Goal: Task Accomplishment & Management: Manage account settings

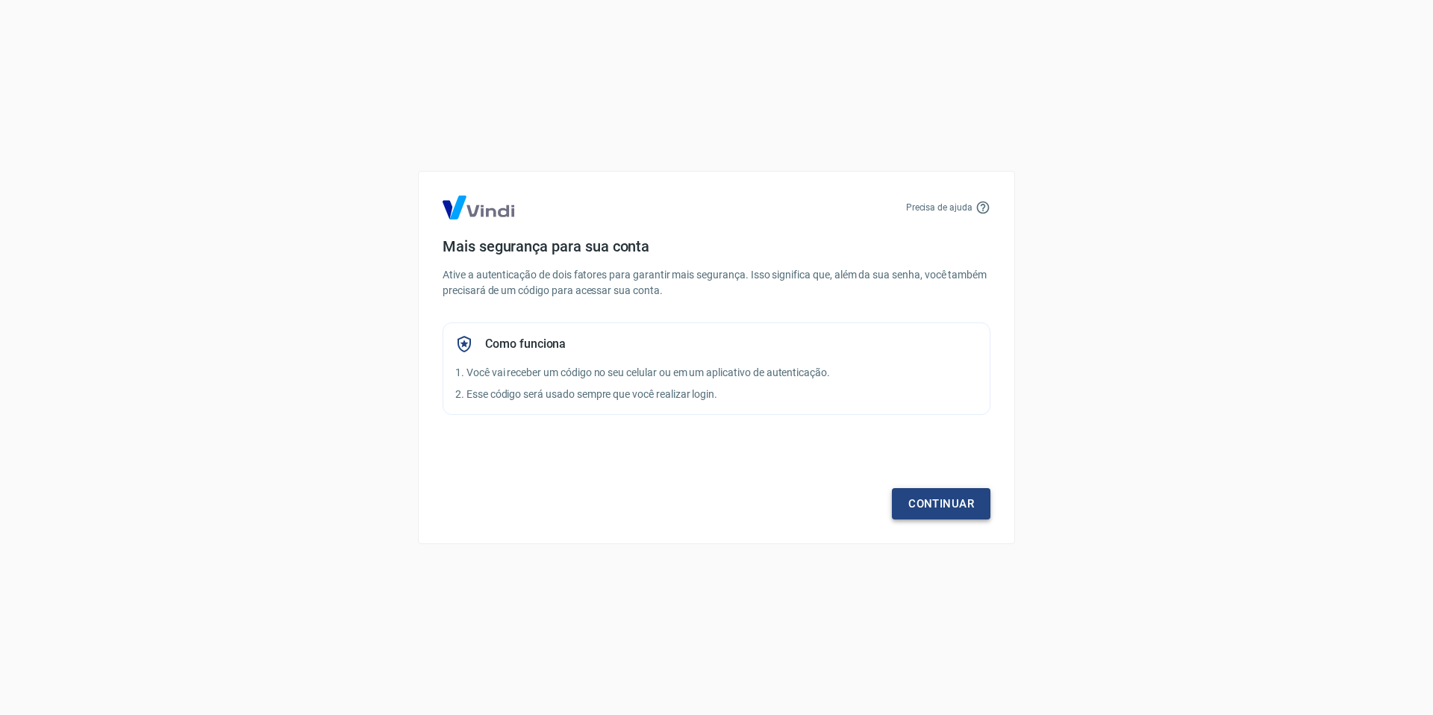
click at [937, 505] on link "Continuar" at bounding box center [941, 503] width 98 height 31
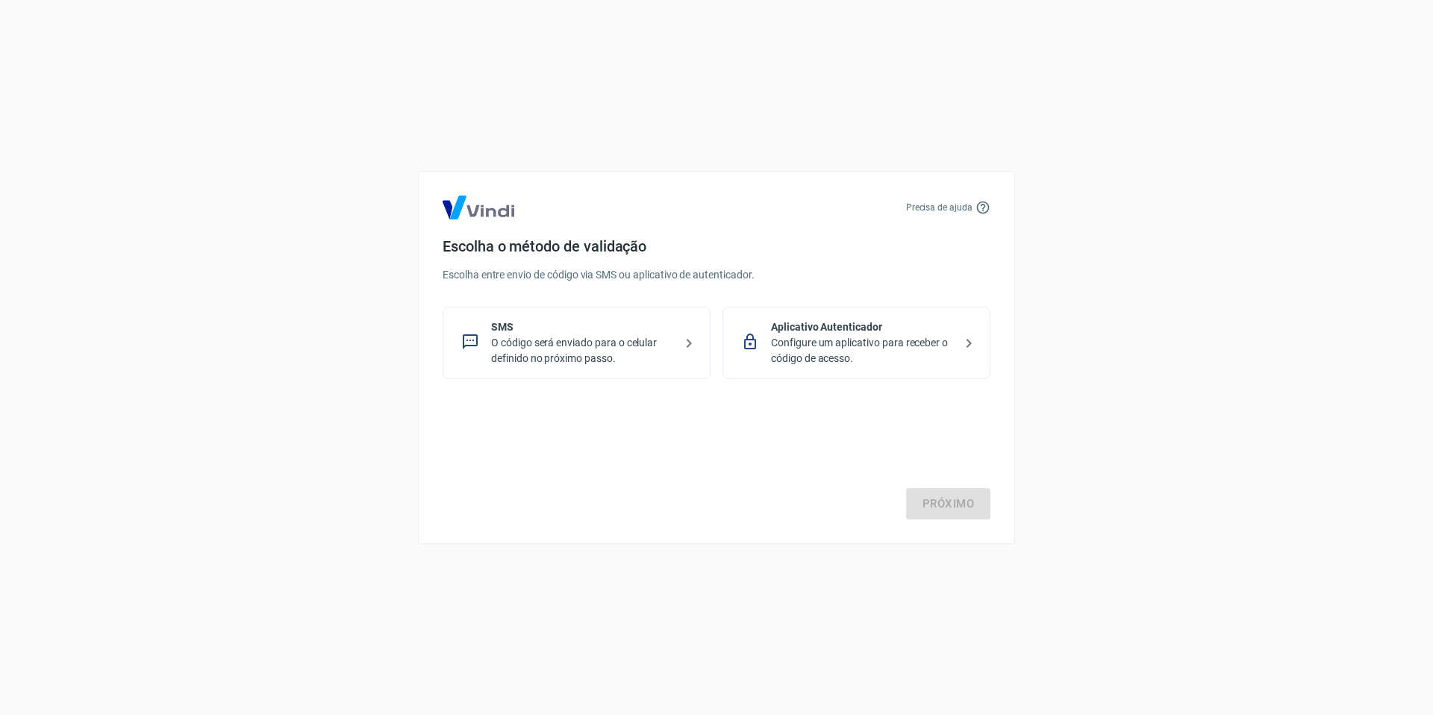
click at [813, 350] on p "Configure um aplicativo para receber o código de acesso." at bounding box center [862, 350] width 183 height 31
click at [958, 508] on link "Próximo" at bounding box center [948, 503] width 84 height 31
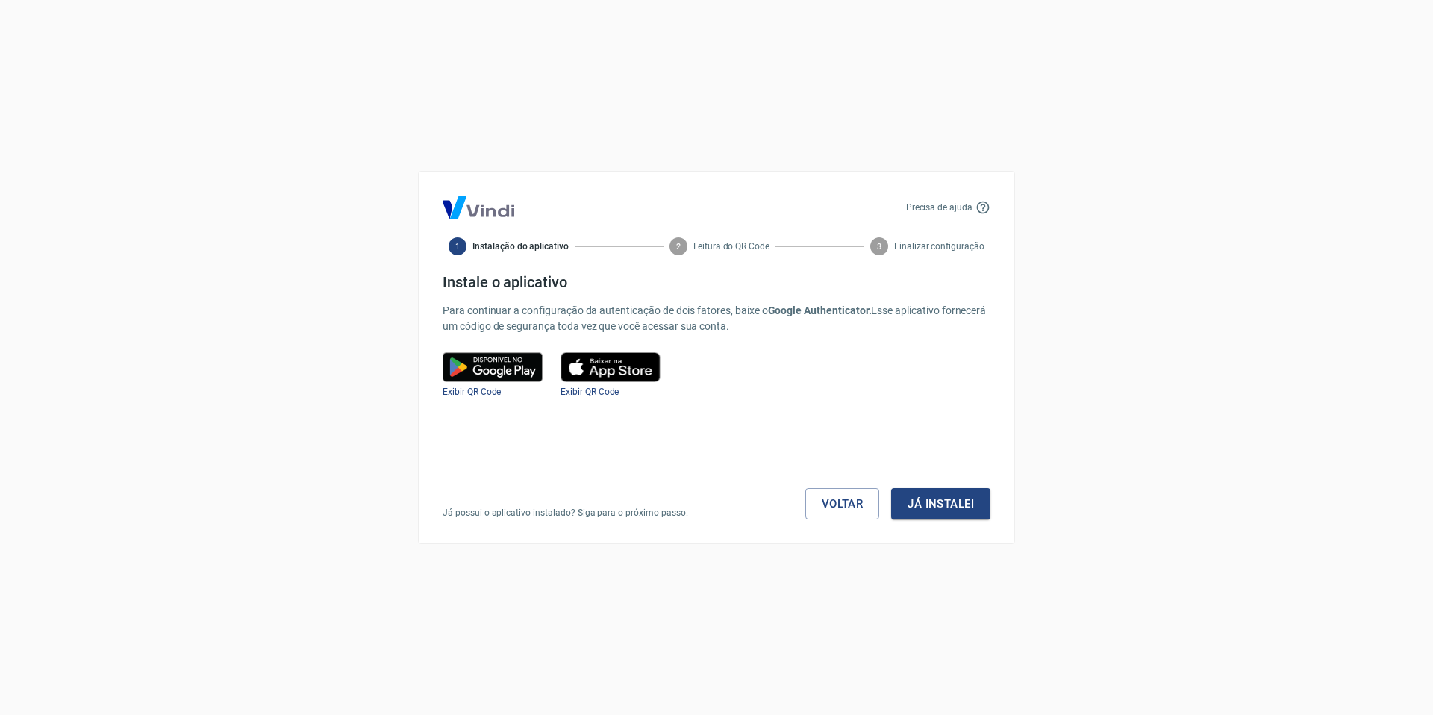
click at [607, 362] on img at bounding box center [610, 367] width 100 height 30
click at [625, 370] on img at bounding box center [610, 367] width 100 height 30
click at [936, 488] on div "Voltar Já instalei" at bounding box center [897, 503] width 185 height 31
click at [943, 498] on button "Já instalei" at bounding box center [940, 503] width 99 height 31
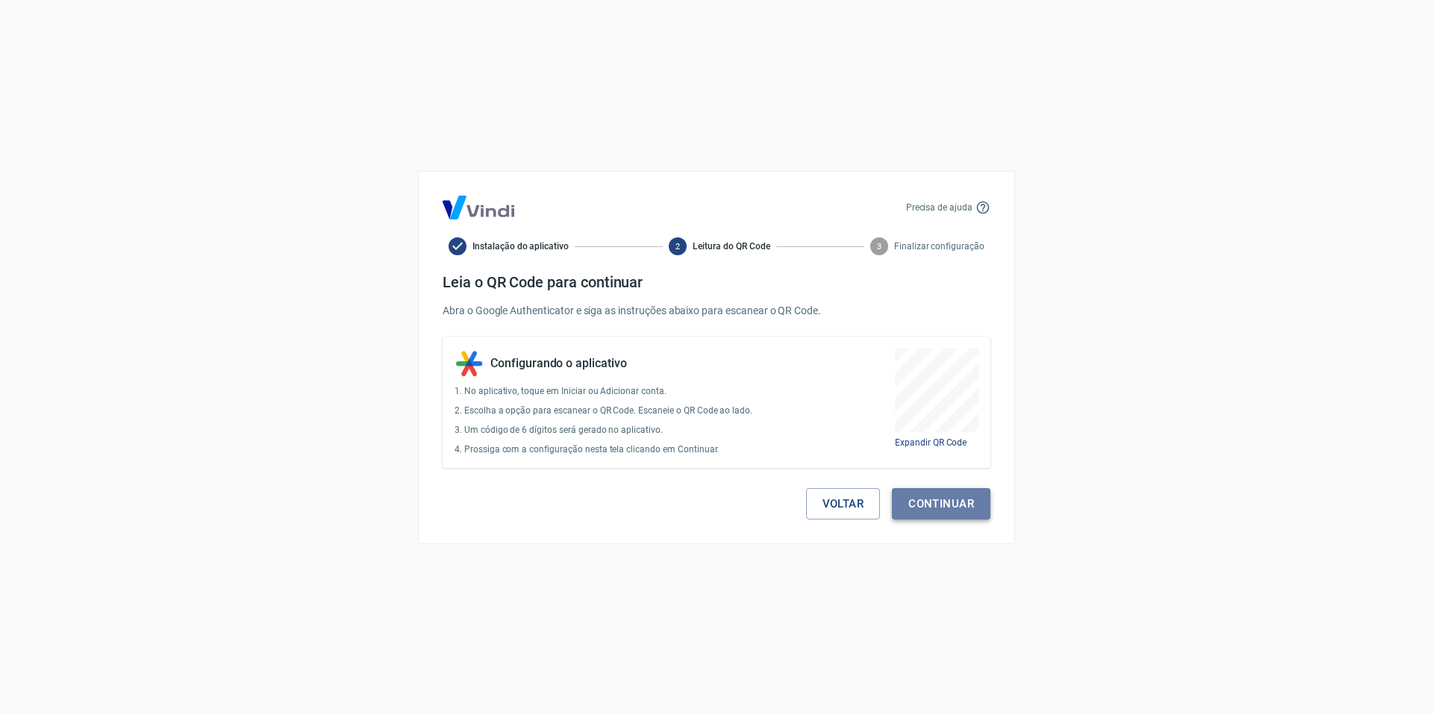
click at [920, 502] on button "Continuar" at bounding box center [941, 503] width 98 height 31
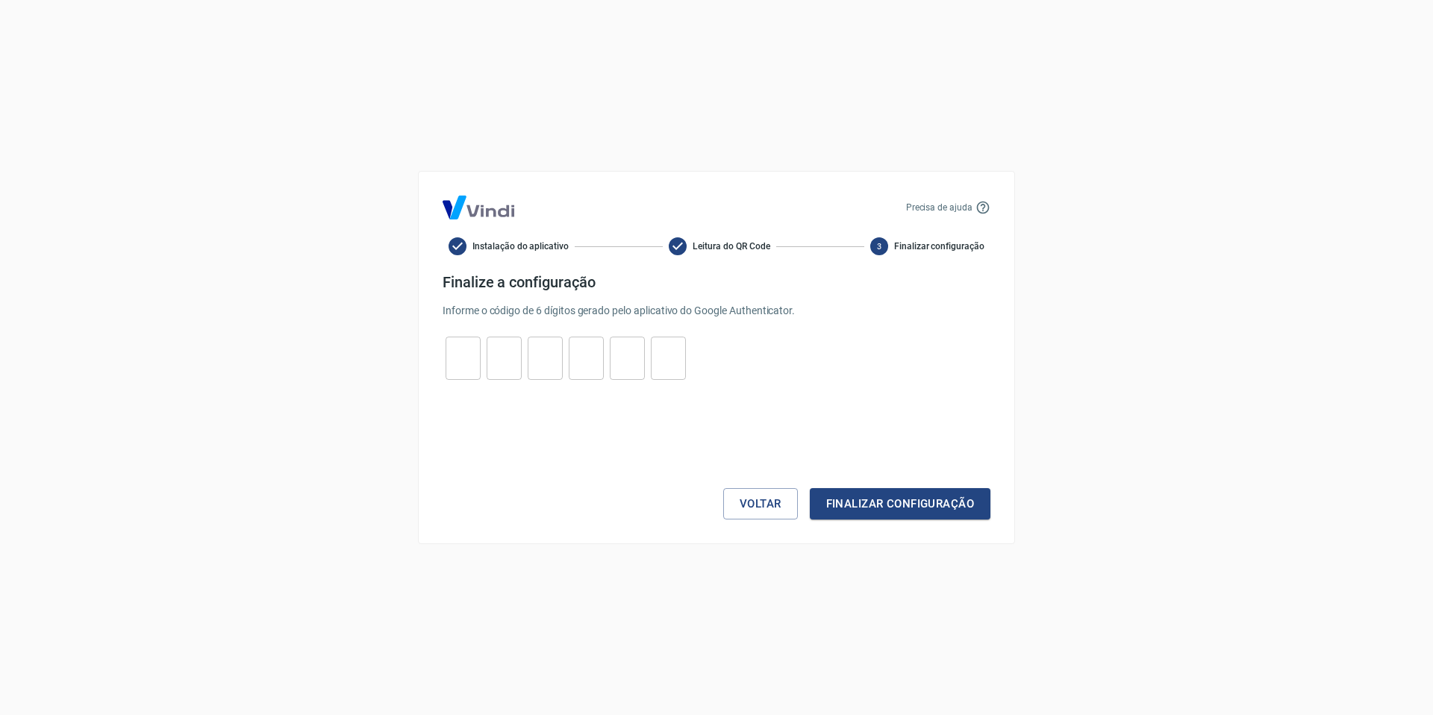
click at [464, 366] on input "tel" at bounding box center [462, 358] width 35 height 32
type input "3"
type input "8"
type input "3"
type input "9"
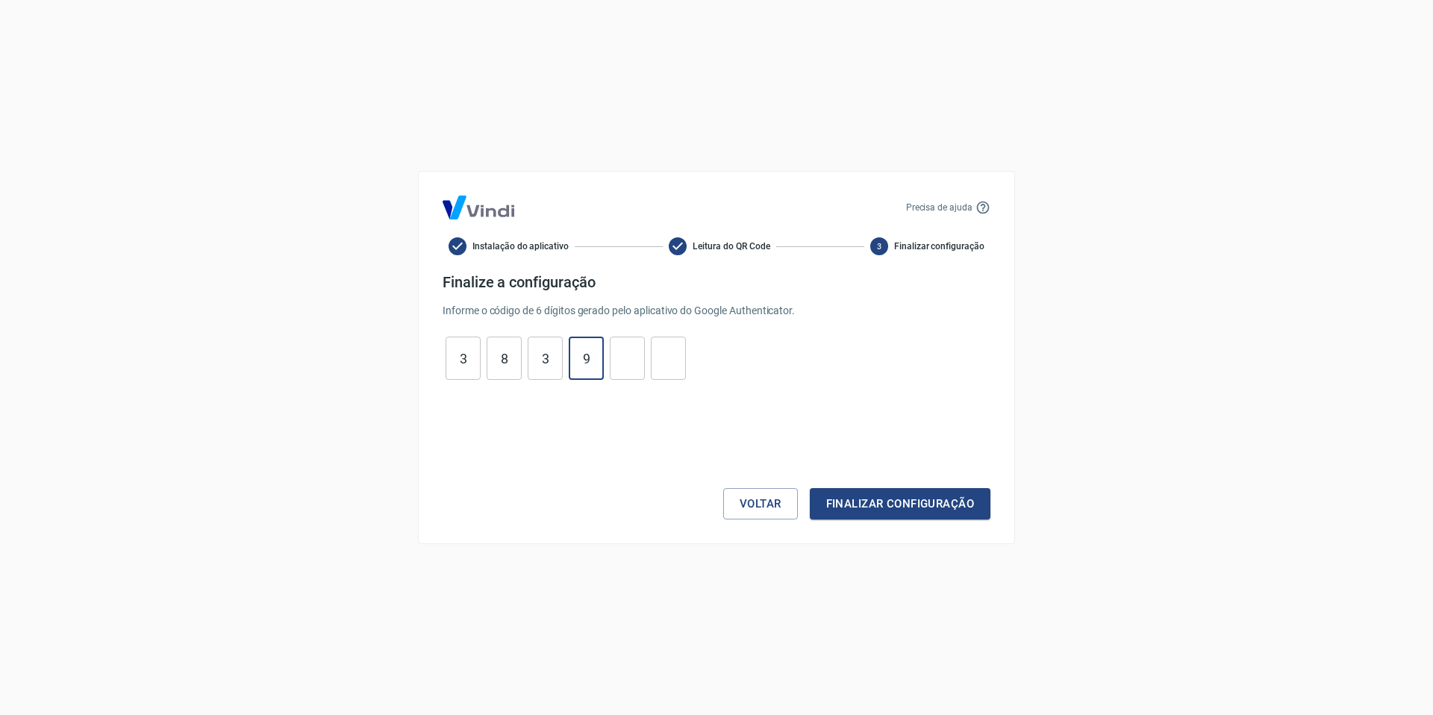
type input "0"
type input "4"
click at [945, 507] on button "Finalizar configuração" at bounding box center [900, 503] width 181 height 31
click at [747, 511] on button "Voltar" at bounding box center [760, 503] width 75 height 31
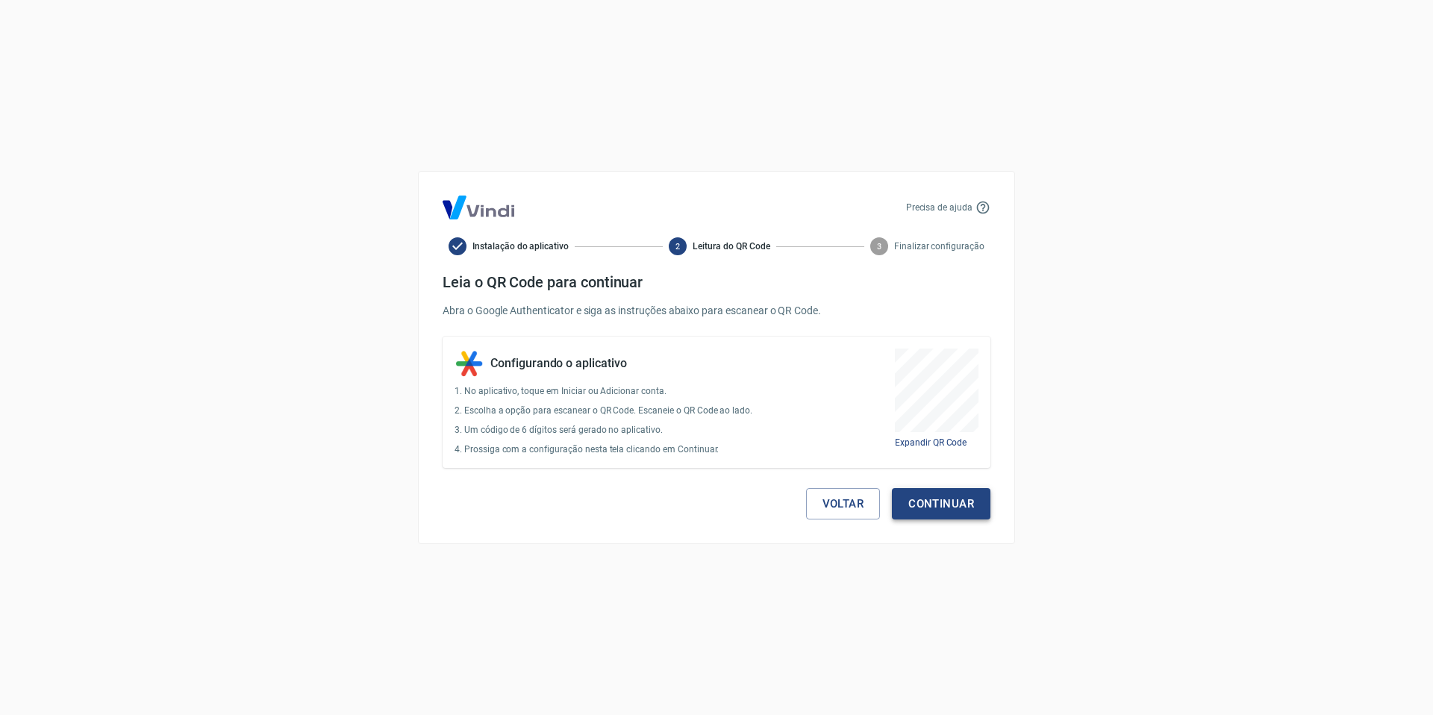
click at [952, 512] on button "Continuar" at bounding box center [941, 503] width 98 height 31
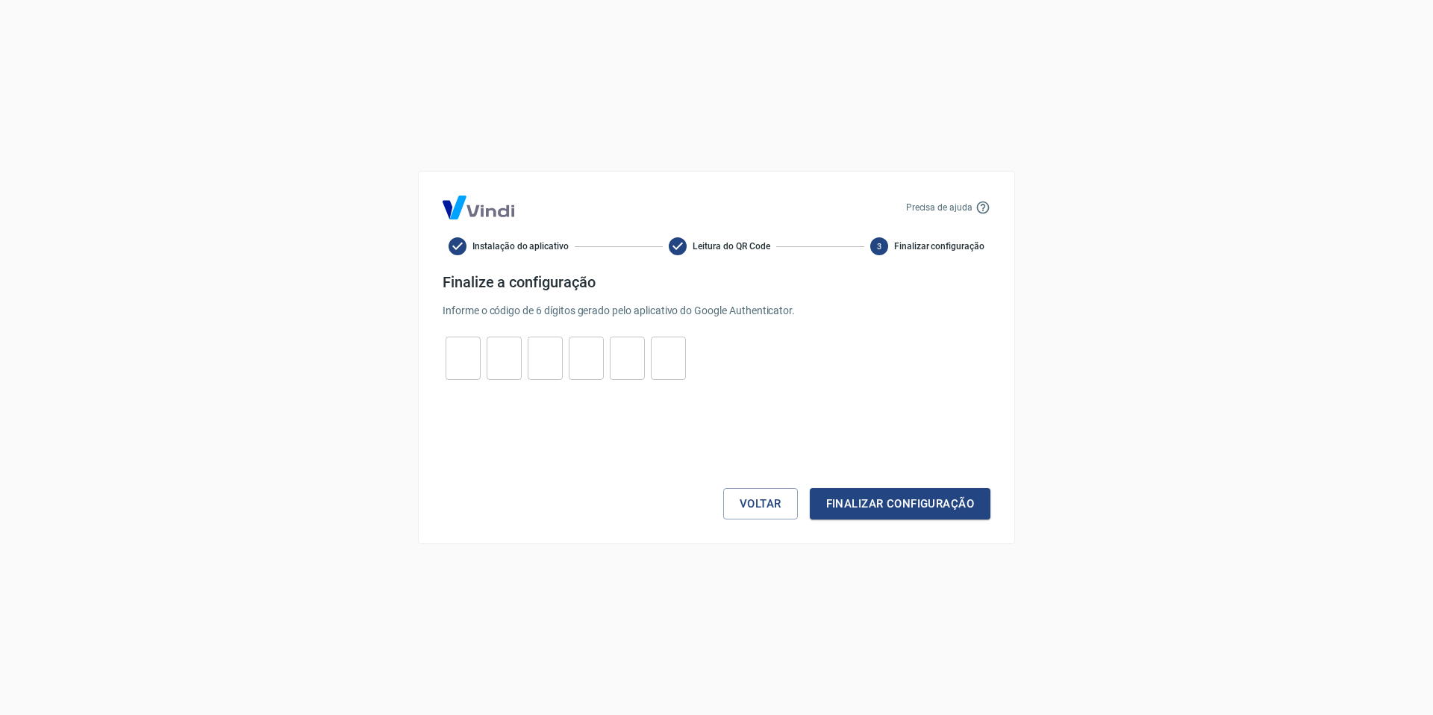
click at [480, 371] on input "tel" at bounding box center [462, 358] width 35 height 32
paste input "0"
type input "0"
type input "7"
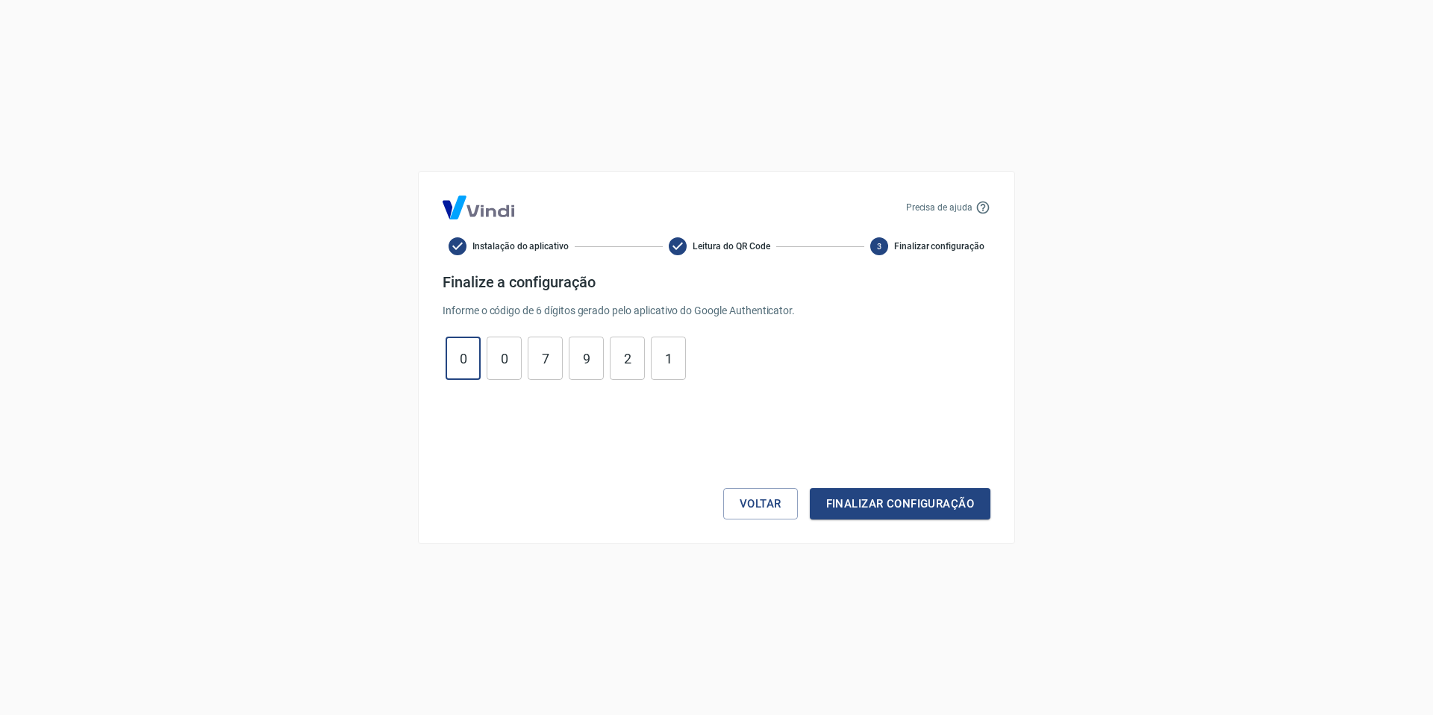
type input "9"
type input "2"
type input "1"
type input "0"
click at [865, 495] on button "Finalizar configuração" at bounding box center [900, 503] width 181 height 31
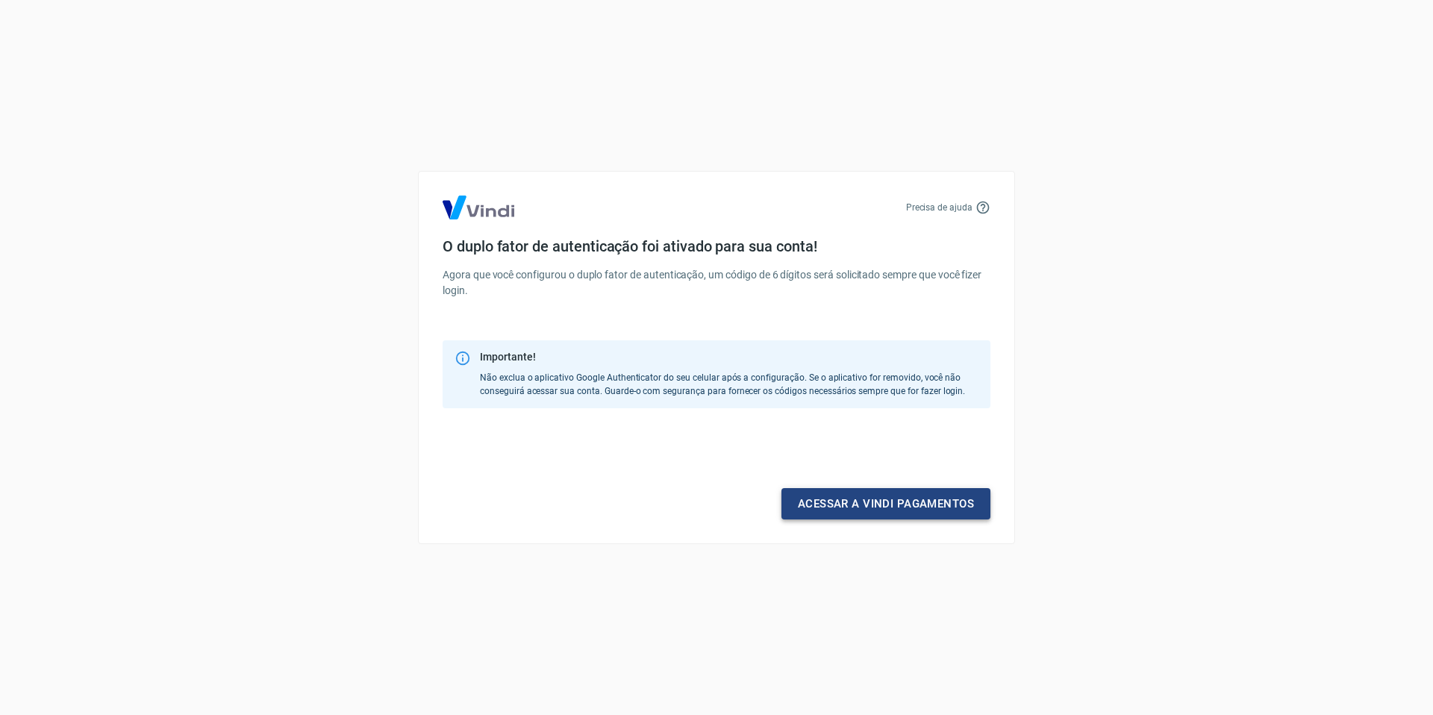
click at [854, 513] on link "Acessar a Vindi pagamentos" at bounding box center [885, 503] width 209 height 31
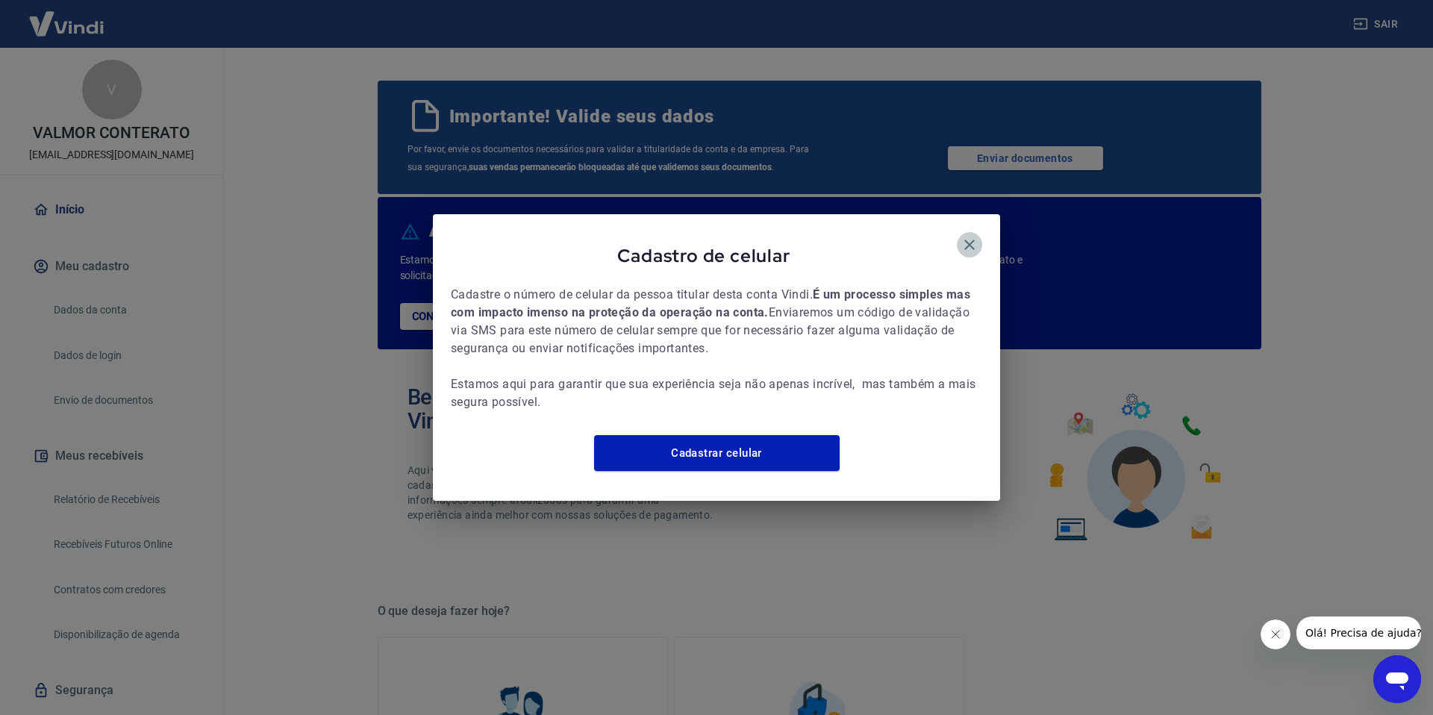
click at [960, 236] on icon "button" at bounding box center [969, 245] width 18 height 18
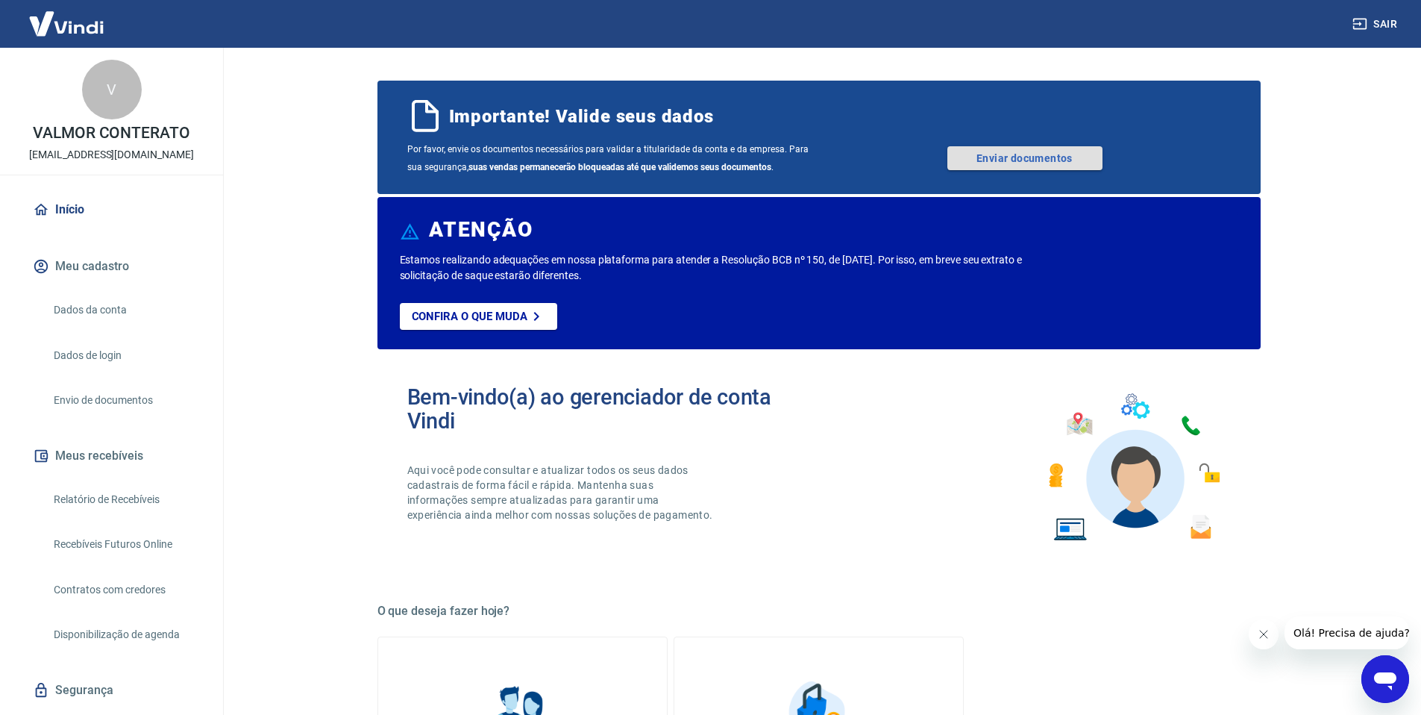
click at [1077, 163] on link "Enviar documentos" at bounding box center [1025, 158] width 155 height 24
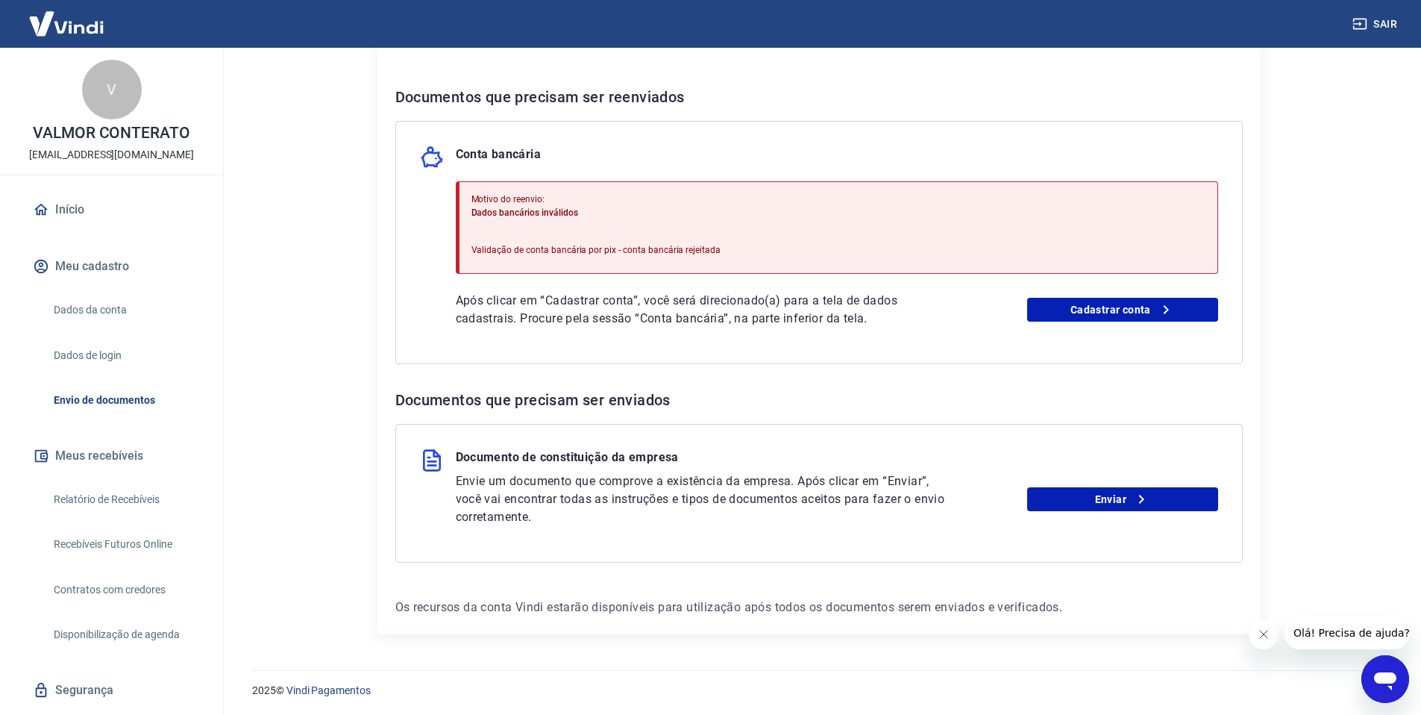
scroll to position [278, 0]
click at [1079, 308] on link "Cadastrar conta" at bounding box center [1122, 308] width 191 height 24
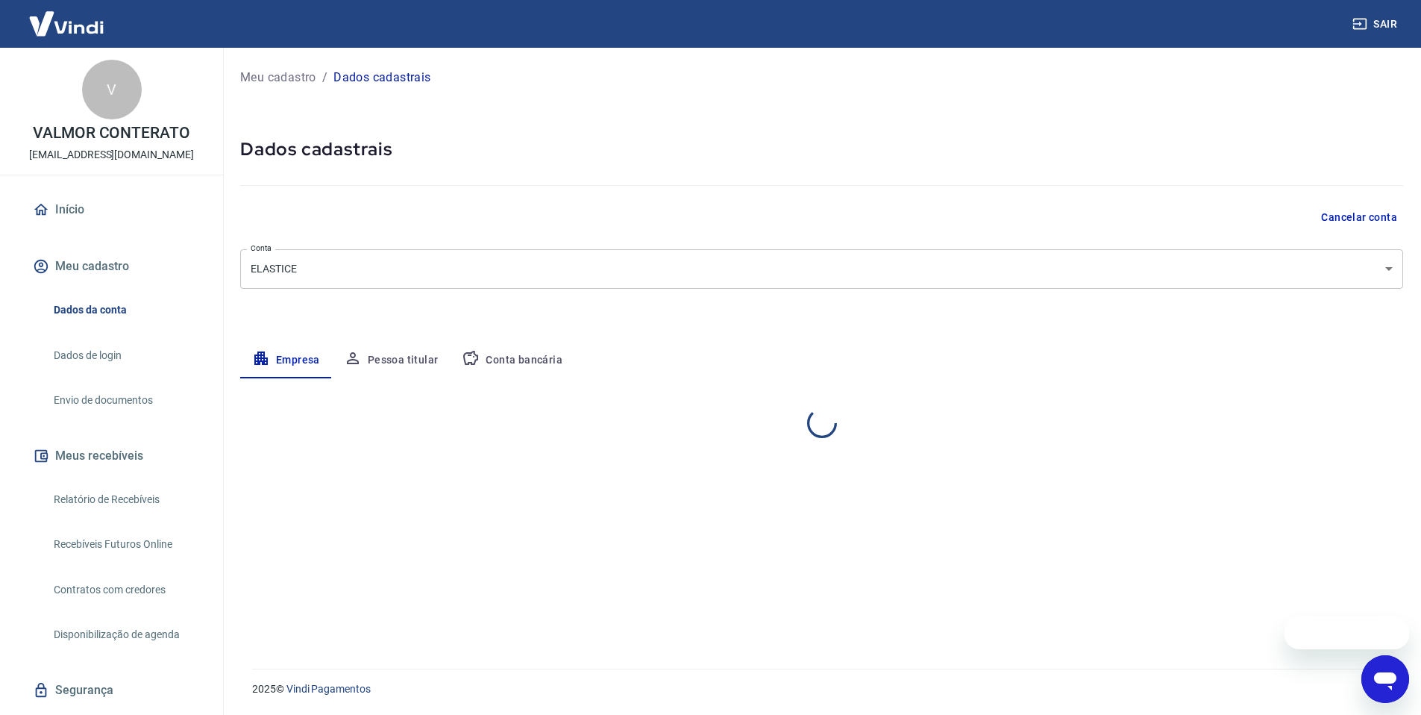
select select "SC"
select select "business"
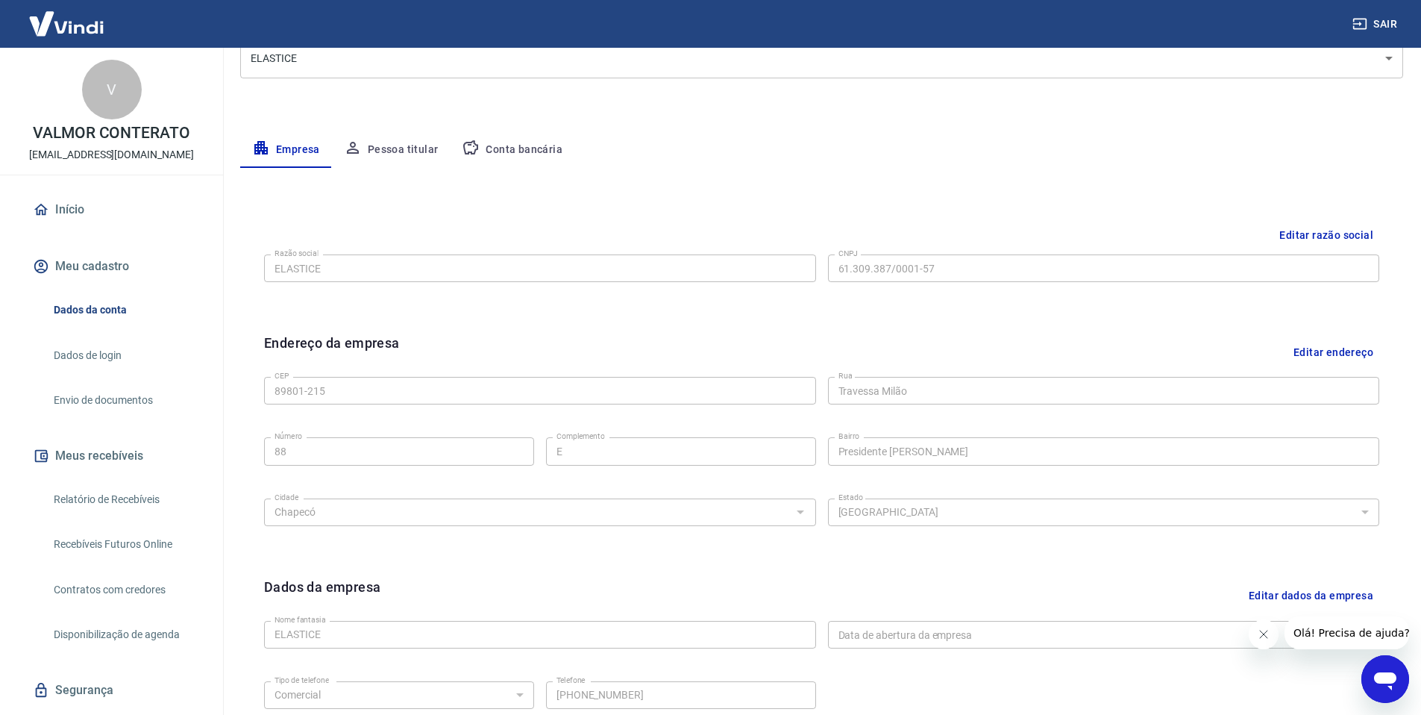
scroll to position [131, 0]
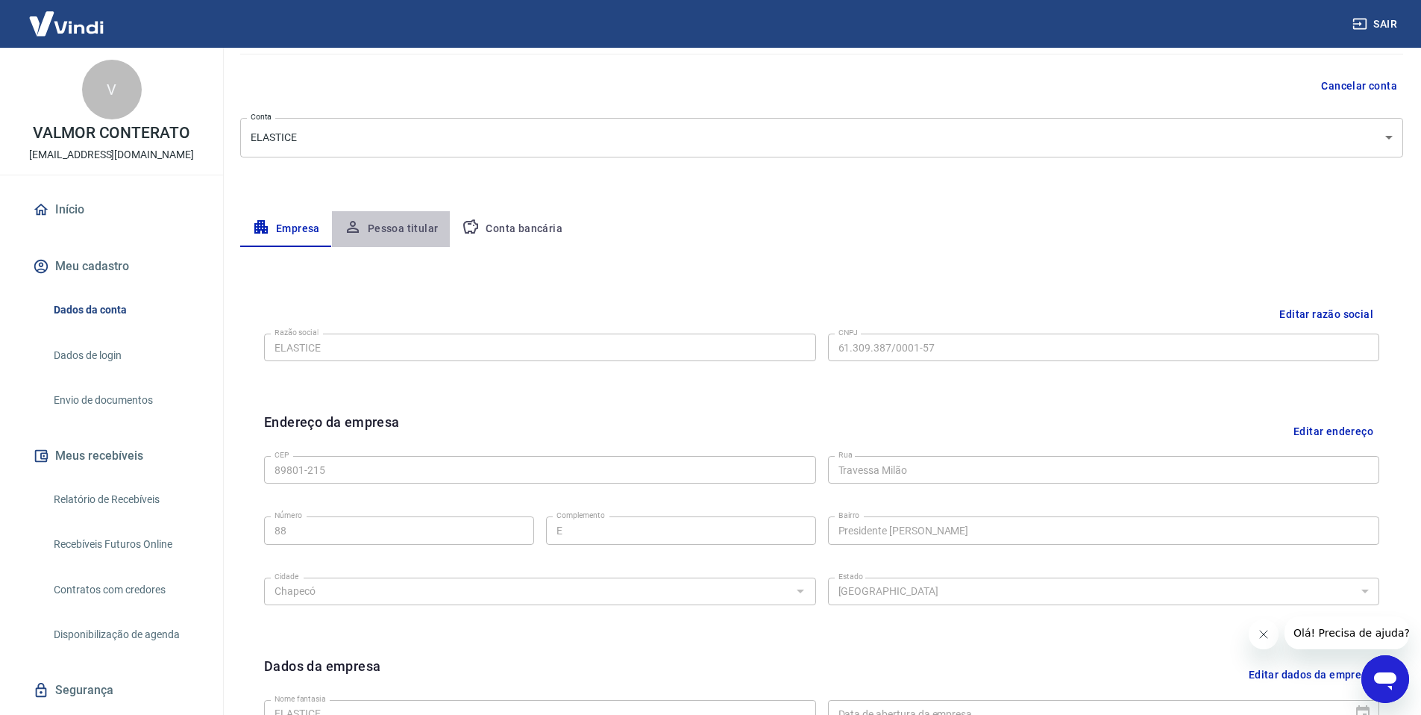
click at [416, 234] on button "Pessoa titular" at bounding box center [391, 229] width 119 height 36
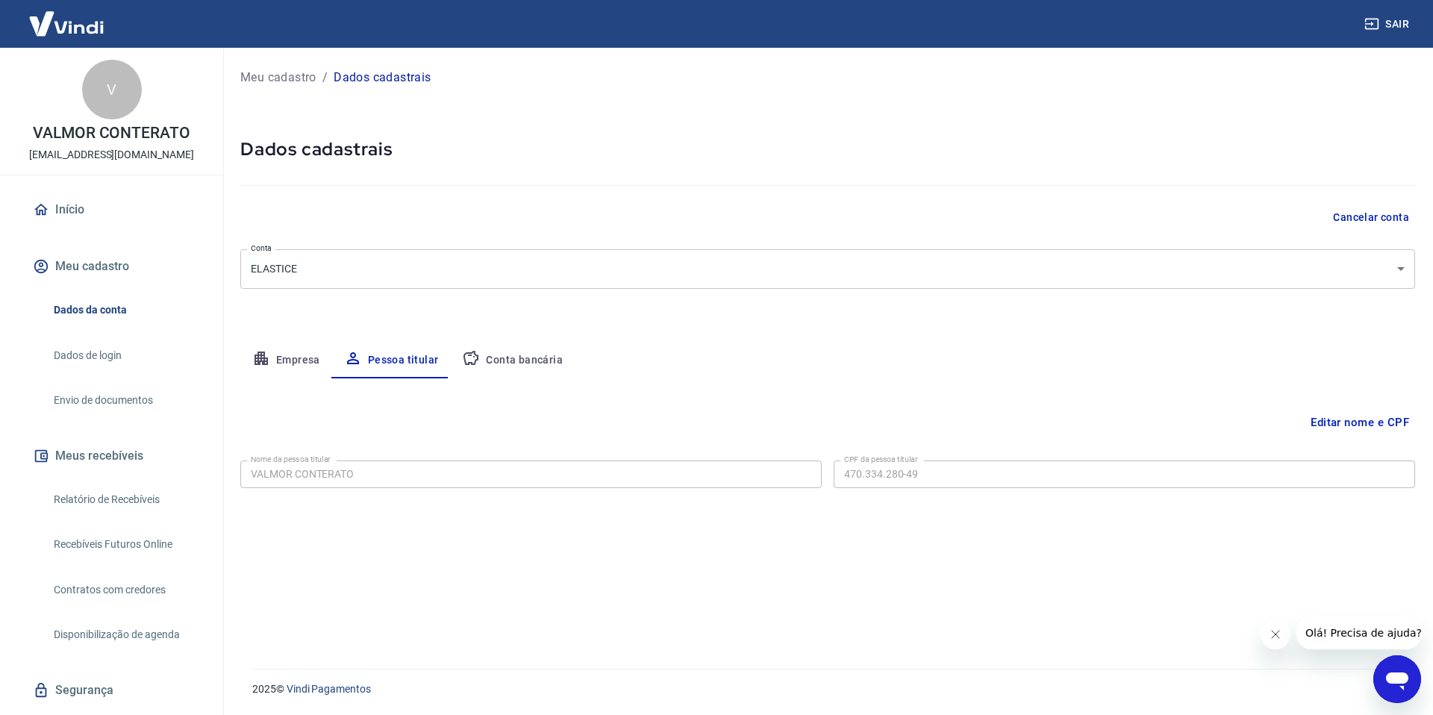
click at [522, 365] on button "Conta bancária" at bounding box center [512, 360] width 125 height 36
select select "3"
click at [284, 363] on button "Empresa" at bounding box center [286, 360] width 92 height 36
select select "SC"
select select "business"
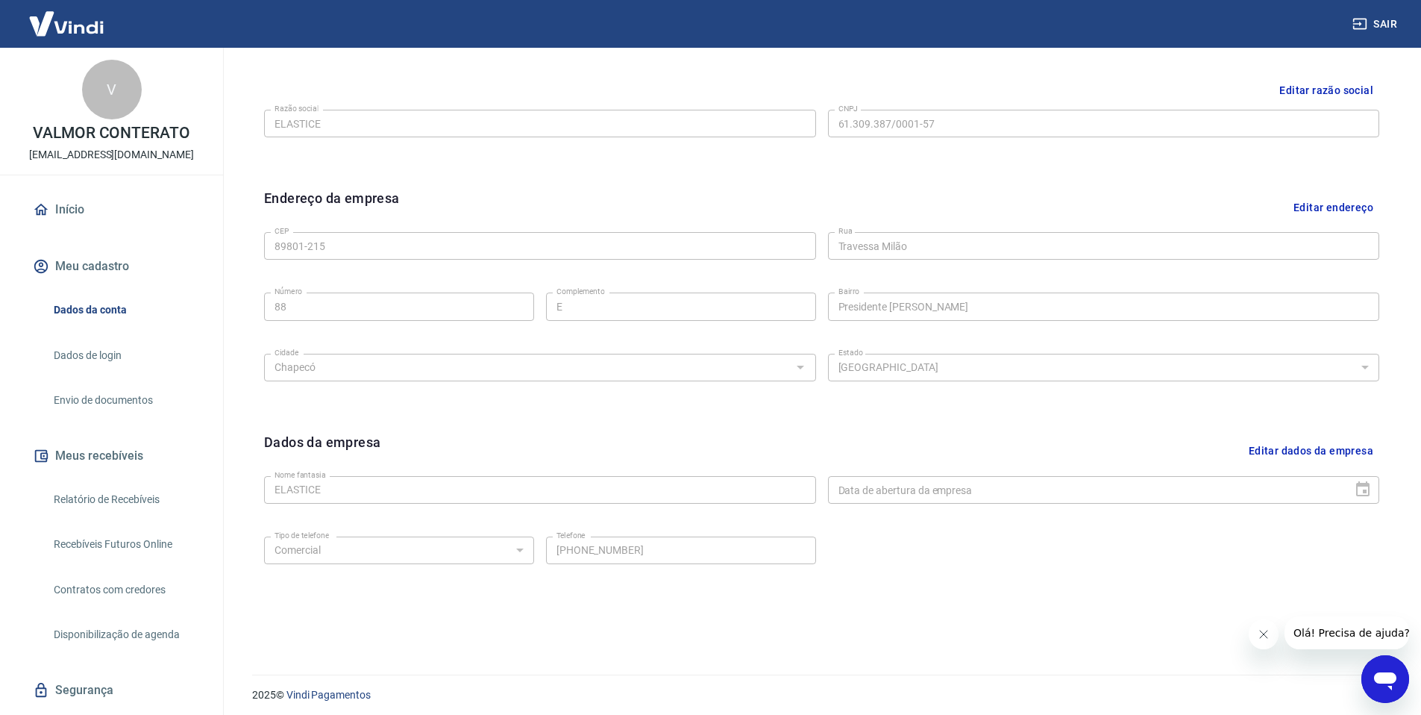
scroll to position [361, 0]
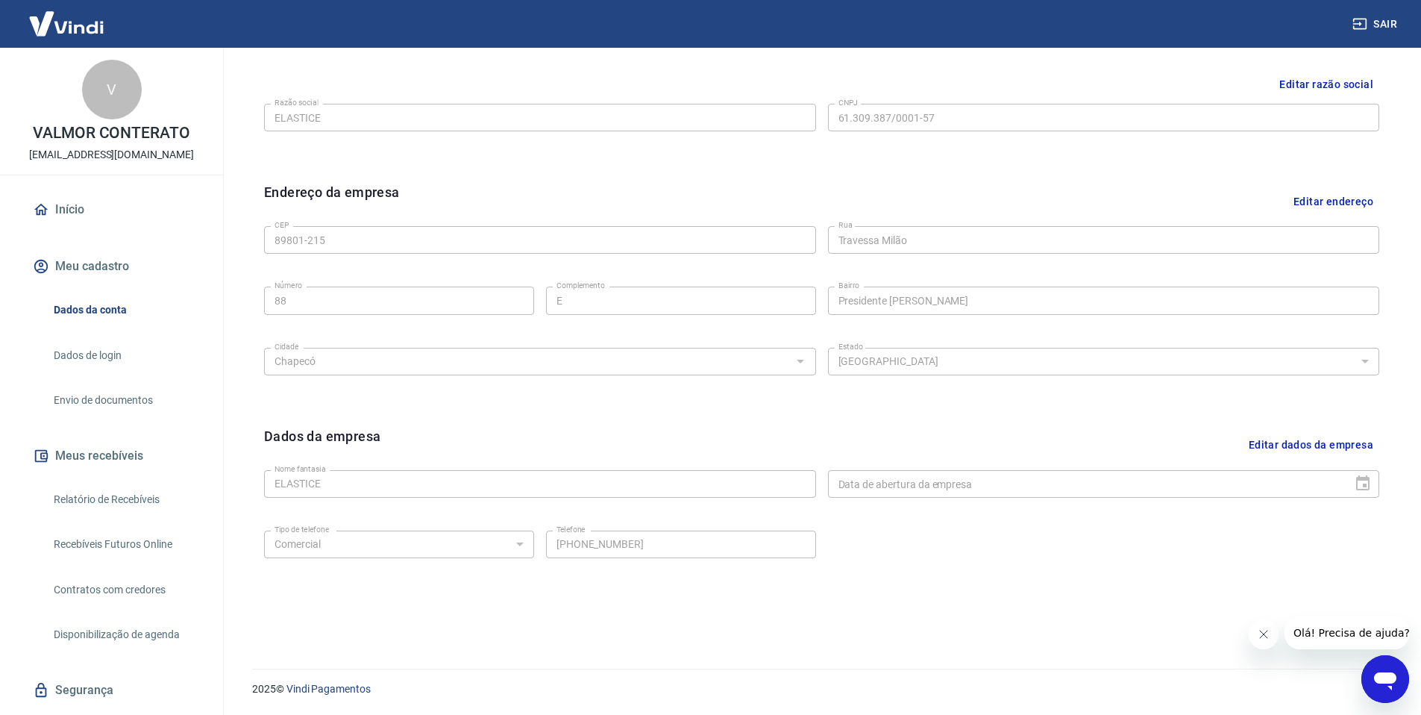
click at [110, 366] on link "Dados de login" at bounding box center [120, 355] width 145 height 31
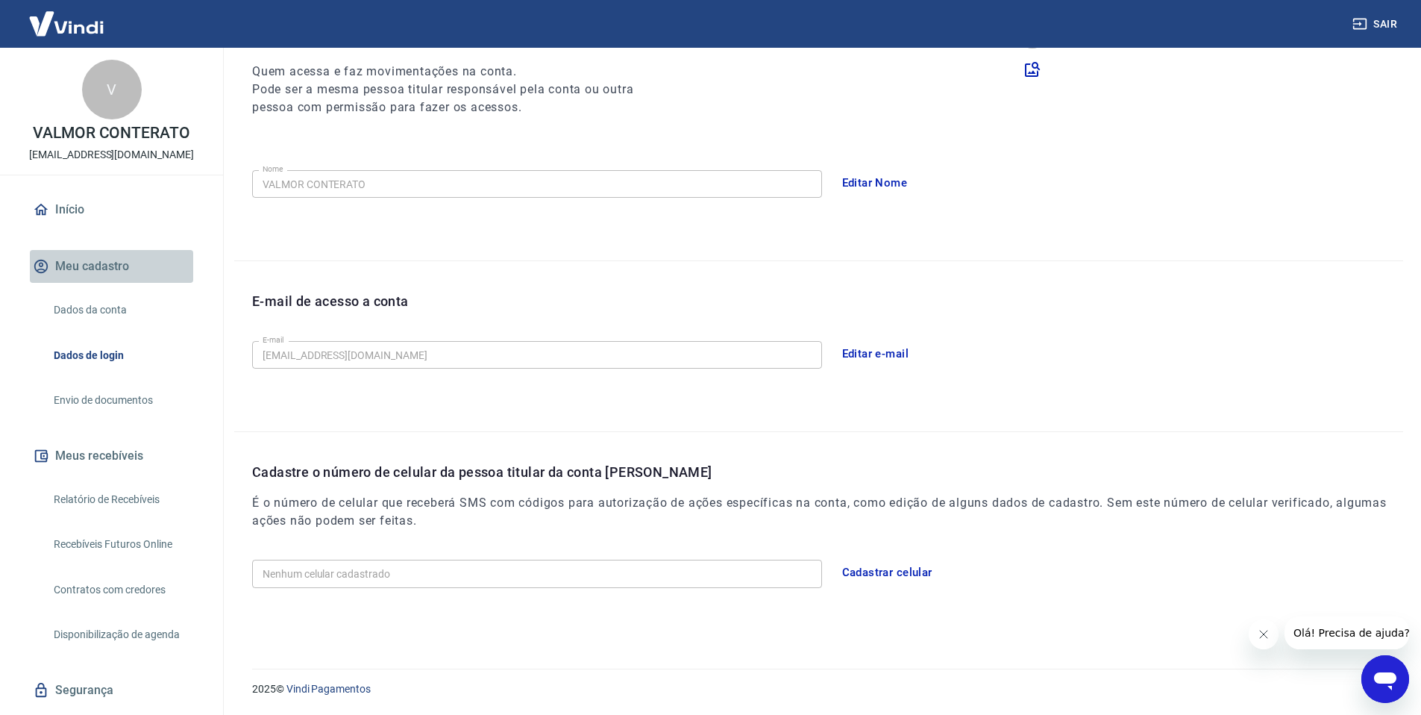
click at [119, 272] on button "Meu cadastro" at bounding box center [111, 266] width 163 height 33
click at [105, 206] on link "Início" at bounding box center [111, 209] width 163 height 33
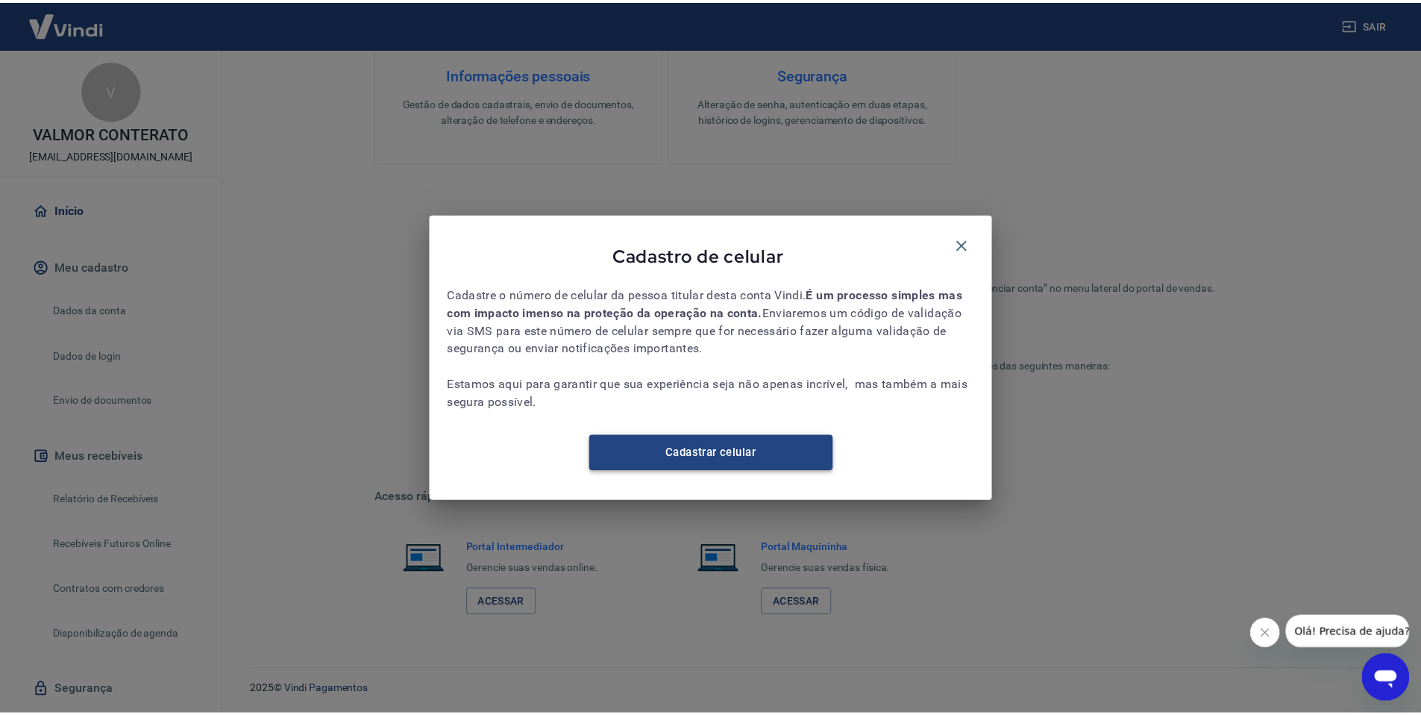
scroll to position [719, 0]
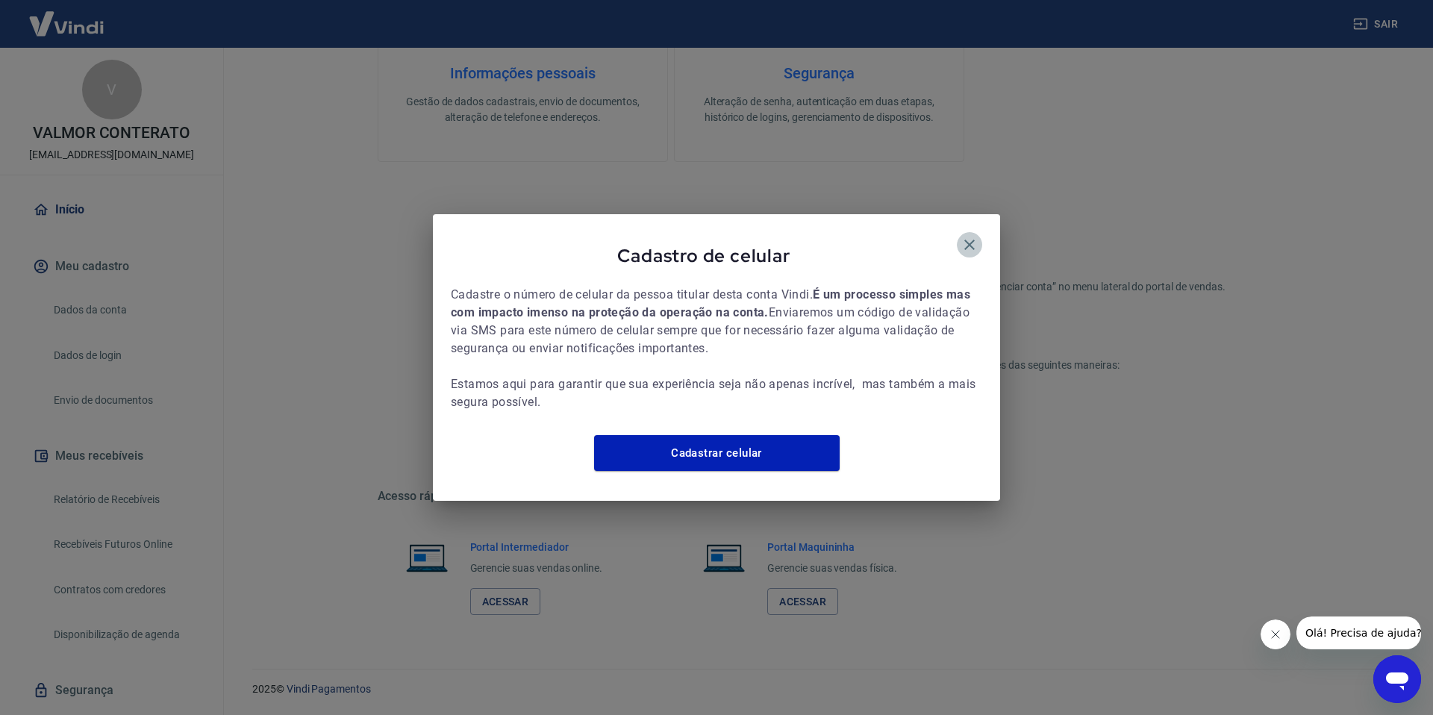
click at [974, 236] on icon "button" at bounding box center [969, 245] width 18 height 18
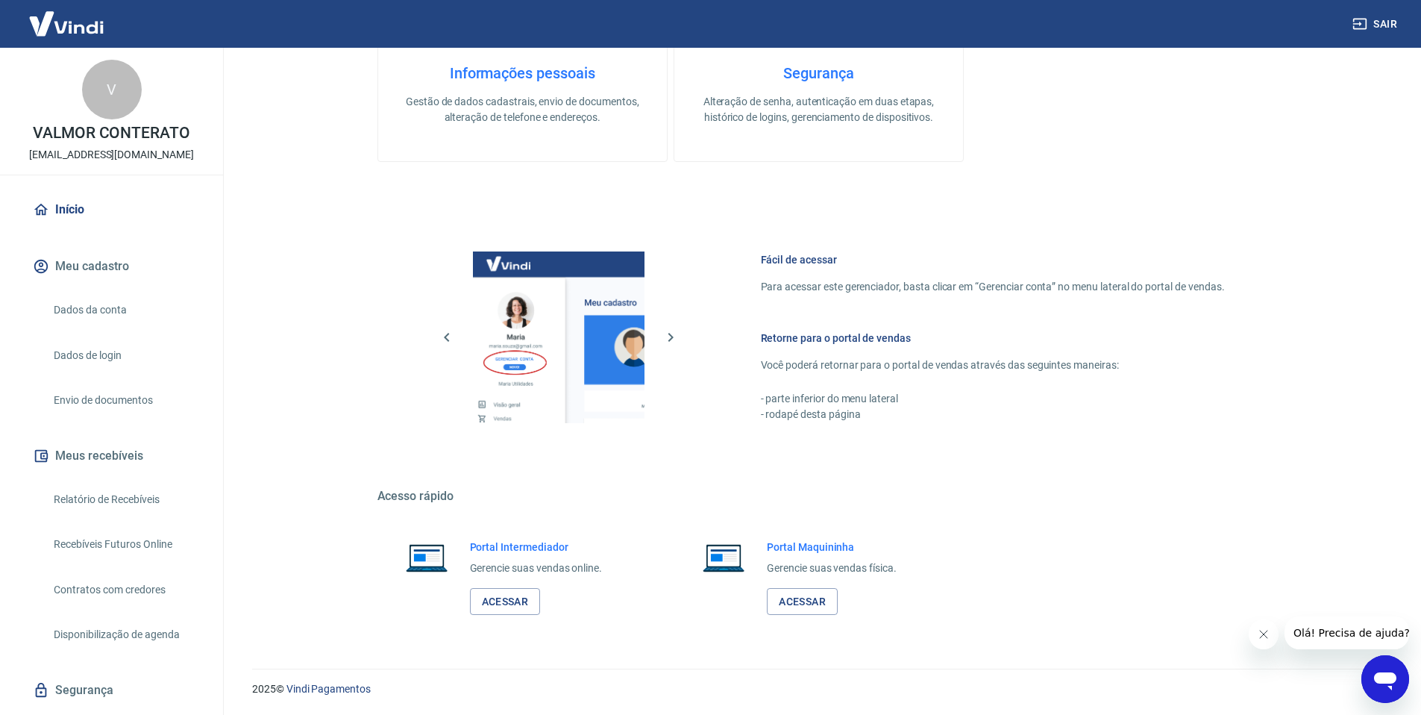
click at [78, 237] on div "Início Meu cadastro Dados da conta Dados de login Envio de documentos Meus rece…" at bounding box center [111, 478] width 223 height 582
click at [74, 211] on link "Início" at bounding box center [111, 209] width 163 height 33
click at [116, 410] on link "Envio de documentos" at bounding box center [120, 400] width 145 height 31
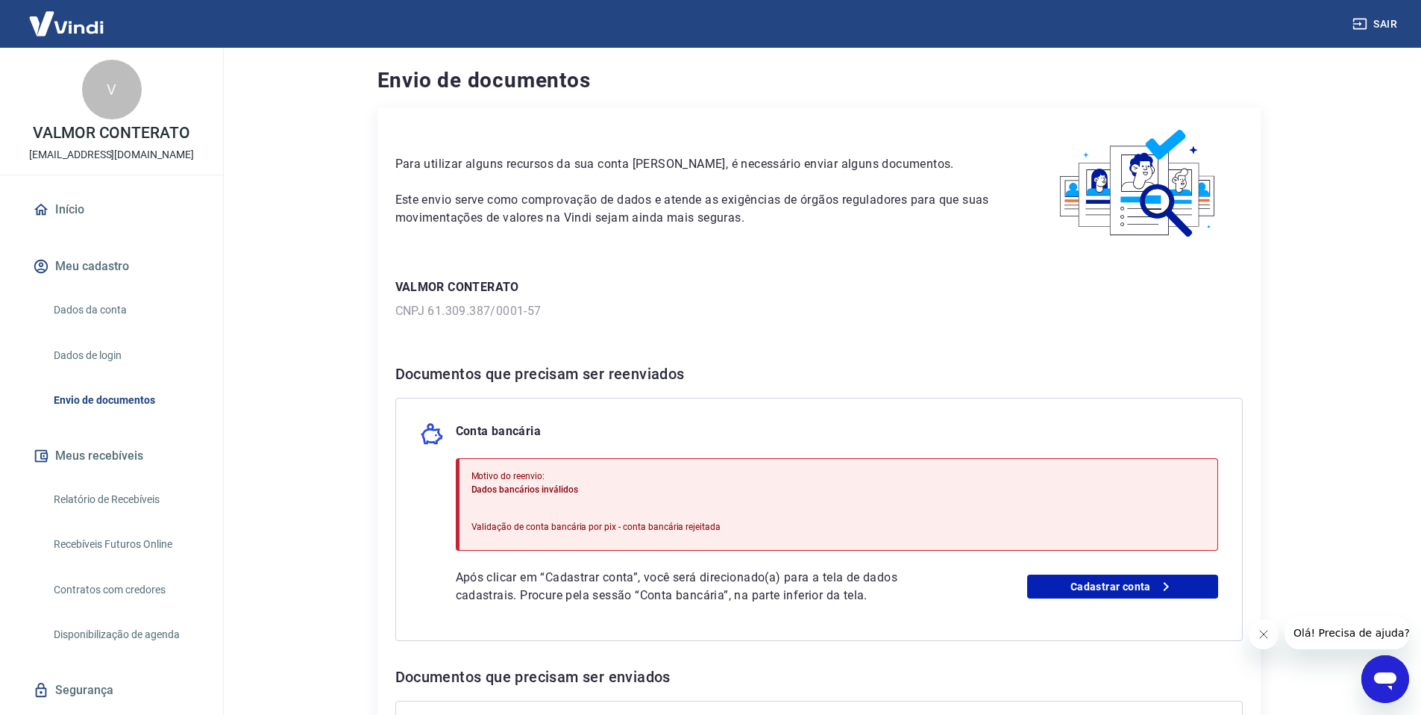
click at [108, 351] on link "Dados de login" at bounding box center [120, 355] width 145 height 31
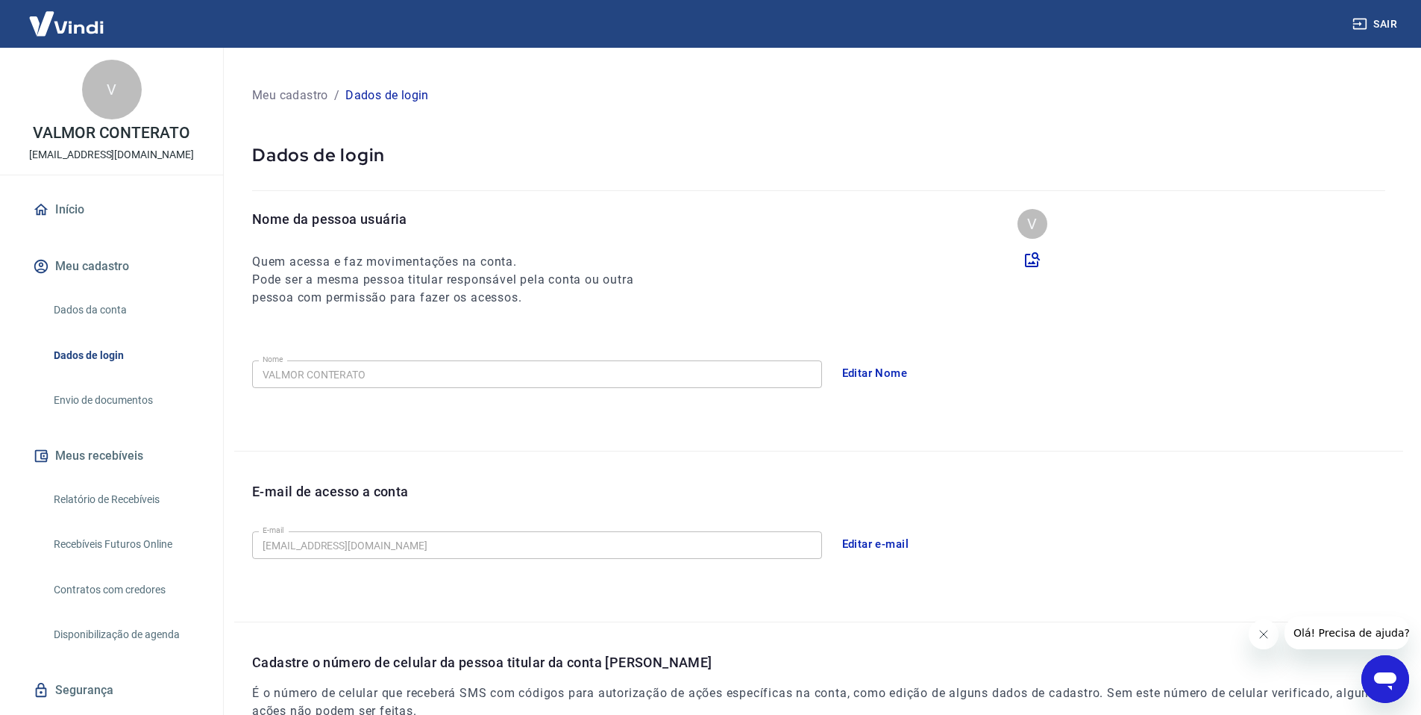
click at [126, 404] on link "Envio de documentos" at bounding box center [120, 400] width 145 height 31
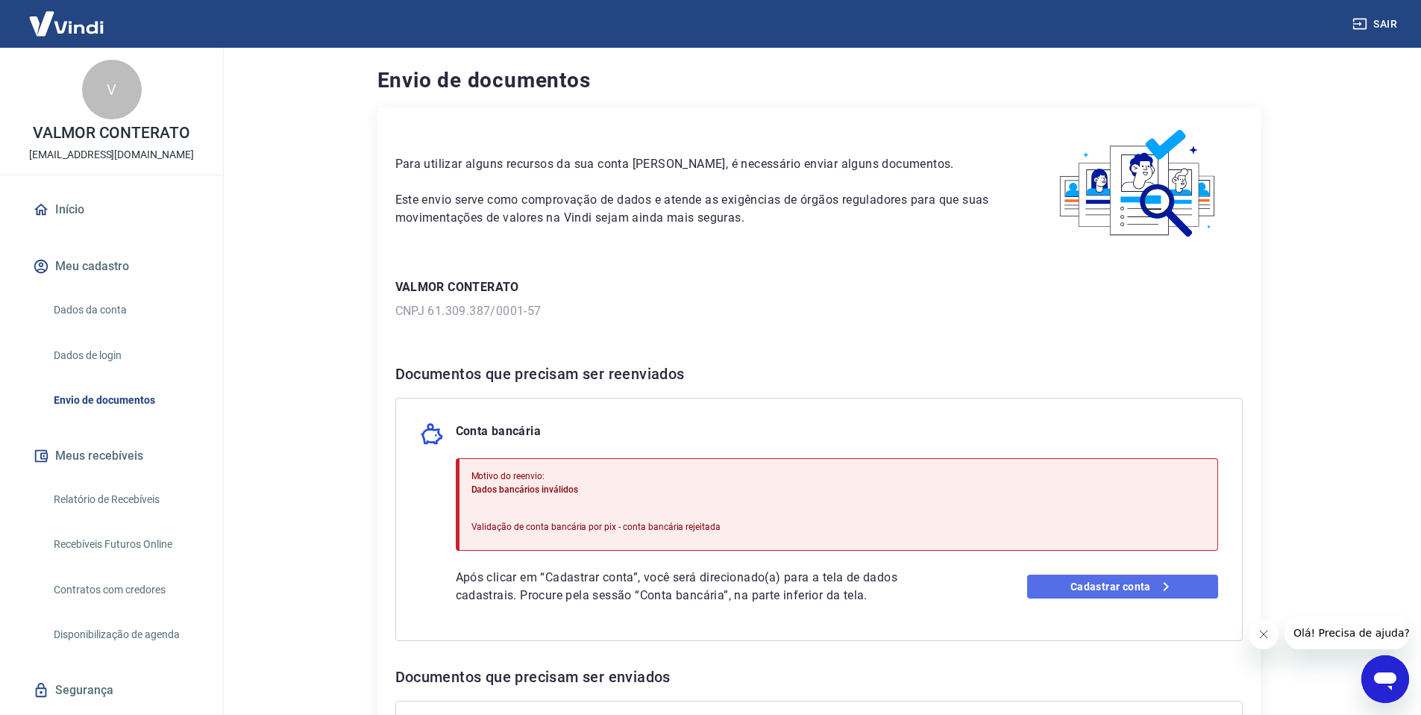
click at [1133, 595] on link "Cadastrar conta" at bounding box center [1122, 587] width 191 height 24
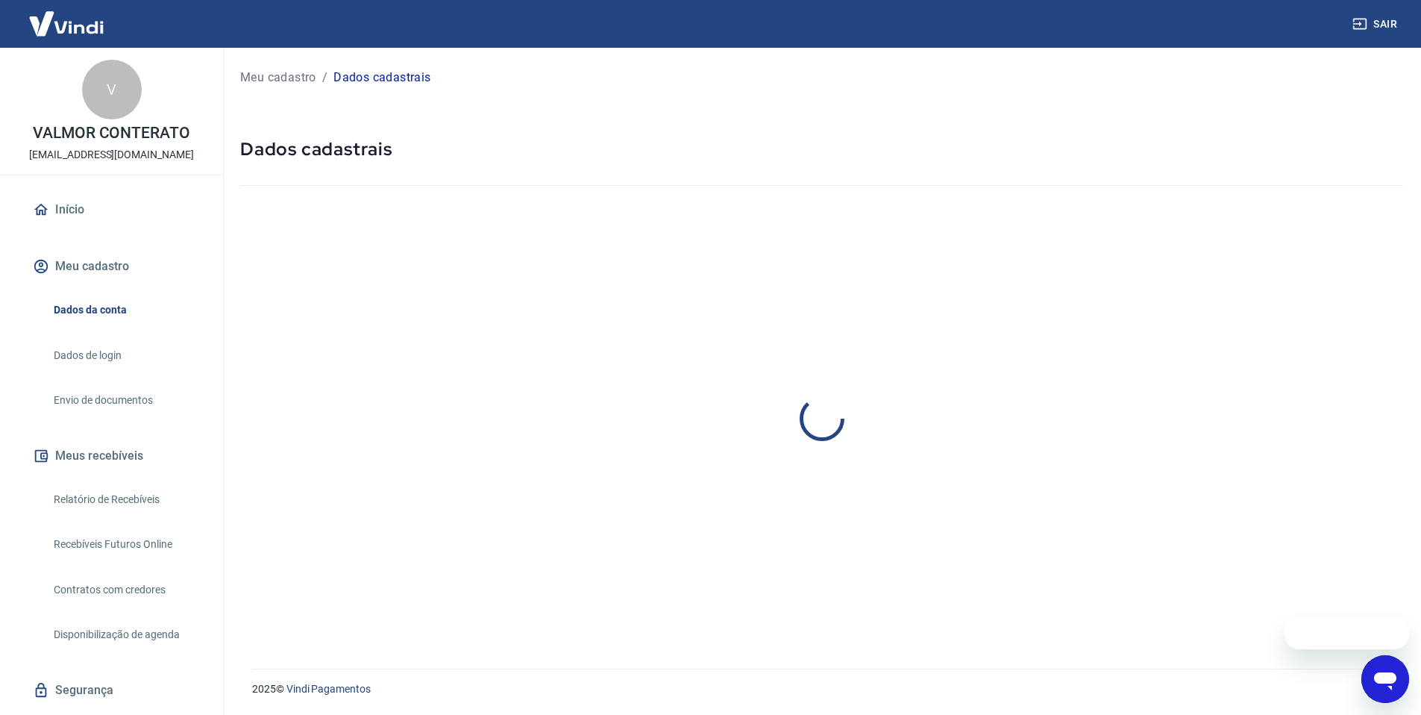
select select "SC"
select select "business"
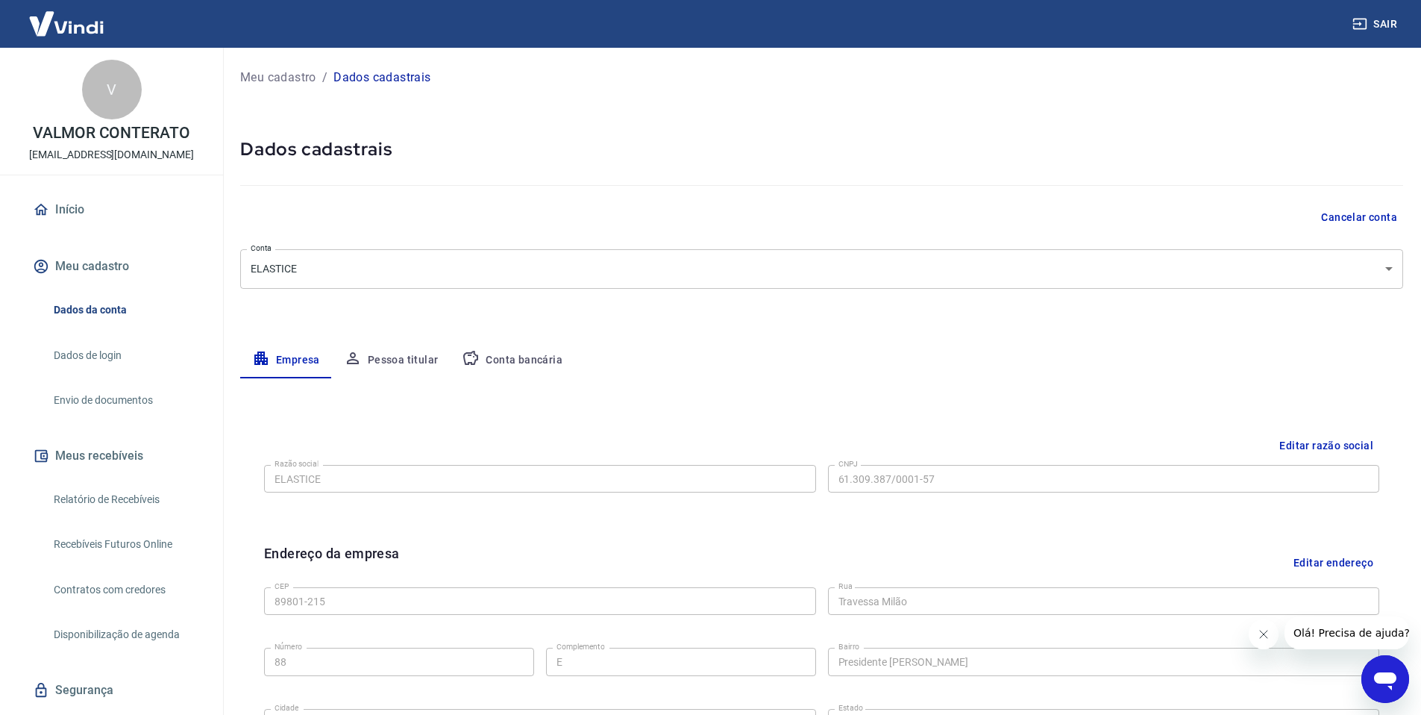
click at [515, 369] on button "Conta bancária" at bounding box center [512, 360] width 125 height 36
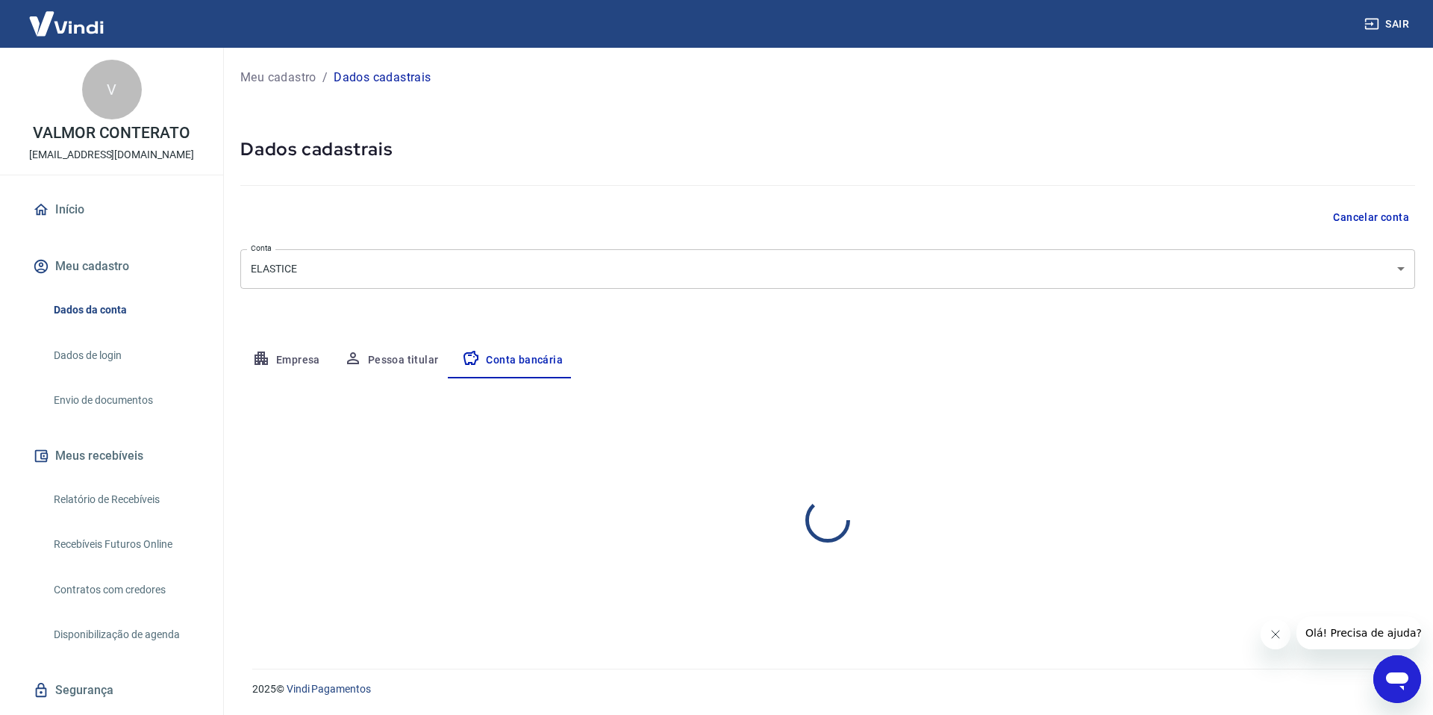
select select "3"
click at [404, 360] on button "Pessoa titular" at bounding box center [391, 360] width 119 height 36
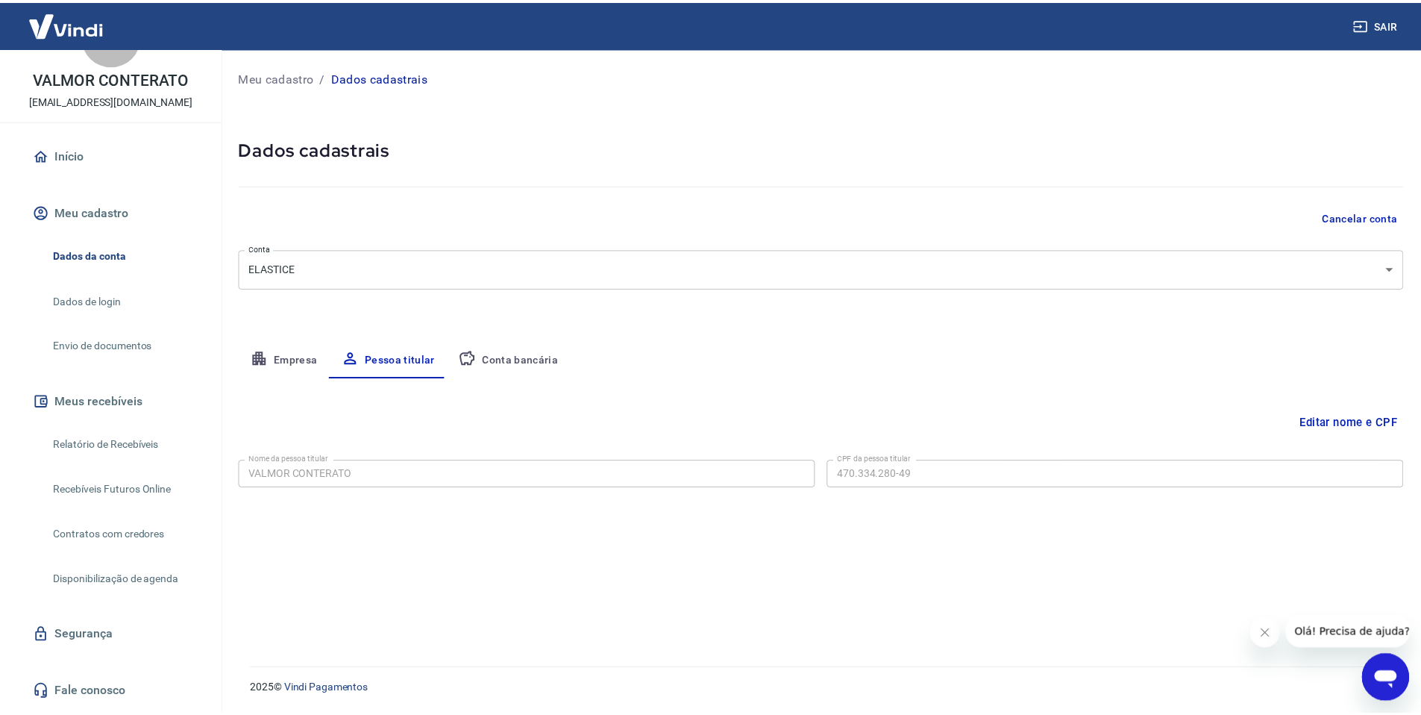
scroll to position [72, 0]
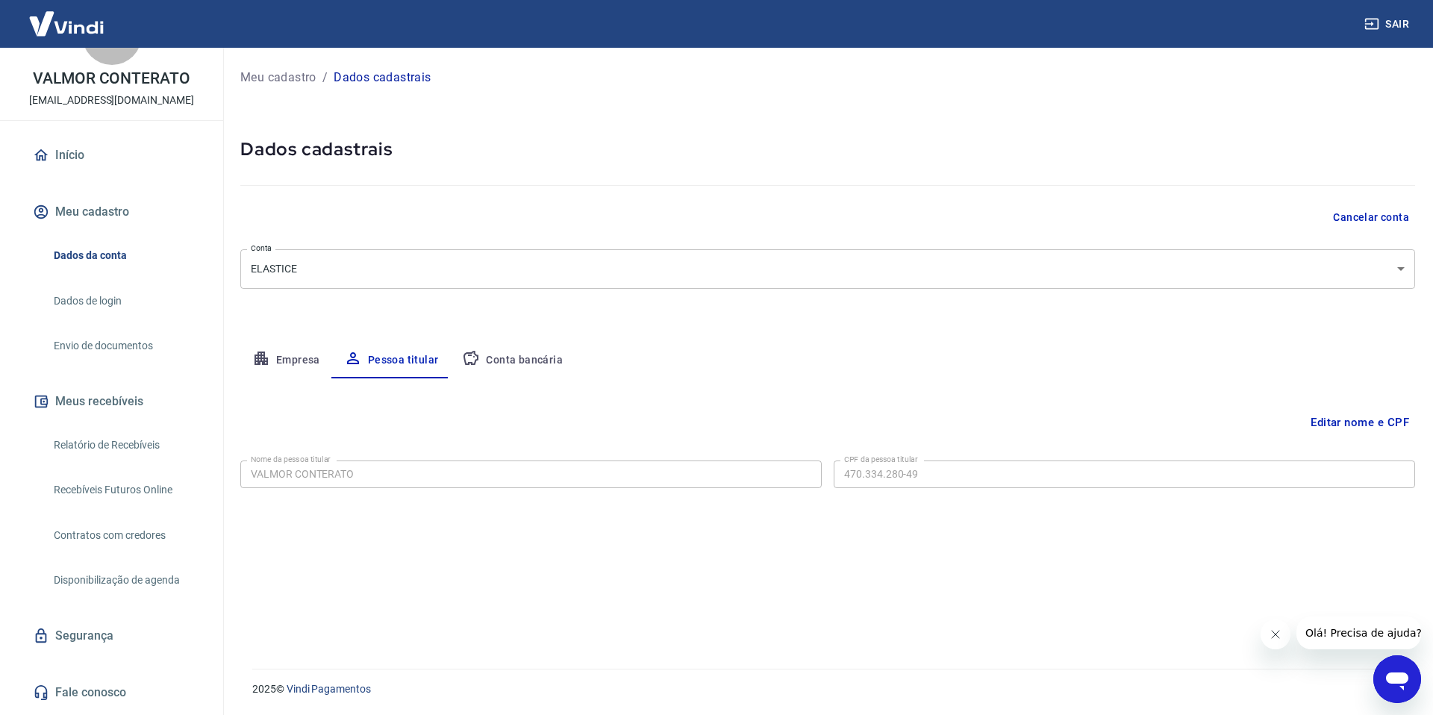
click at [508, 357] on button "Conta bancária" at bounding box center [512, 360] width 125 height 36
click at [409, 487] on div "Banco 001 - BANCO DO BRASIL S.A. Banco" at bounding box center [530, 472] width 581 height 37
click at [1350, 431] on button "Editar conta bancária" at bounding box center [1352, 422] width 125 height 28
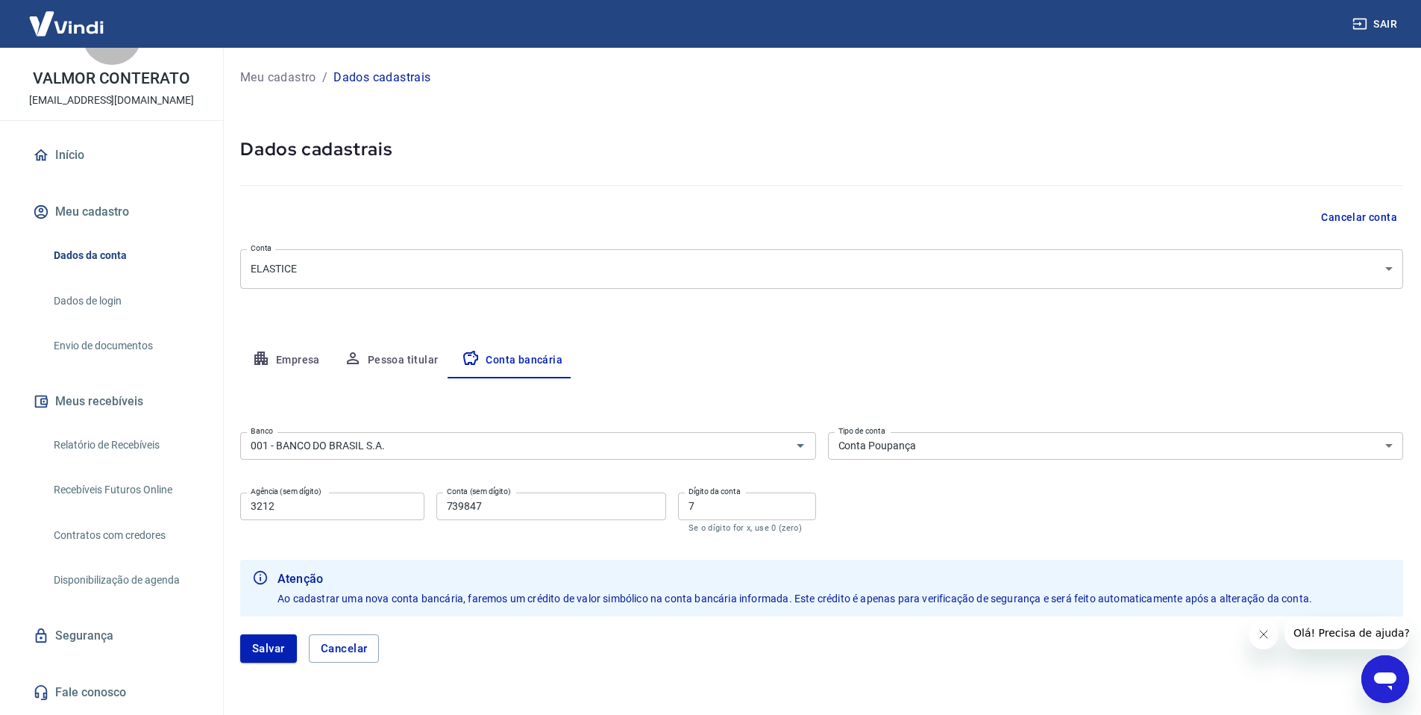
click at [857, 450] on select "Conta Corrente Conta Poupança" at bounding box center [1116, 446] width 576 height 28
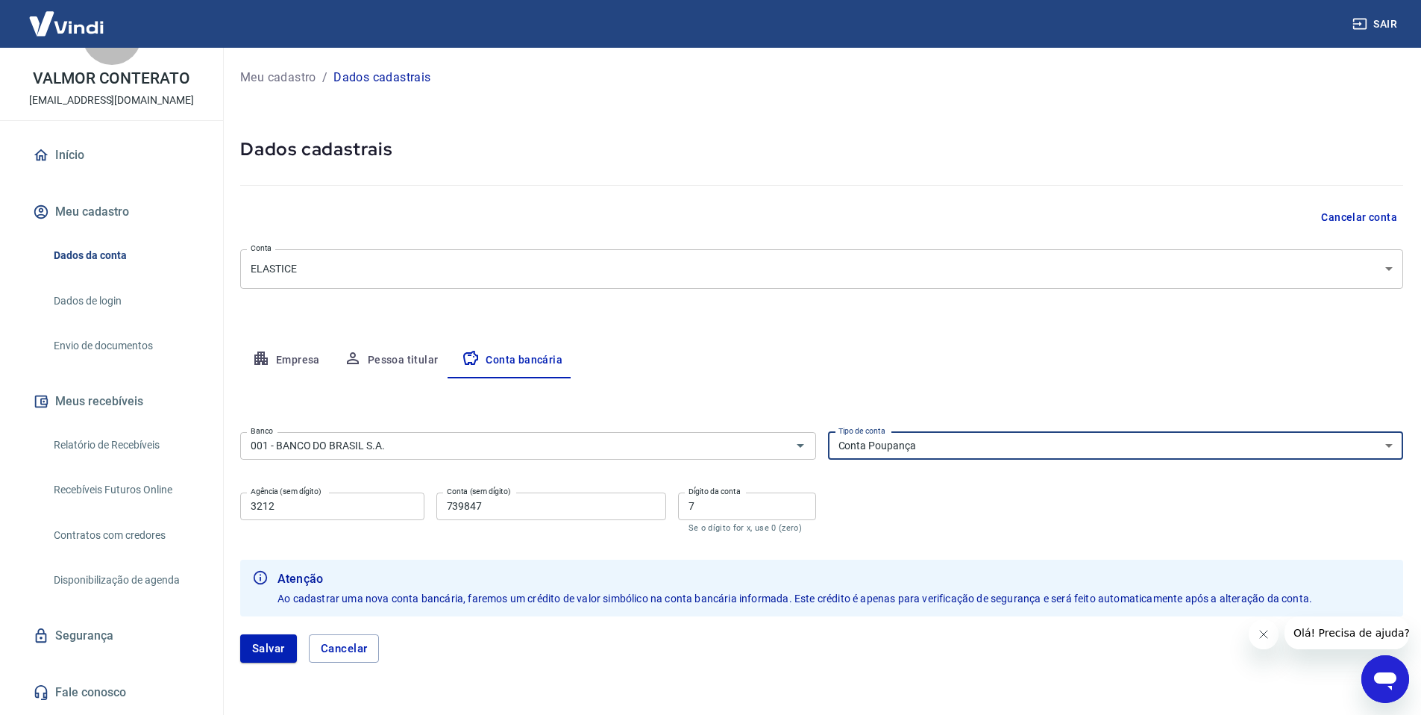
select select "1"
click at [828, 432] on select "Conta Corrente Conta Poupança" at bounding box center [1116, 446] width 576 height 28
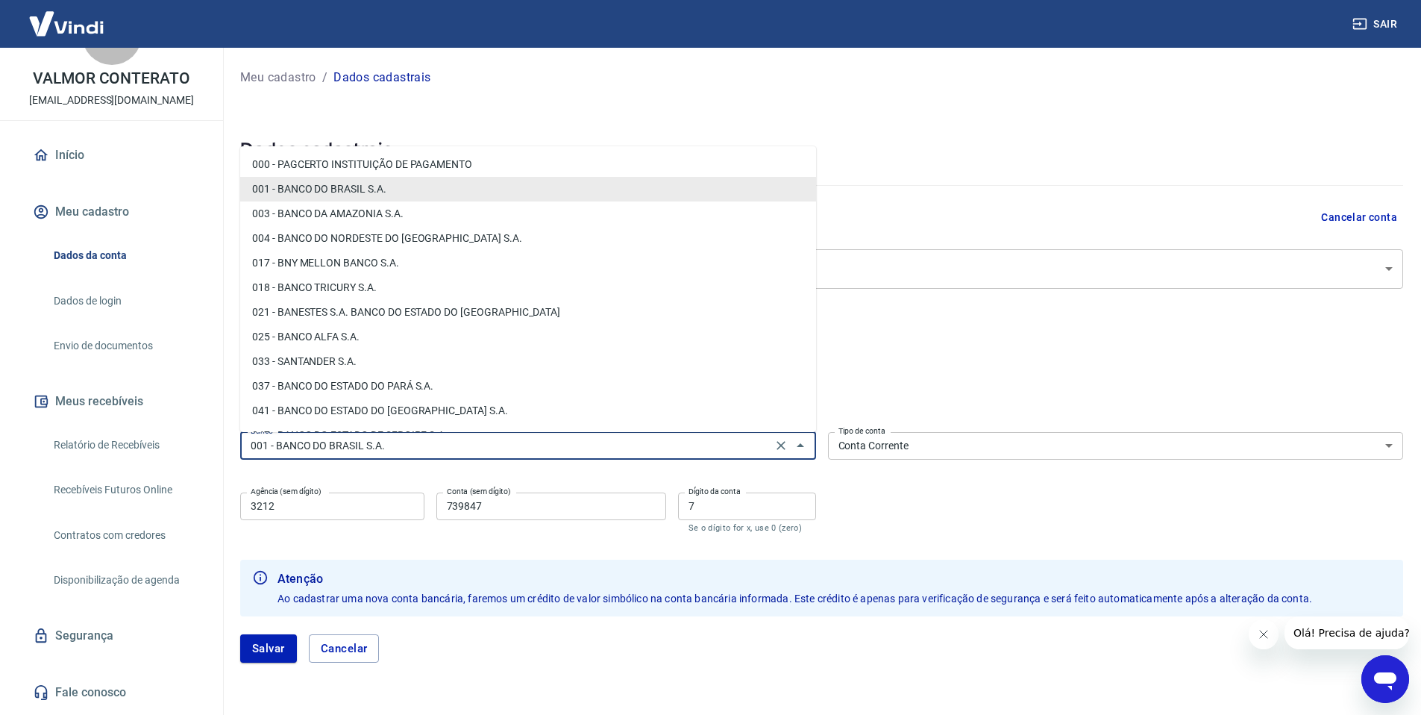
click at [447, 451] on input "001 - BANCO DO BRASIL S.A." at bounding box center [506, 445] width 523 height 19
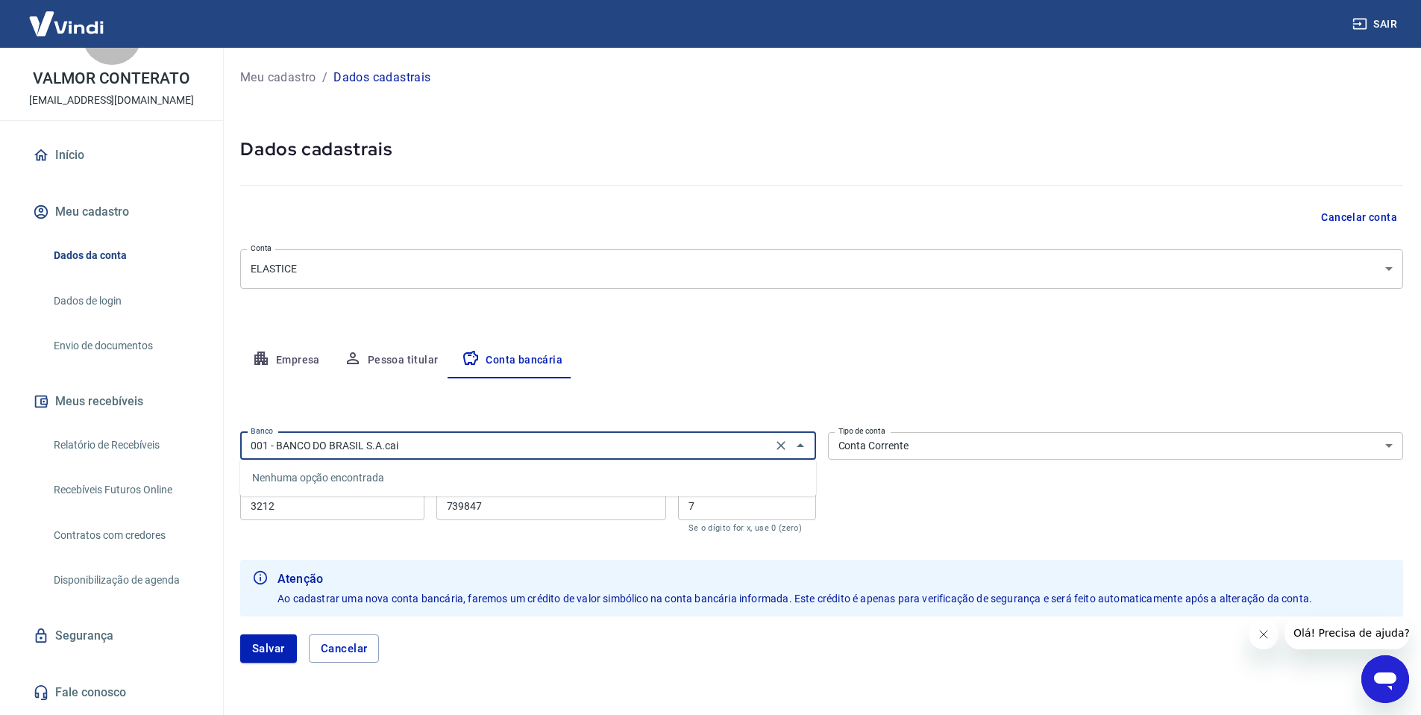
type input "001 - BANCO DO BRASIL S.A.caia"
click at [466, 472] on li "104 - CAIXA ECONÔMICA FEDERAL S.A." at bounding box center [528, 478] width 576 height 25
type input "104 - CAIXA ECONÔMICA FEDERAL S.A."
click at [928, 444] on select "Conta Corrente Conta Poupança" at bounding box center [1116, 446] width 576 height 28
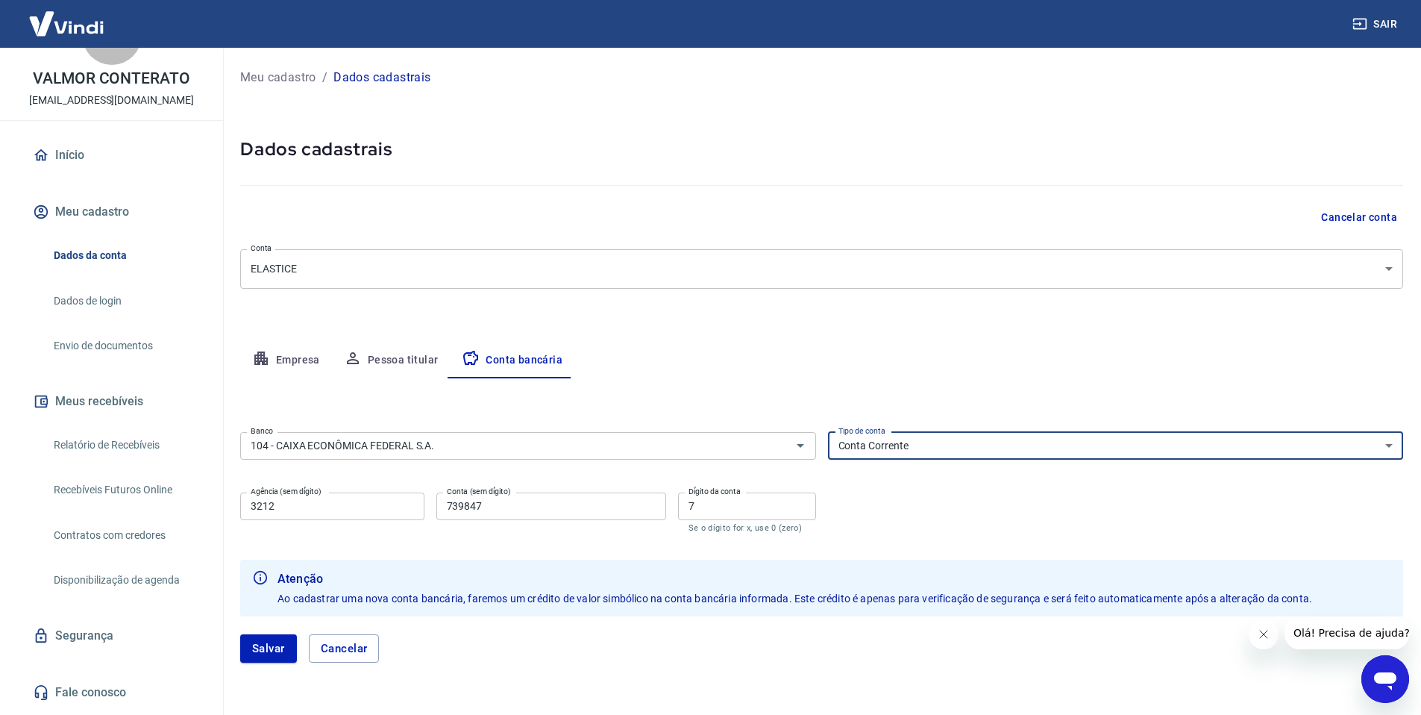
click at [322, 506] on input "3212" at bounding box center [332, 506] width 184 height 28
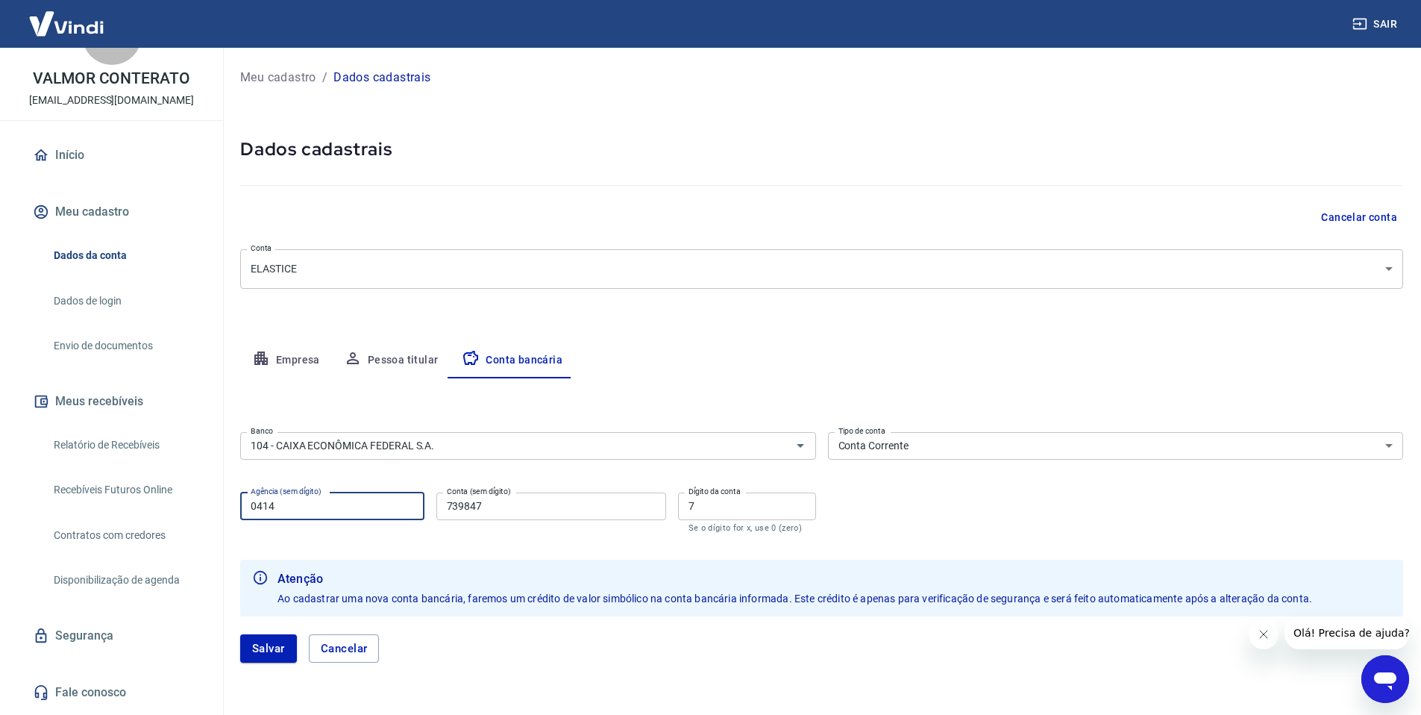
type input "0414"
click at [529, 489] on div "Agência (sem dígito) 0414 Agência (sem dígito) Conta (sem dígito) 739847 Conta …" at bounding box center [528, 510] width 576 height 49
click at [527, 502] on input "739847" at bounding box center [551, 506] width 230 height 28
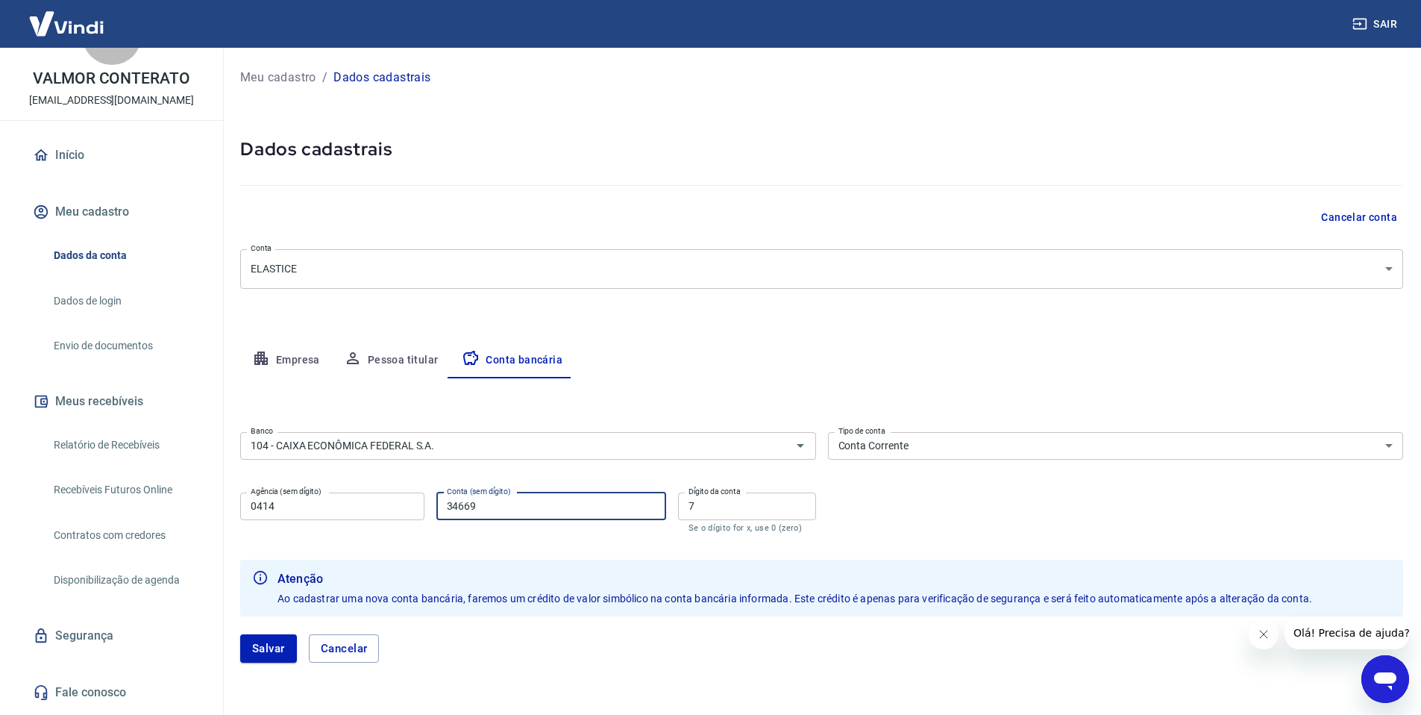
type input "34669"
click at [746, 501] on input "7" at bounding box center [747, 506] width 138 height 28
type input "0"
click at [939, 509] on div "Banco 104 - CAIXA ECONÔMICA FEDERAL S.A. Banco Tipo de conta Conta Corrente Con…" at bounding box center [821, 481] width 1163 height 110
click at [257, 650] on button "Salvar" at bounding box center [268, 648] width 57 height 28
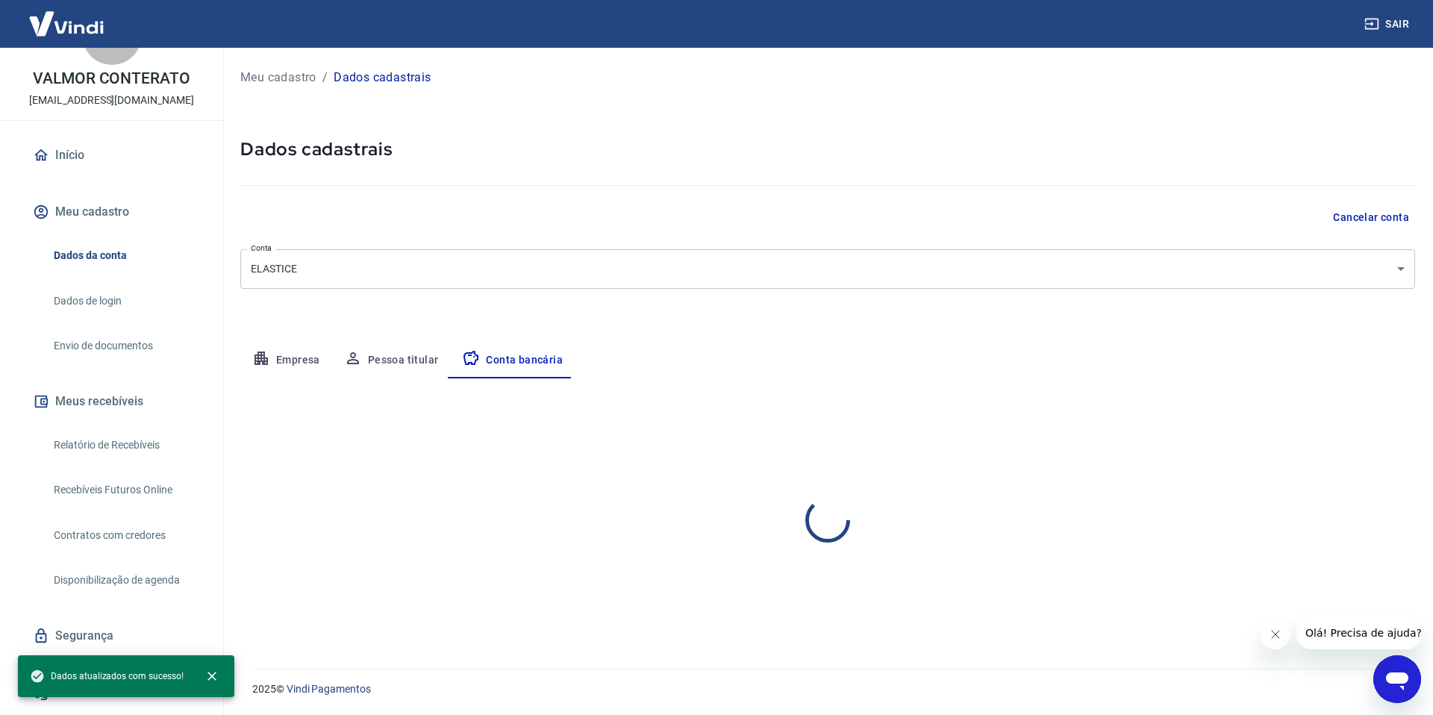
select select "1"
click at [113, 195] on button "Meu cadastro" at bounding box center [111, 211] width 163 height 33
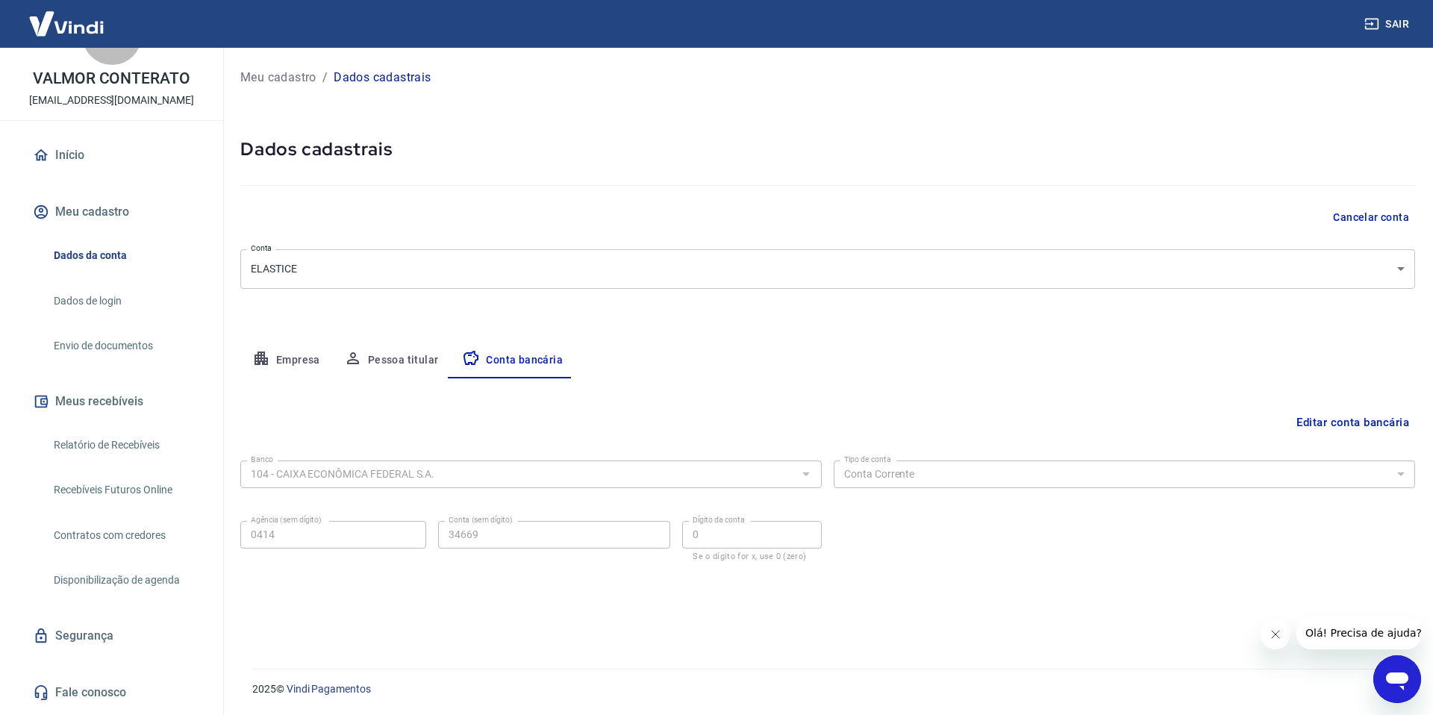
click at [128, 286] on link "Dados de login" at bounding box center [120, 301] width 145 height 31
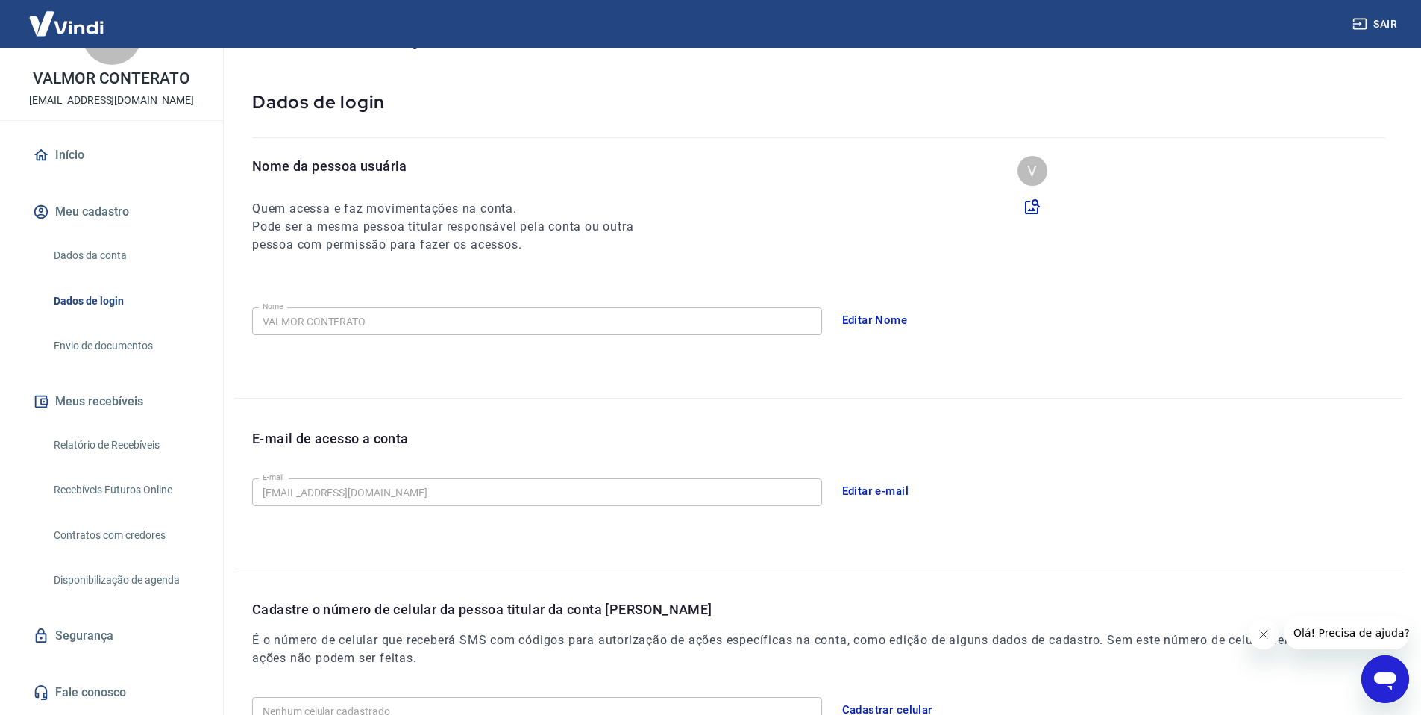
scroll to position [190, 0]
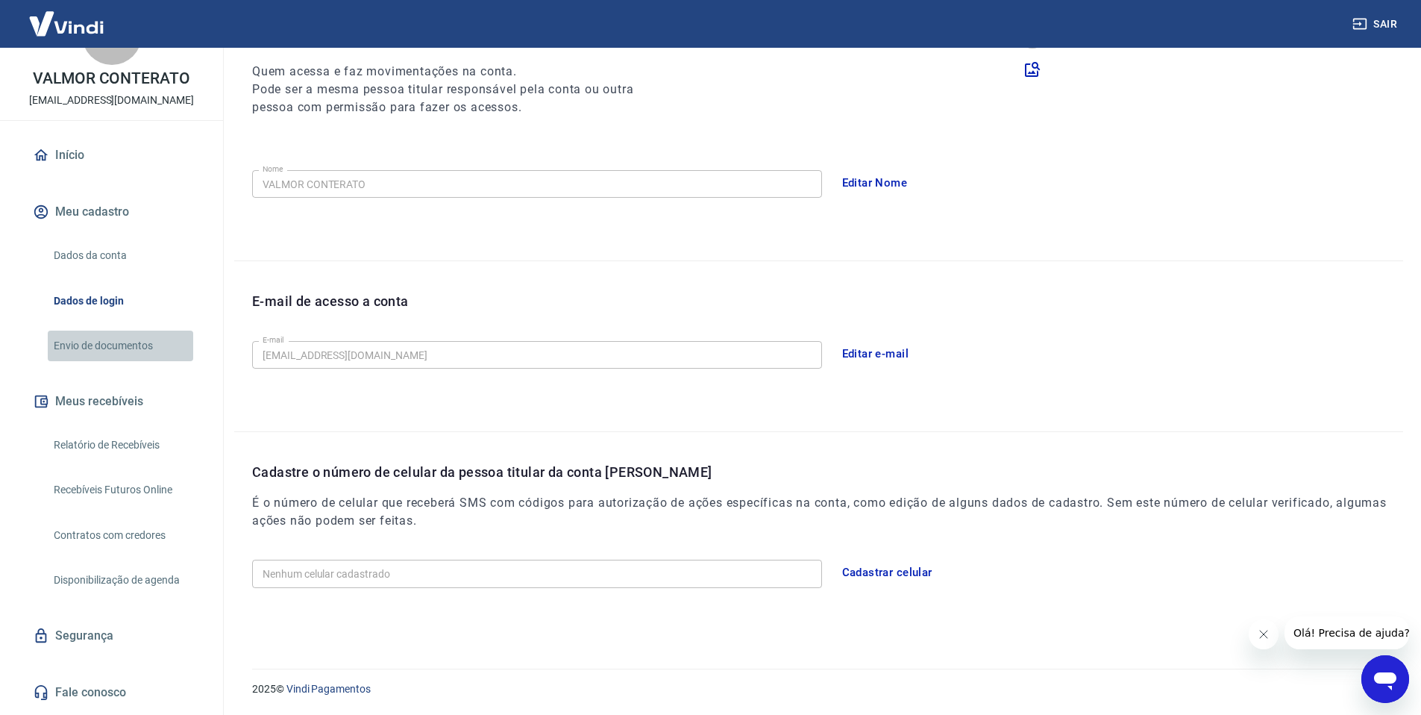
click at [140, 331] on link "Envio de documentos" at bounding box center [120, 346] width 145 height 31
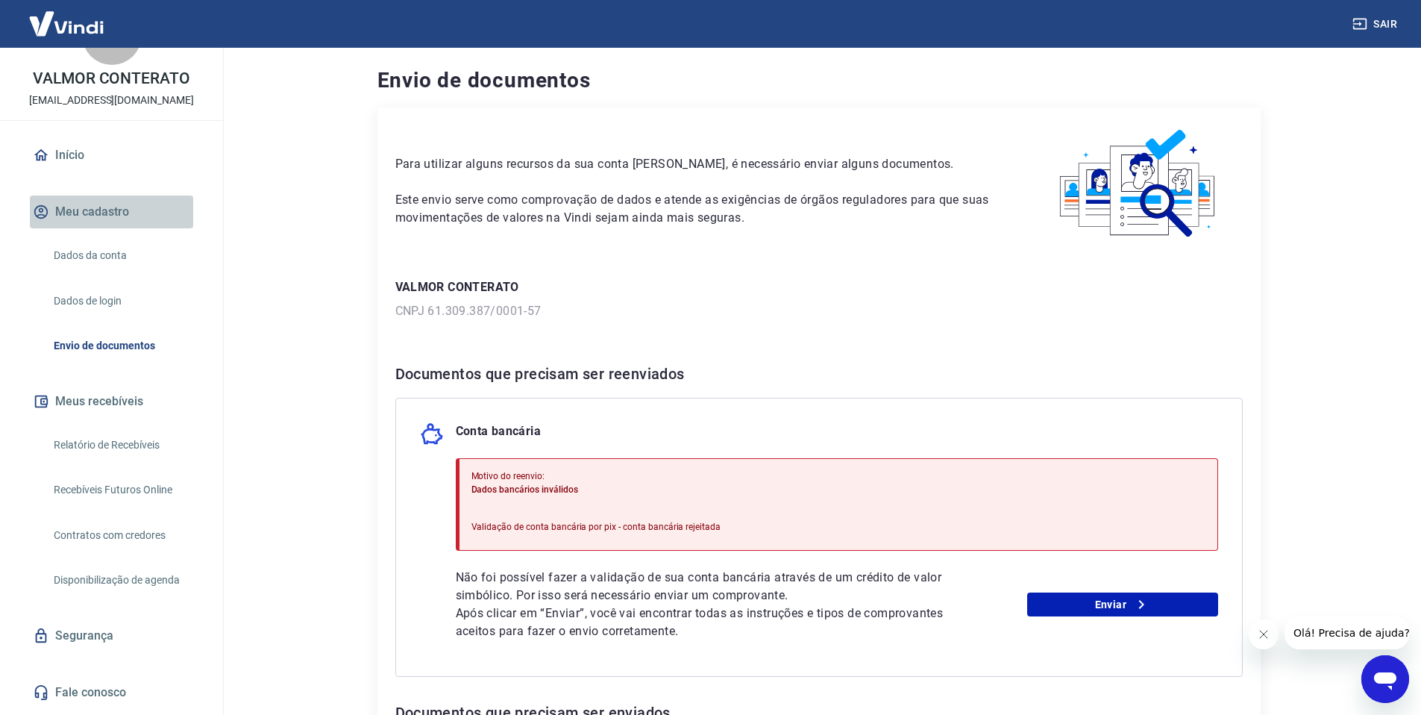
click at [130, 198] on button "Meu cadastro" at bounding box center [111, 211] width 163 height 33
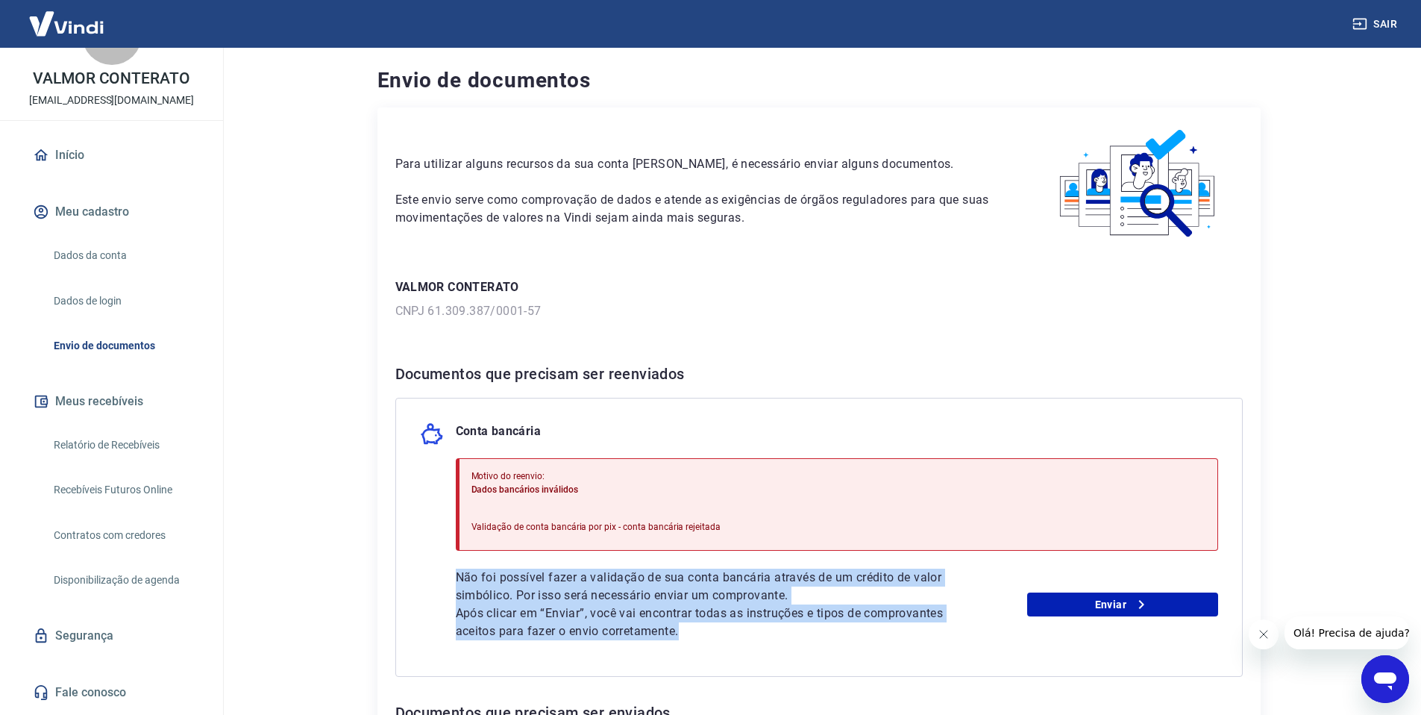
drag, startPoint x: 699, startPoint y: 639, endPoint x: 439, endPoint y: 580, distance: 267.0
click at [439, 580] on div "Conta bancária Motivo do reenvio: Dados bancários inválidos Validação de conta …" at bounding box center [819, 537] width 848 height 279
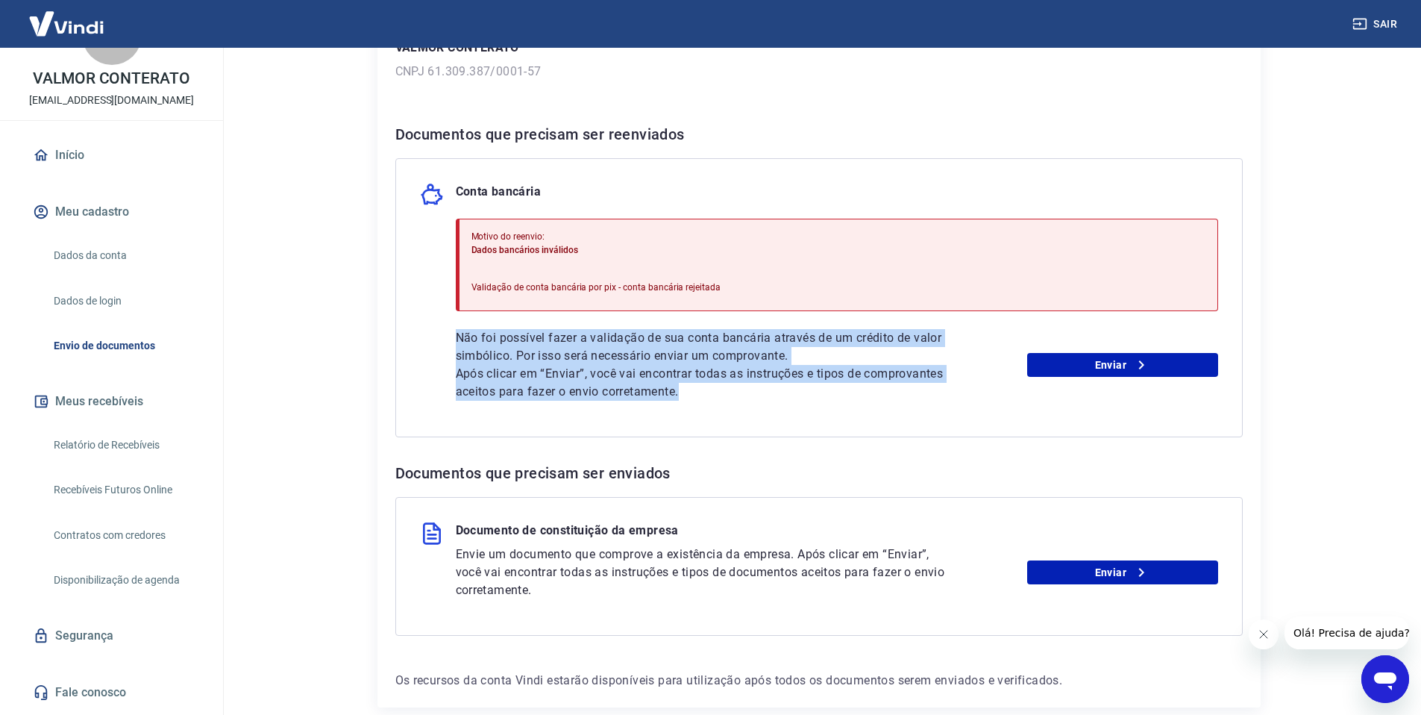
scroll to position [240, 0]
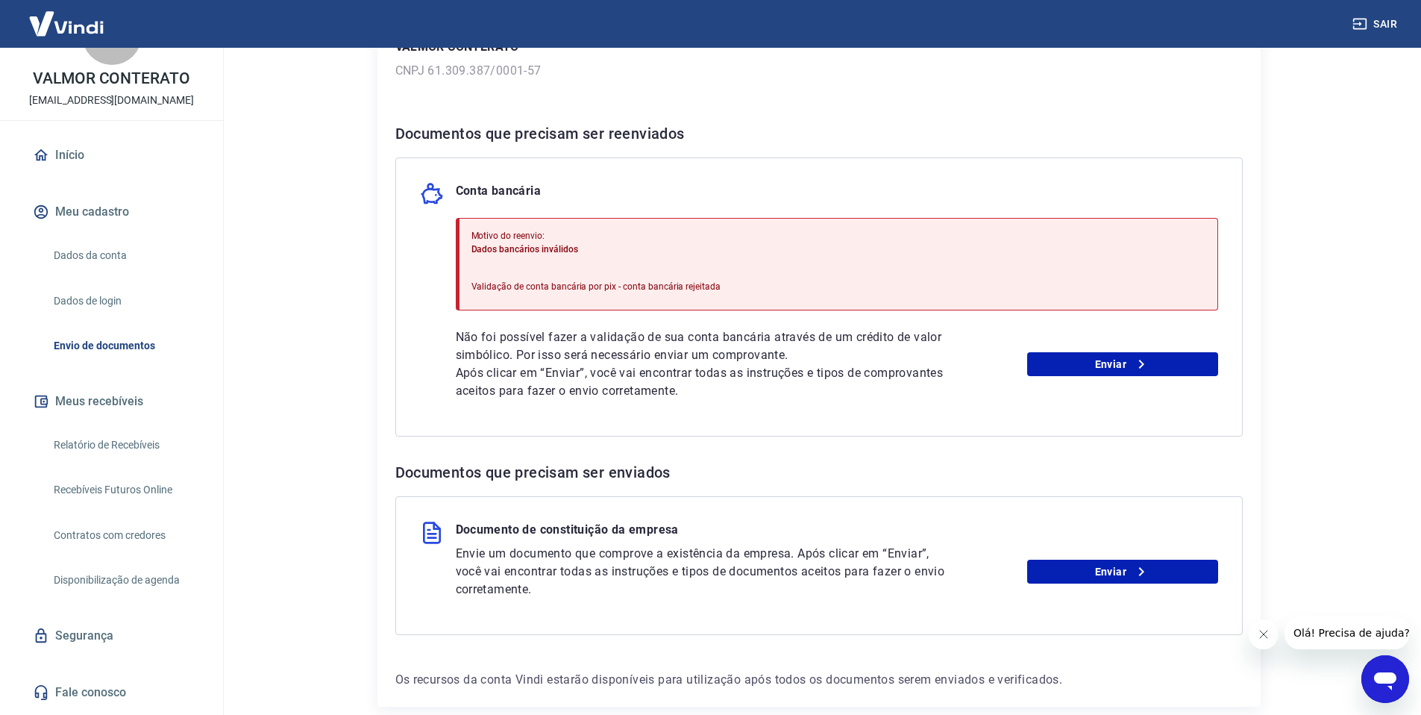
click at [1020, 384] on div "Não foi possível fazer a validação de sua conta bancária através de um crédito …" at bounding box center [837, 364] width 763 height 72
click at [461, 188] on p "Conta bancária" at bounding box center [499, 194] width 86 height 24
drag, startPoint x: 472, startPoint y: 234, endPoint x: 559, endPoint y: 237, distance: 86.6
click at [559, 237] on p "Motivo do reenvio:" at bounding box center [597, 235] width 250 height 13
click at [551, 252] on span "Dados bancários inválidos" at bounding box center [525, 249] width 107 height 10
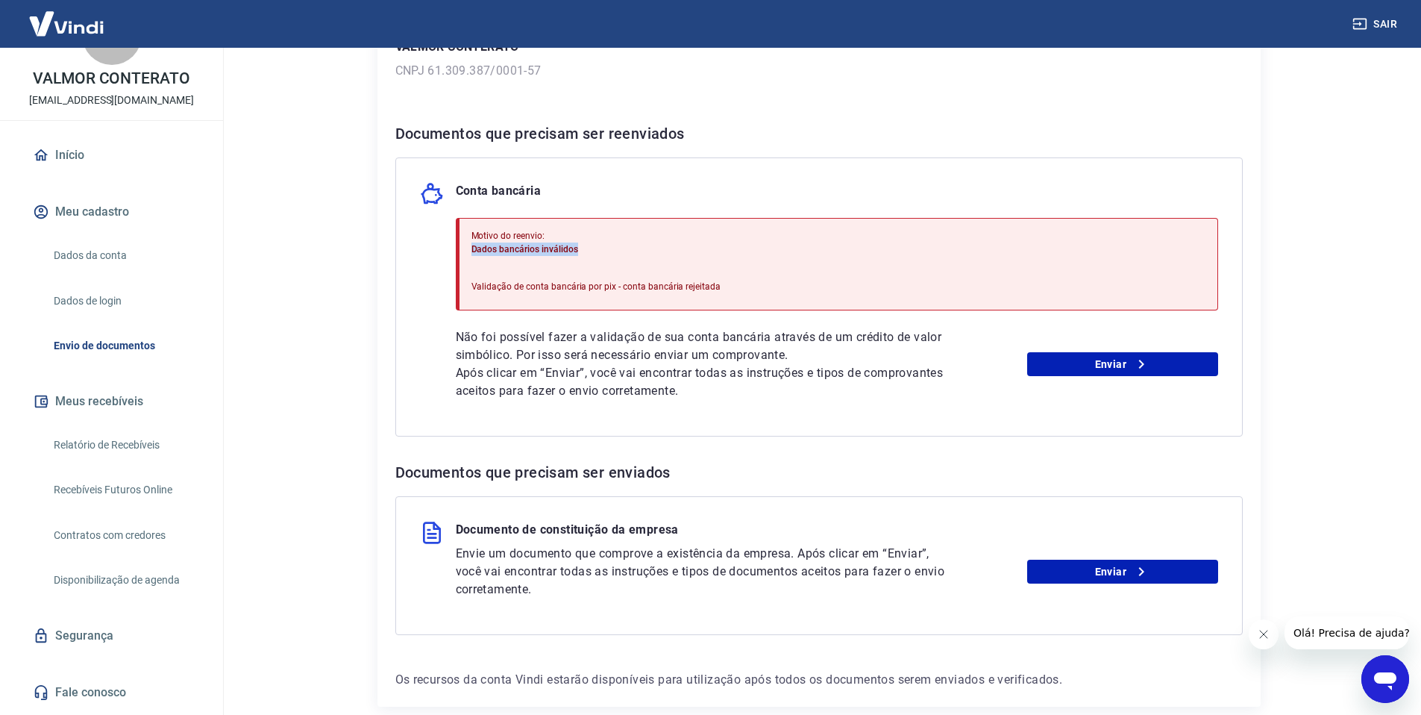
drag, startPoint x: 582, startPoint y: 249, endPoint x: 592, endPoint y: 249, distance: 9.7
click at [592, 249] on div "Motivo do reenvio: Dados bancários inválidos Validação de conta bancária por pi…" at bounding box center [837, 264] width 763 height 93
click at [478, 284] on p "Validação de conta bancária por pix - conta bancária rejeitada" at bounding box center [597, 286] width 250 height 13
drag, startPoint x: 465, startPoint y: 287, endPoint x: 751, endPoint y: 288, distance: 286.5
click at [760, 283] on div "Motivo do reenvio: Dados bancários inválidos Validação de conta bancária por pi…" at bounding box center [837, 264] width 763 height 93
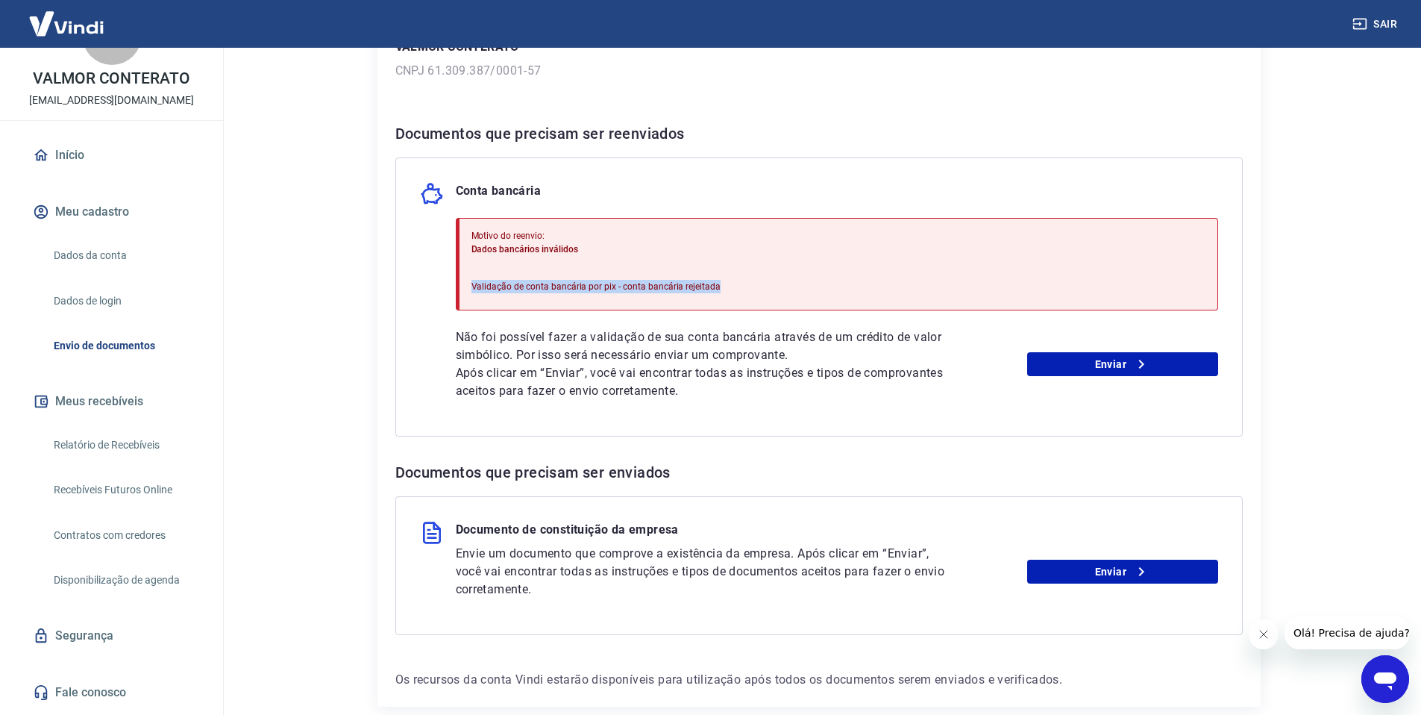
click at [705, 284] on p "Validação de conta bancária por pix - conta bancária rejeitada" at bounding box center [597, 286] width 250 height 13
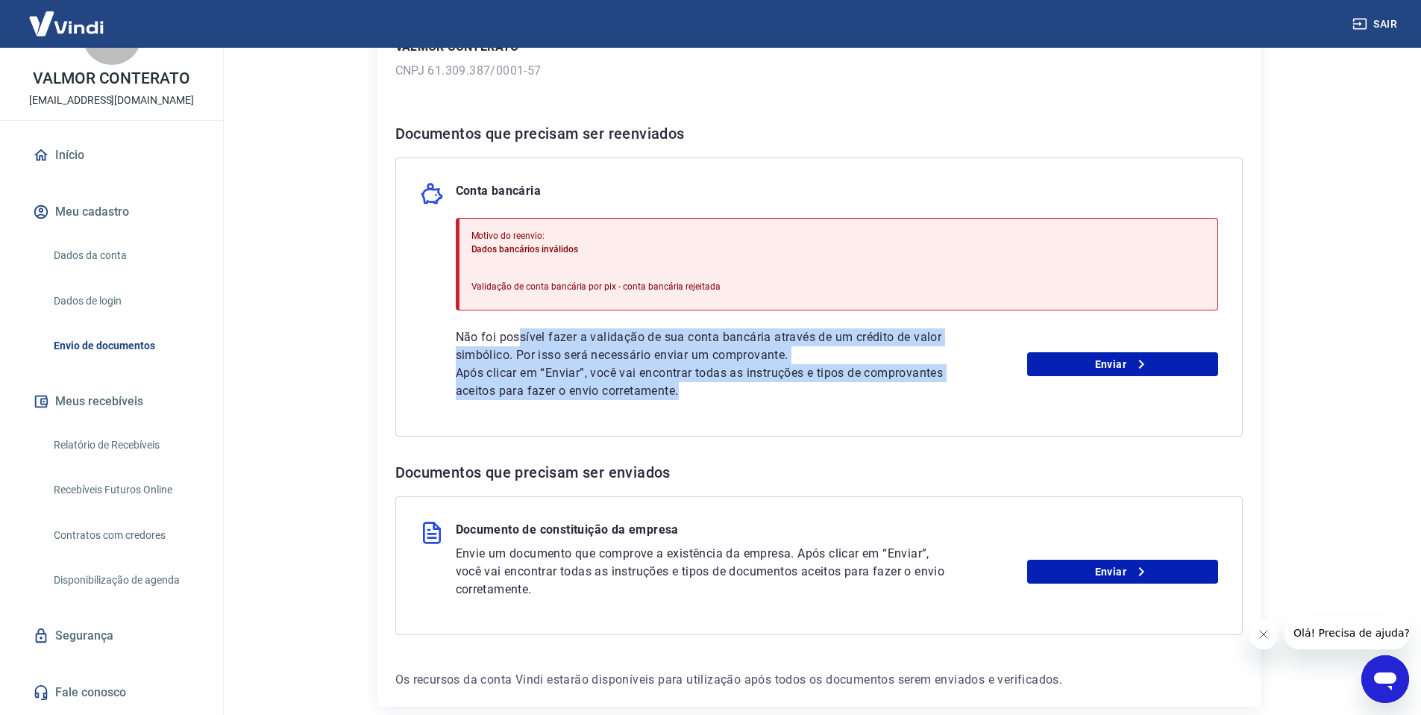
drag, startPoint x: 730, startPoint y: 399, endPoint x: 517, endPoint y: 345, distance: 219.5
click at [517, 345] on div "Não foi possível fazer a validação de sua conta bancária através de um crédito …" at bounding box center [703, 364] width 495 height 72
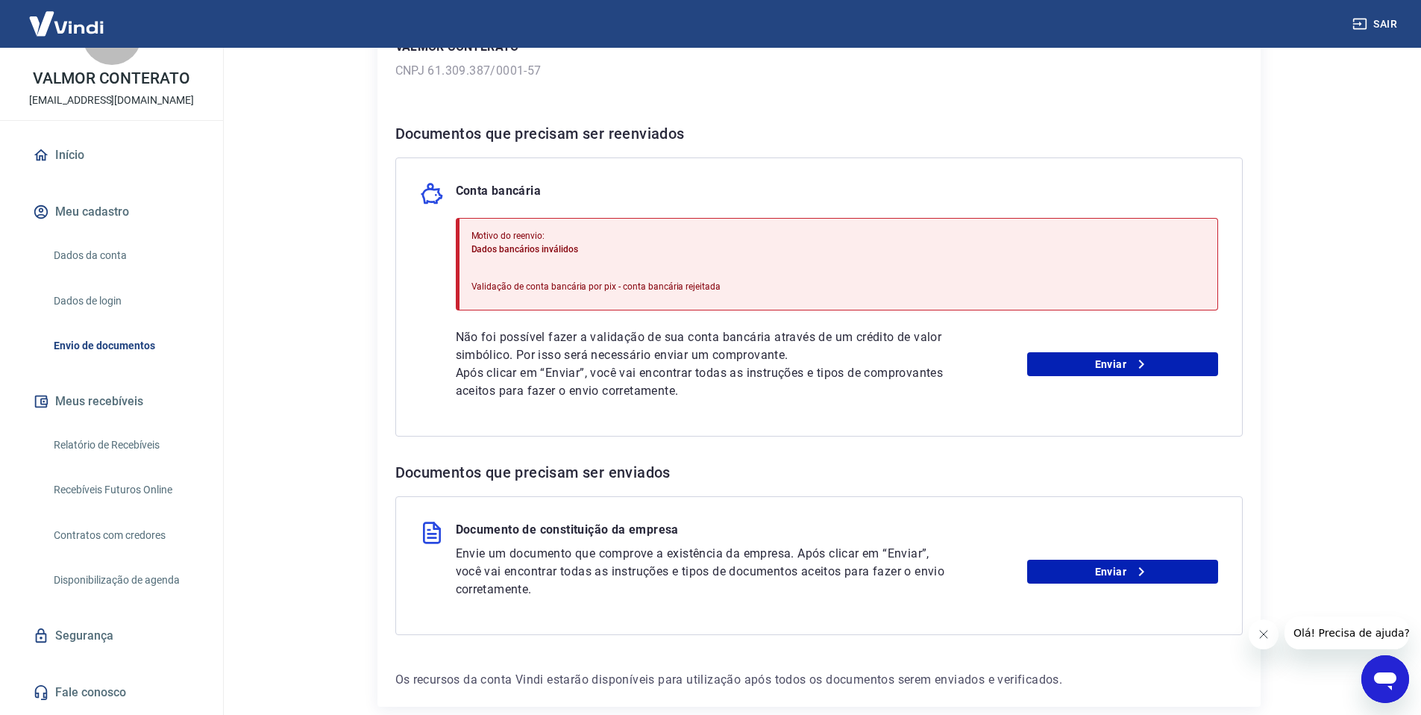
click at [766, 474] on h6 "Documentos que precisam ser enviados" at bounding box center [819, 472] width 848 height 24
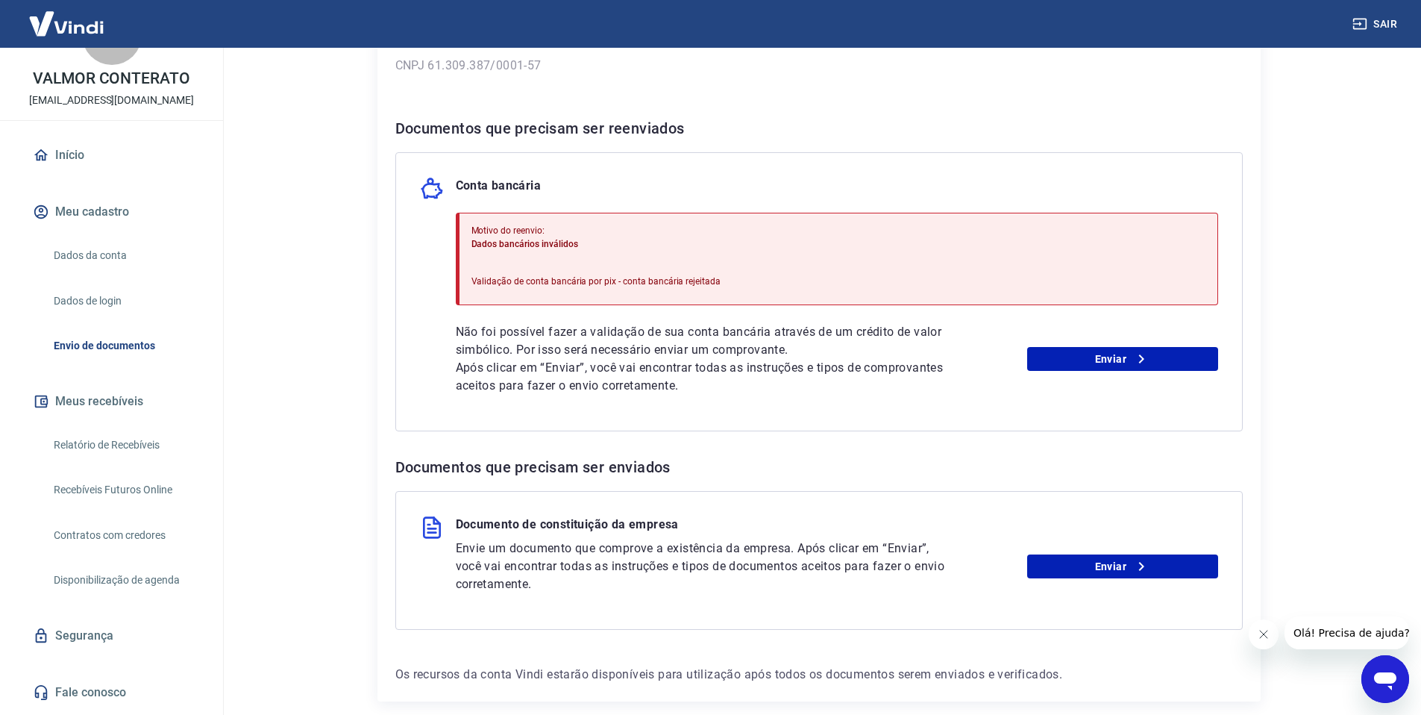
scroll to position [246, 0]
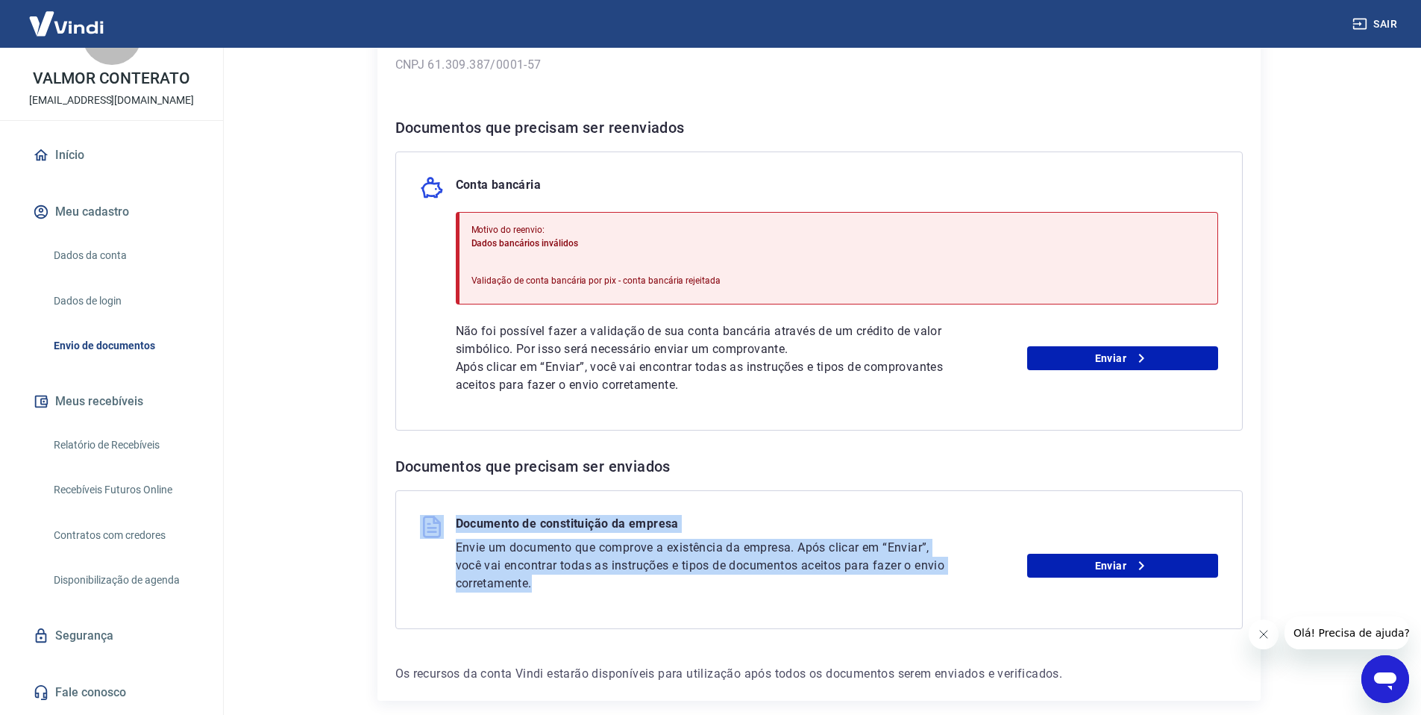
drag, startPoint x: 581, startPoint y: 593, endPoint x: 420, endPoint y: 516, distance: 178.9
click at [412, 512] on div "Documento de constituição da empresa Envie um documento que comprove a existênc…" at bounding box center [819, 559] width 848 height 139
click at [813, 519] on div "Documento de constituição da empresa" at bounding box center [819, 527] width 798 height 24
drag, startPoint x: 583, startPoint y: 581, endPoint x: 461, endPoint y: 515, distance: 139.2
click at [461, 515] on div "Documento de constituição da empresa Envie um documento que comprove a existênc…" at bounding box center [819, 559] width 848 height 139
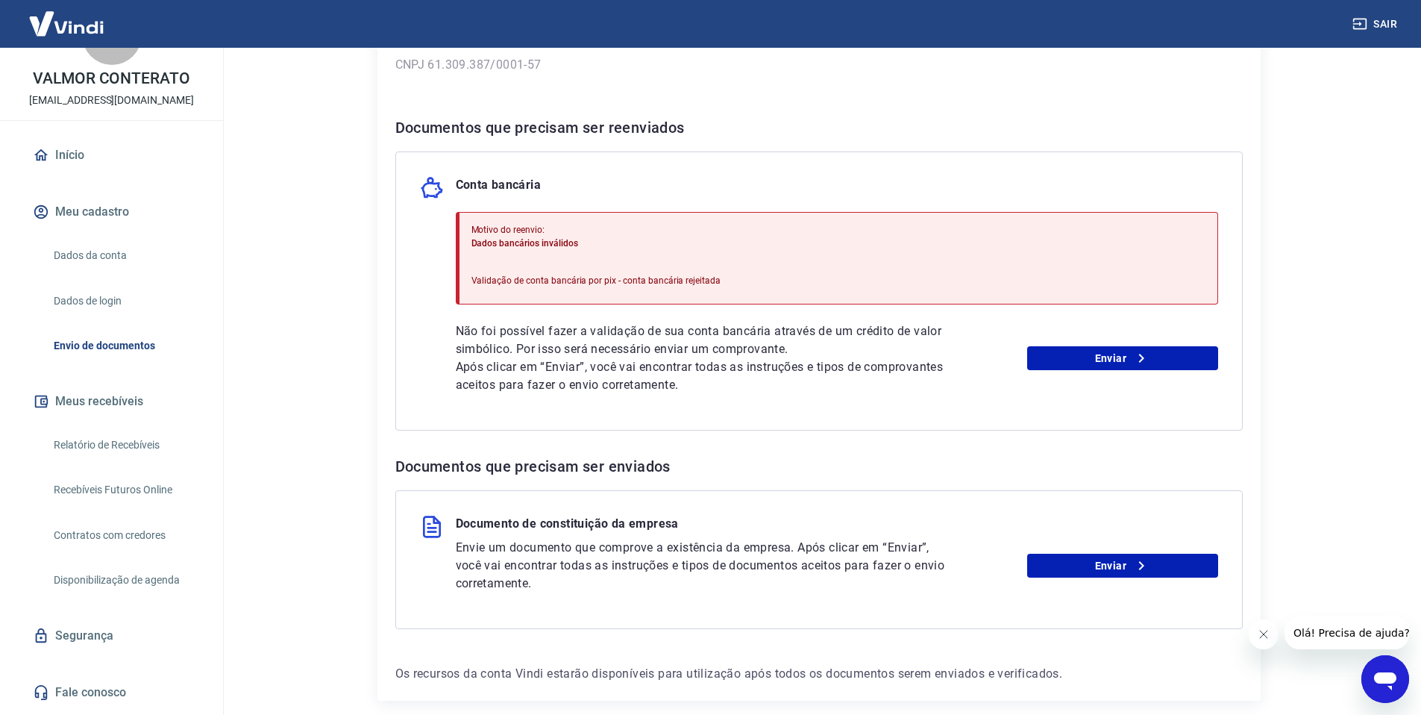
click at [651, 490] on div "Documento de constituição da empresa Envie um documento que comprove a existênc…" at bounding box center [819, 559] width 848 height 139
drag, startPoint x: 710, startPoint y: 364, endPoint x: 707, endPoint y: 379, distance: 15.2
click at [707, 378] on p "Após clicar em “Enviar”, você vai encontrar todas as instruções e tipos de comp…" at bounding box center [703, 376] width 495 height 36
drag, startPoint x: 757, startPoint y: 394, endPoint x: 747, endPoint y: 395, distance: 9.7
click at [757, 395] on div "Conta bancária Motivo do reenvio: Dados bancários inválidos Validação de conta …" at bounding box center [819, 290] width 848 height 279
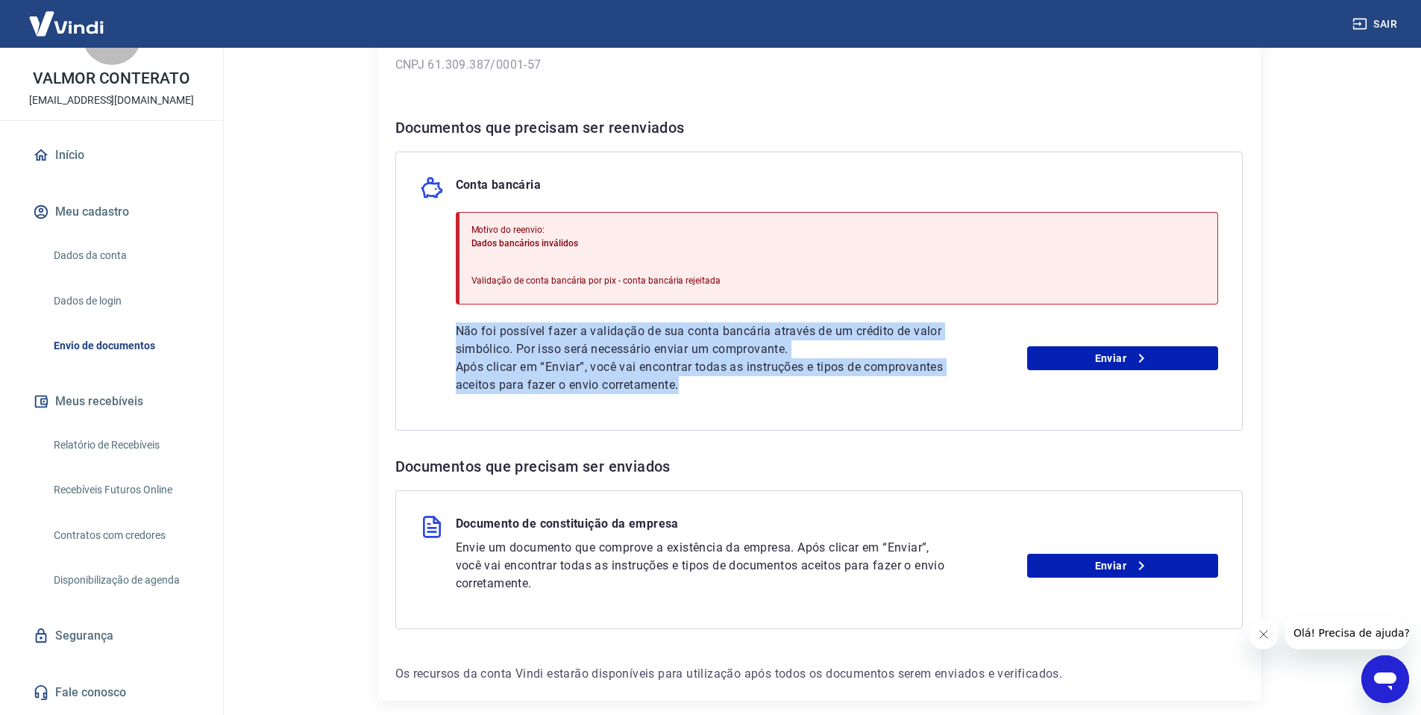
drag, startPoint x: 666, startPoint y: 398, endPoint x: 384, endPoint y: 305, distance: 296.1
click at [384, 305] on div "Para utilizar alguns recursos da sua conta Vindi, é necessário enviar alguns do…" at bounding box center [819, 280] width 883 height 839
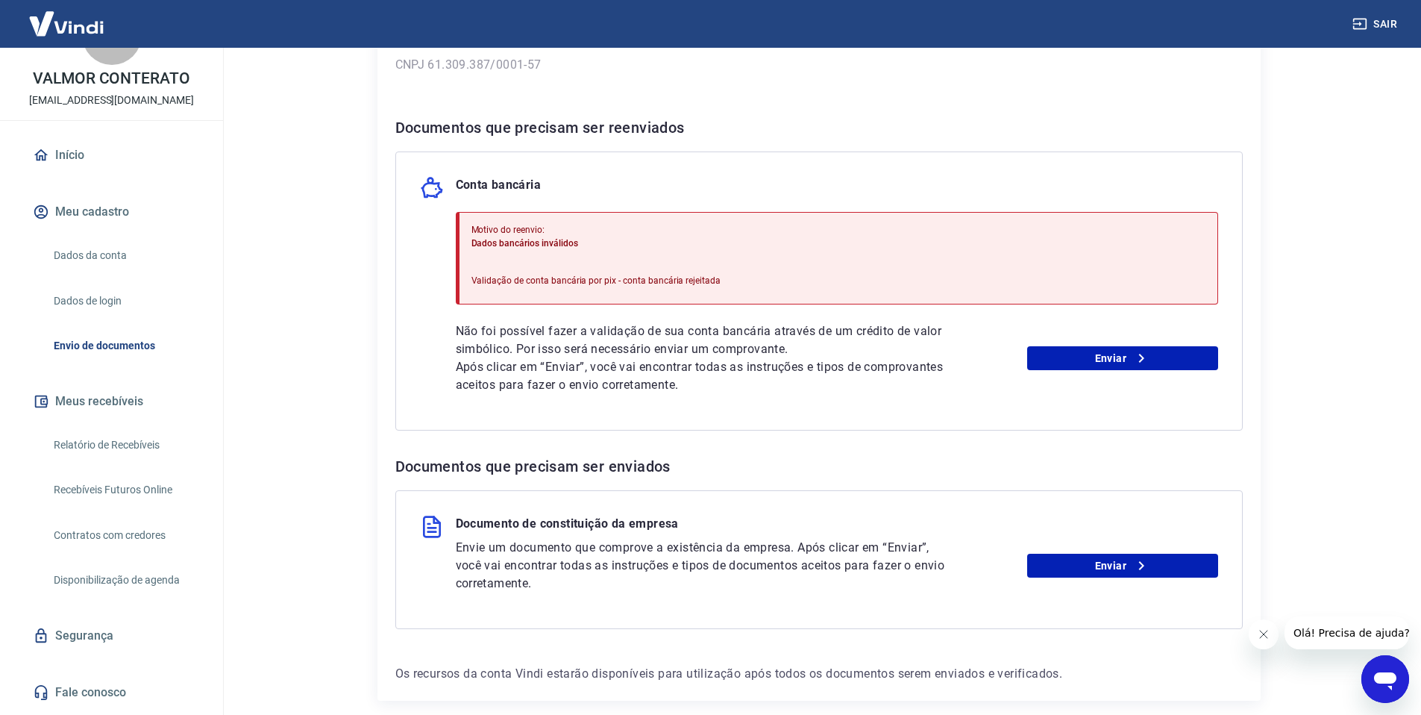
click at [493, 330] on p "Não foi possível fazer a validação de sua conta bancária através de um crédito …" at bounding box center [703, 340] width 495 height 36
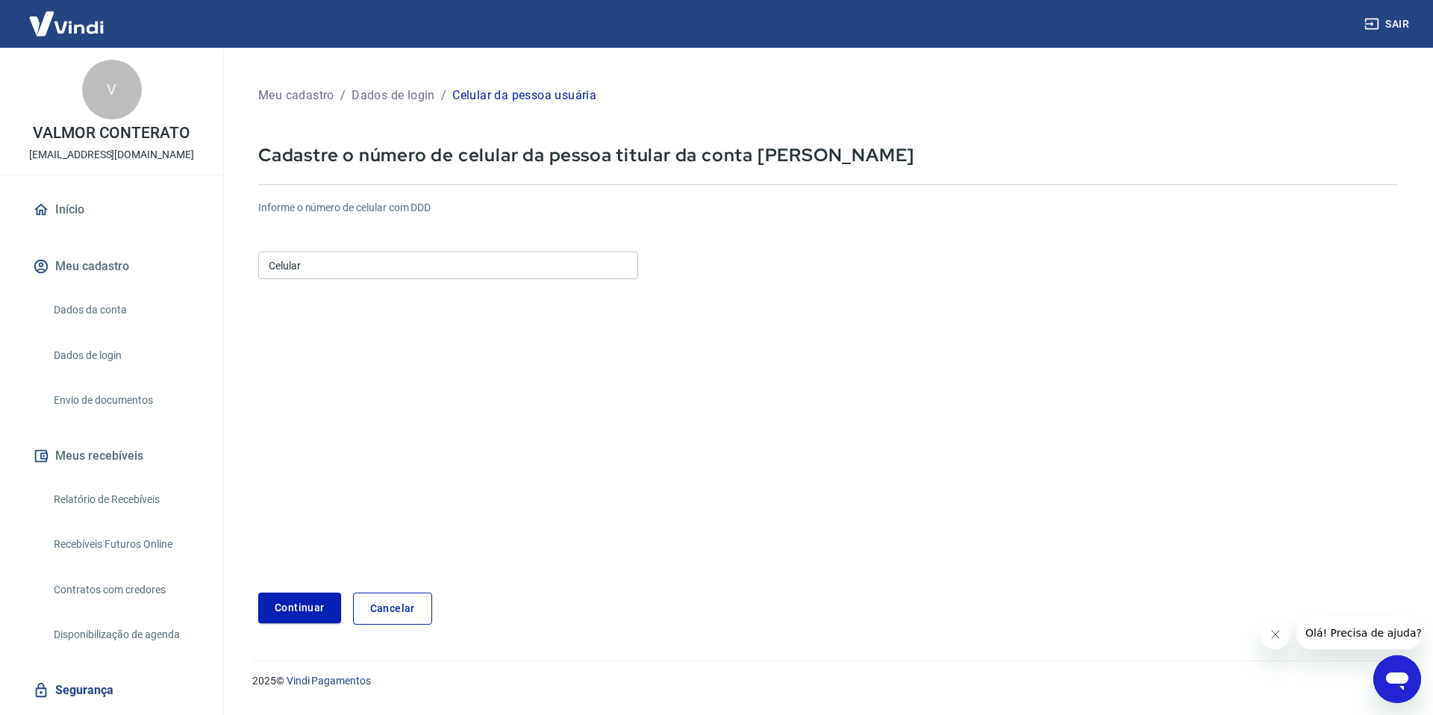
click at [347, 269] on input "Celular" at bounding box center [448, 265] width 380 height 28
type input "(49) 99914-5035"
click at [359, 397] on form "Informe o número de celular com DDD Celular (49) 99914-5035 Celular Continuar C…" at bounding box center [827, 406] width 1139 height 436
click at [307, 608] on button "Continuar" at bounding box center [299, 607] width 83 height 31
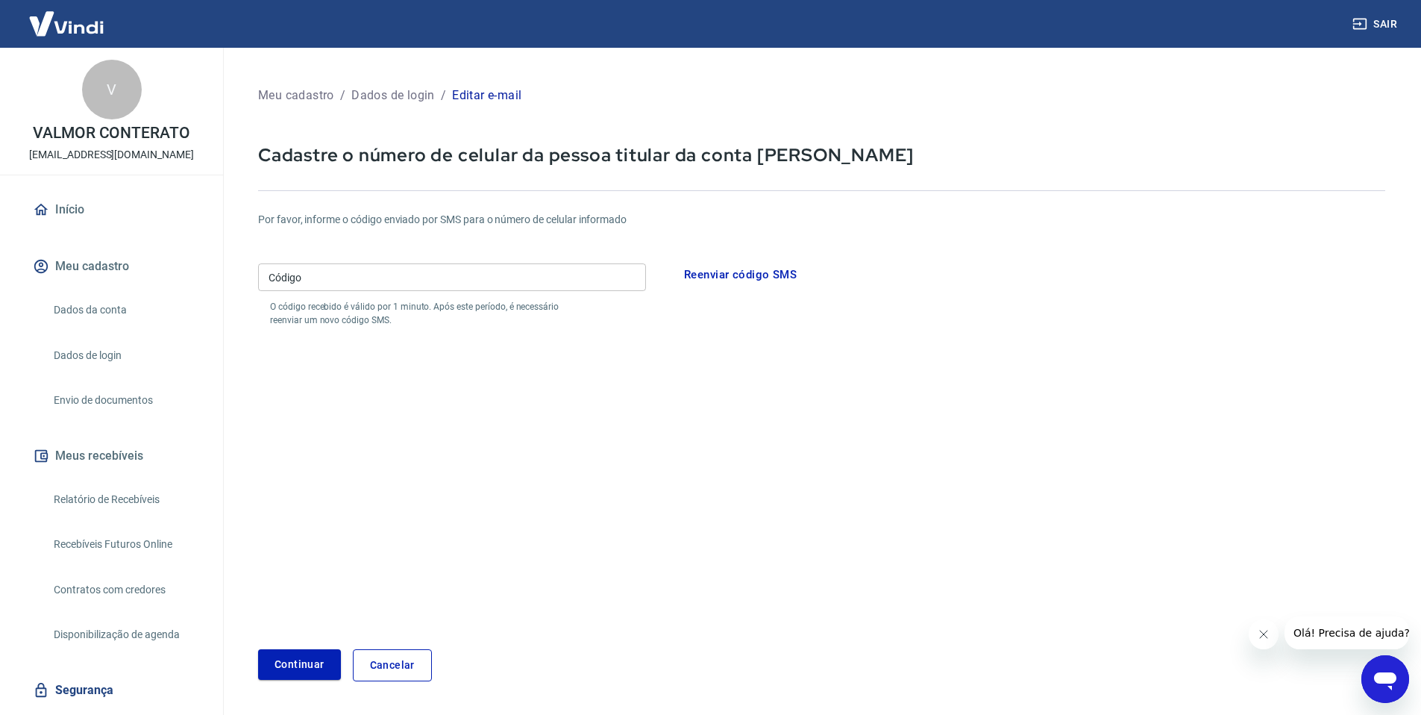
click at [447, 284] on input "Código" at bounding box center [452, 277] width 388 height 28
click at [307, 266] on input "Código" at bounding box center [452, 277] width 388 height 28
paste input "132178"
type input "132178"
click at [294, 662] on button "Continuar" at bounding box center [299, 664] width 83 height 31
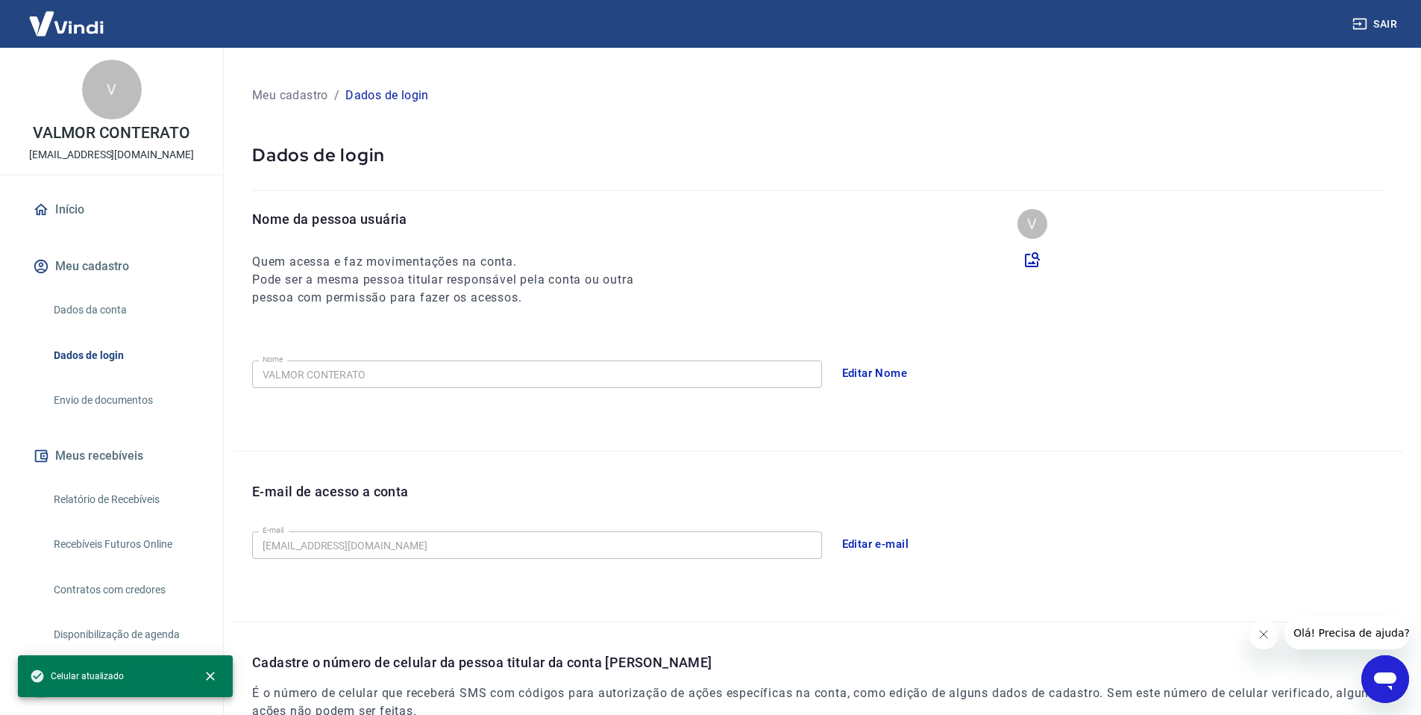
scroll to position [241, 0]
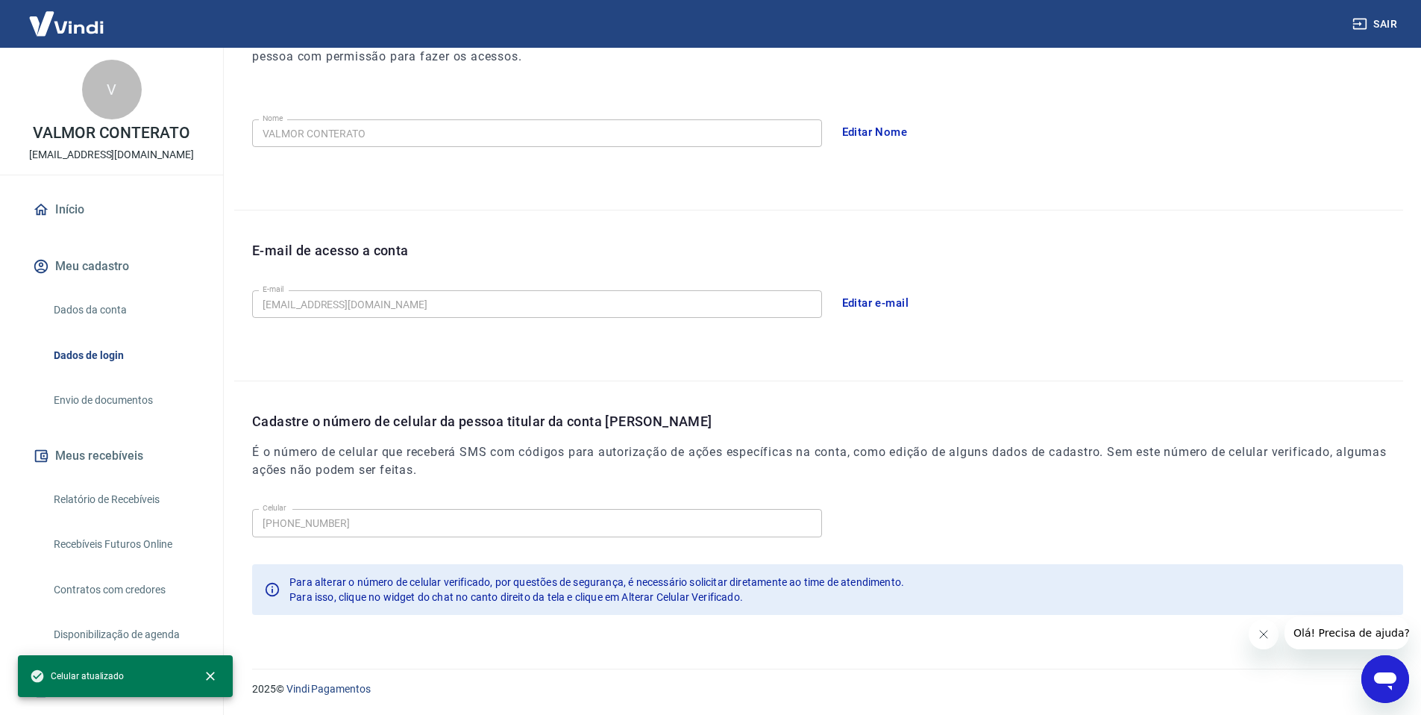
click at [1262, 636] on icon "Fechar mensagem da empresa" at bounding box center [1264, 634] width 12 height 12
drag, startPoint x: 81, startPoint y: 360, endPoint x: 87, endPoint y: 369, distance: 10.8
click at [83, 361] on link "Dados de login" at bounding box center [120, 355] width 145 height 31
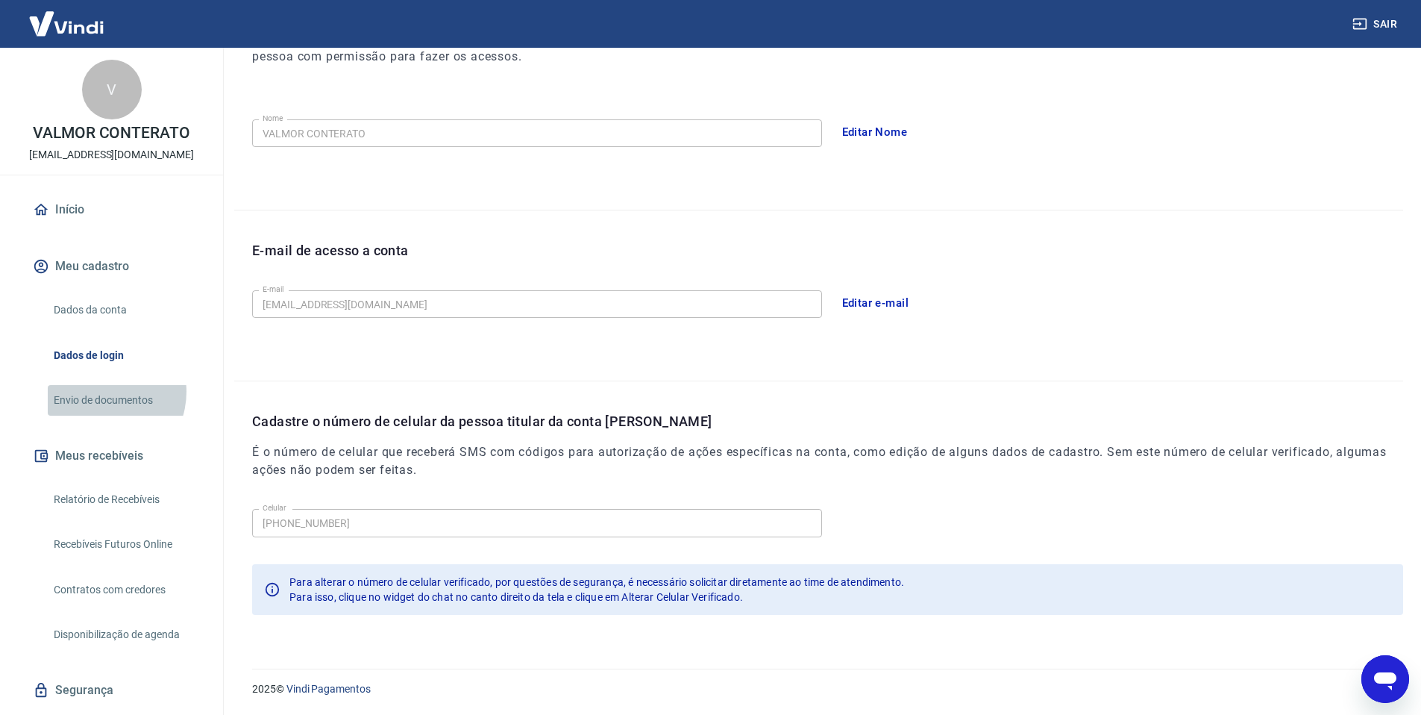
click at [101, 392] on link "Envio de documentos" at bounding box center [120, 400] width 145 height 31
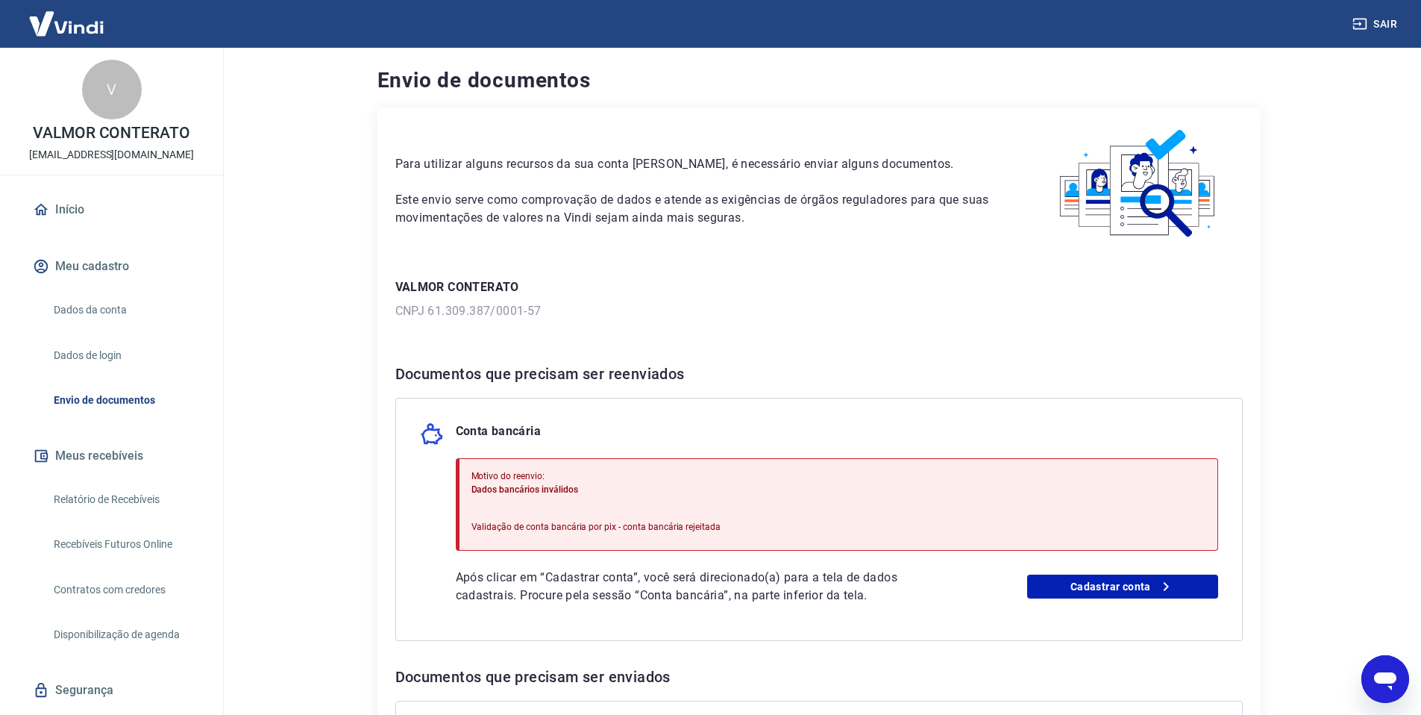
click at [134, 301] on link "Dados da conta" at bounding box center [120, 310] width 145 height 31
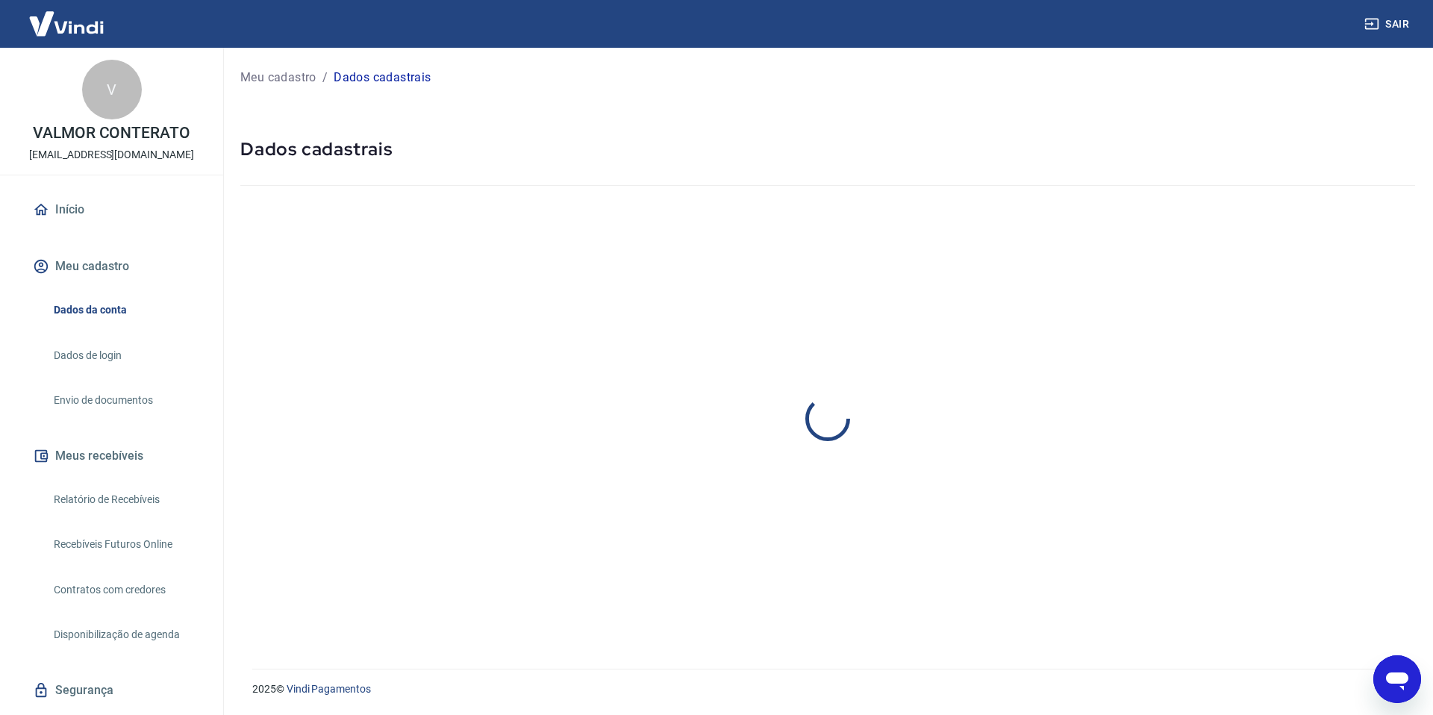
select select "SC"
select select "business"
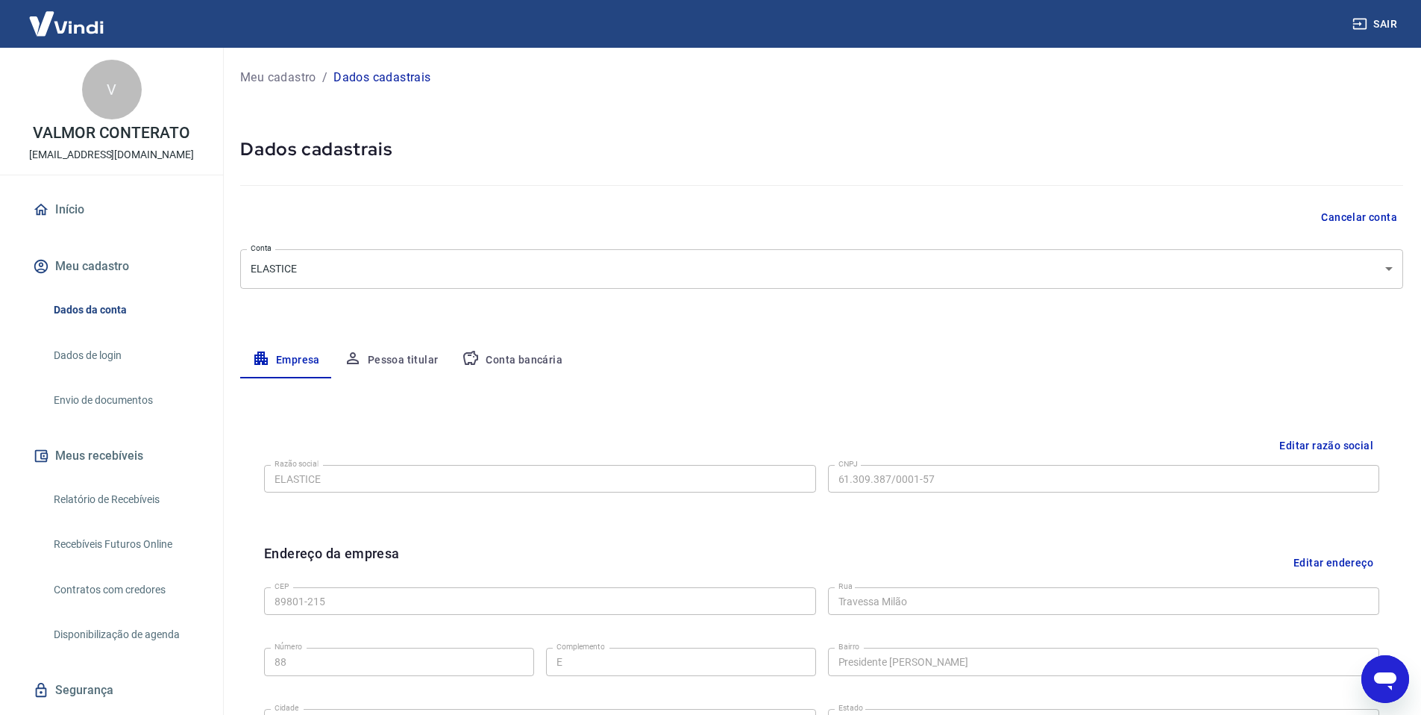
click at [119, 401] on link "Envio de documentos" at bounding box center [120, 400] width 145 height 31
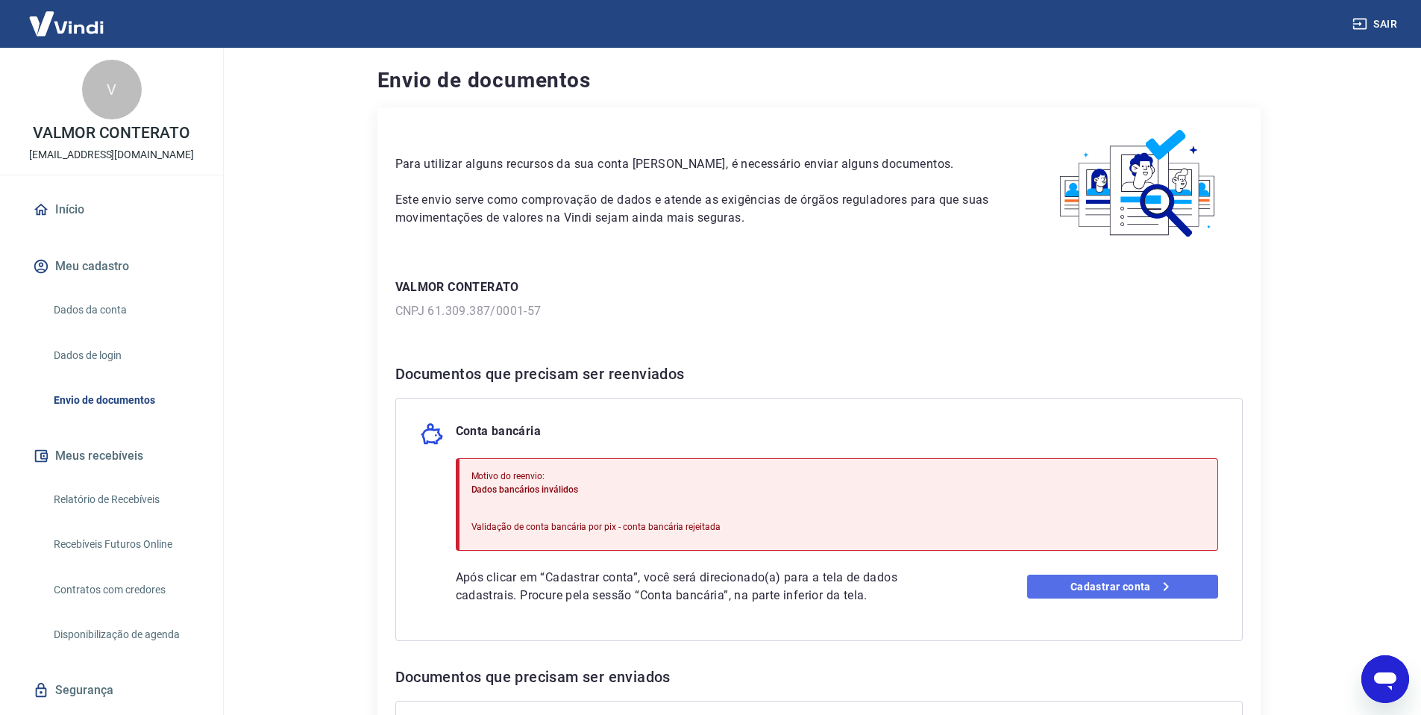
click at [1121, 582] on link "Cadastrar conta" at bounding box center [1122, 587] width 191 height 24
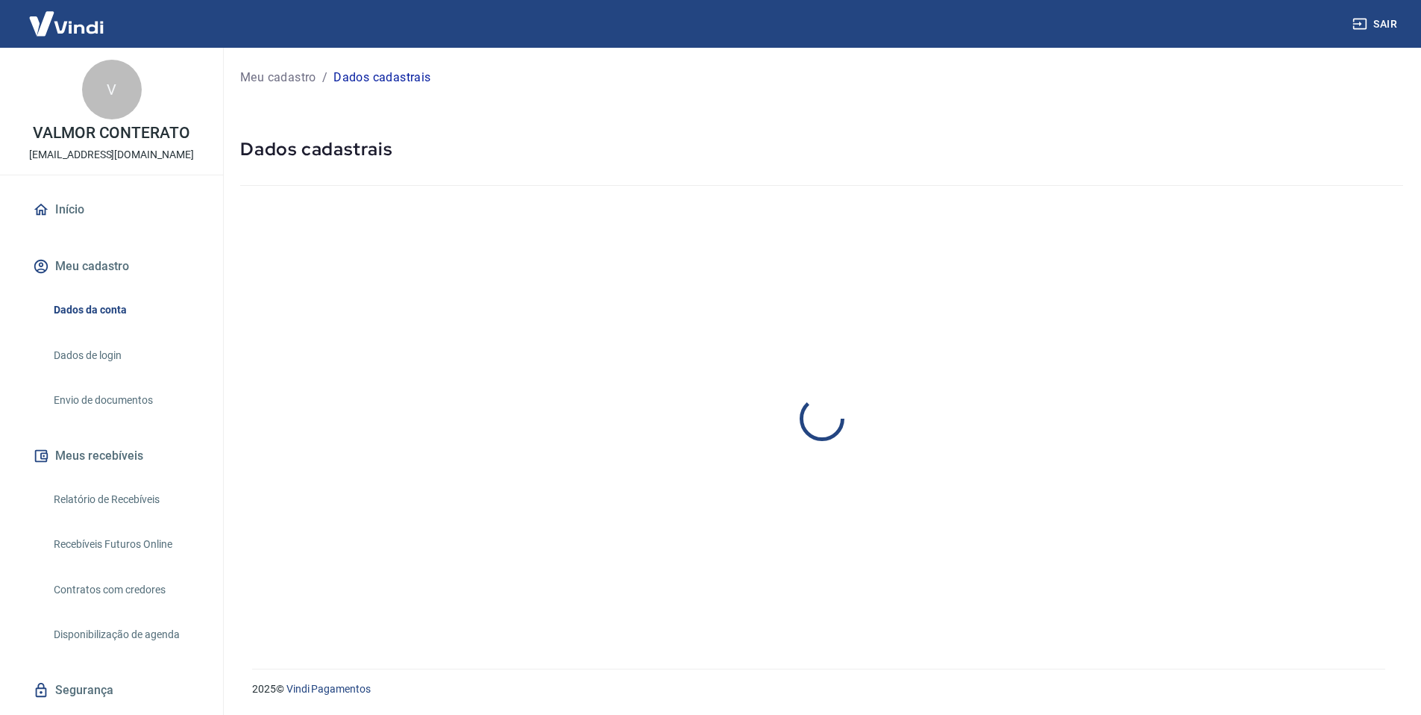
select select "SC"
select select "business"
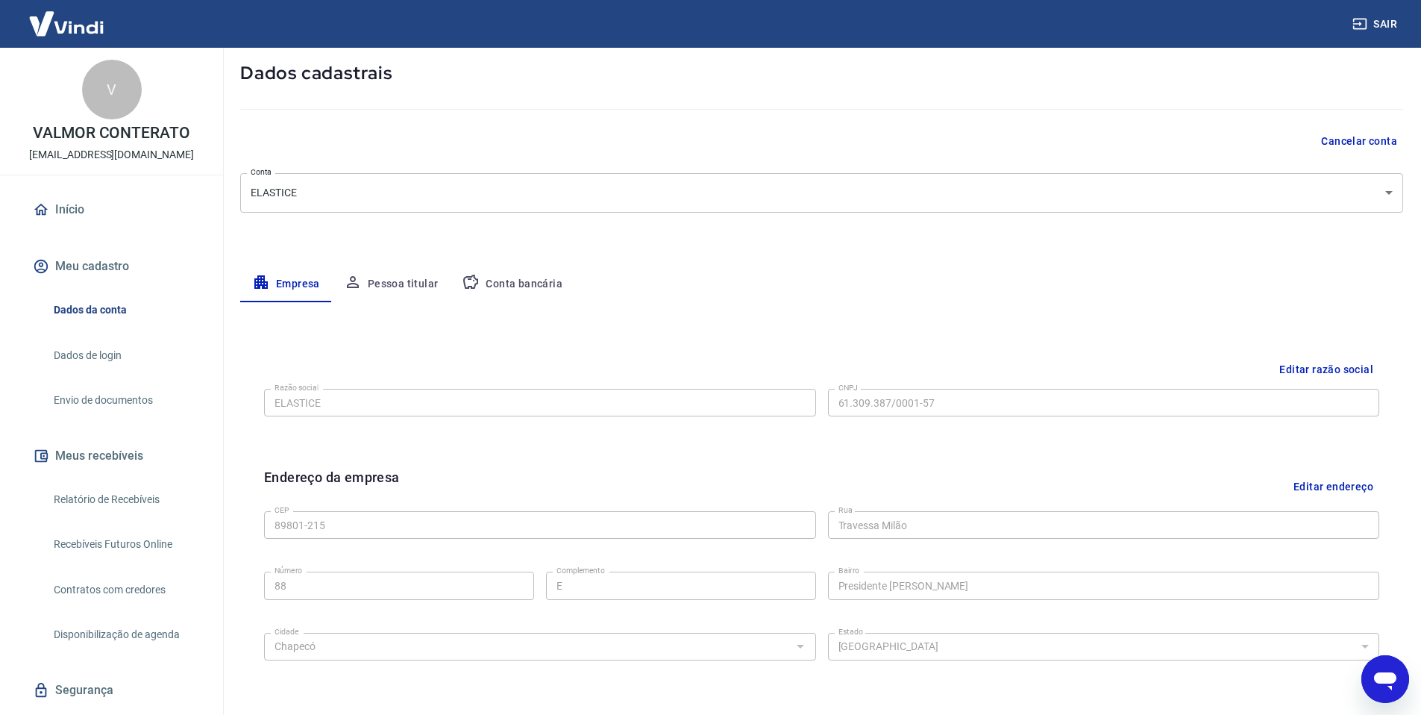
scroll to position [98, 0]
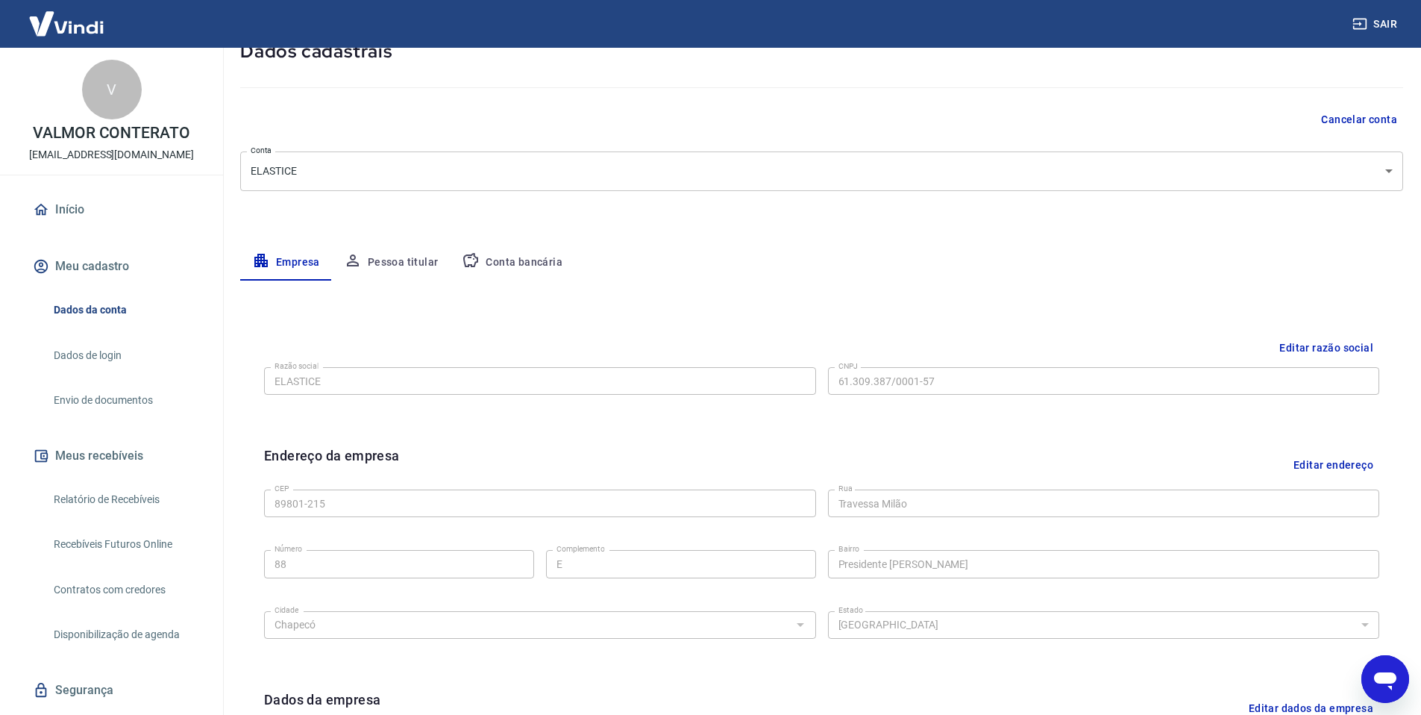
click at [486, 266] on button "Conta bancária" at bounding box center [512, 263] width 125 height 36
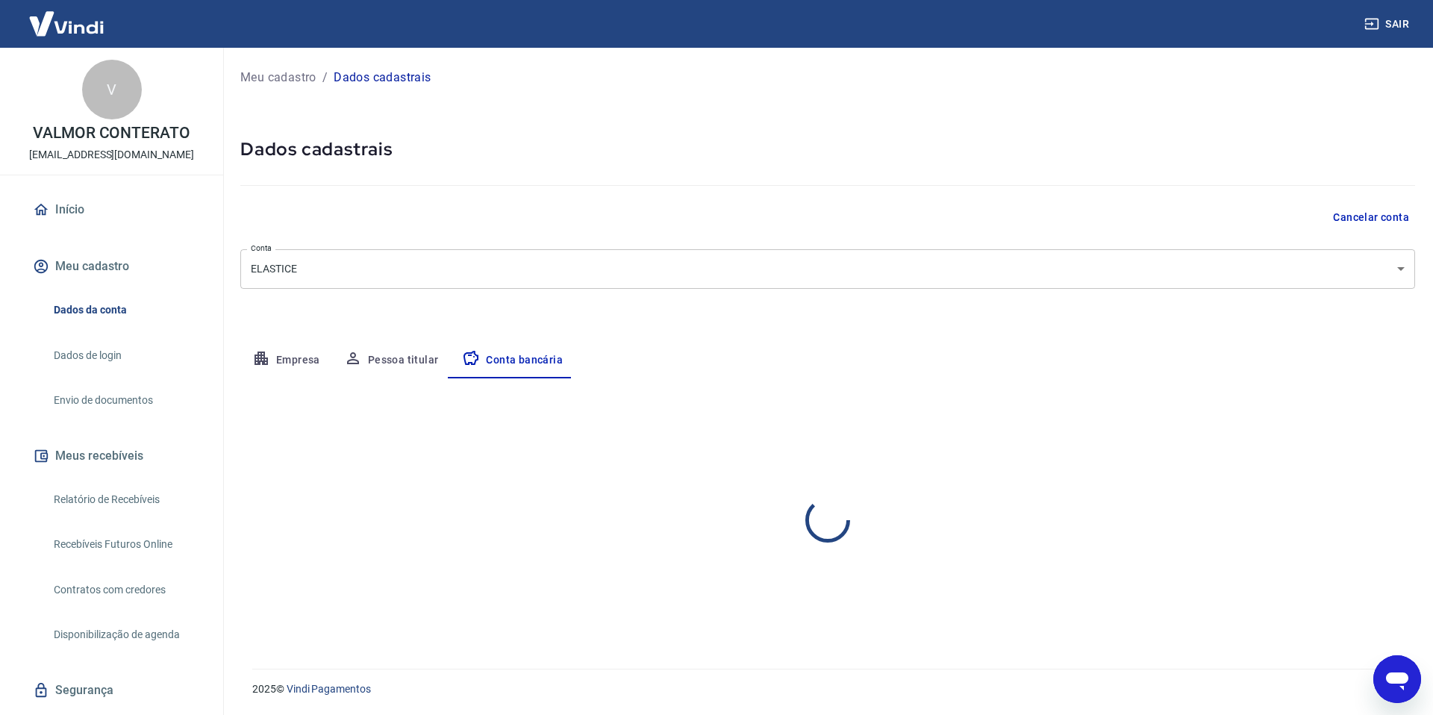
select select "3"
click at [377, 360] on button "Pessoa titular" at bounding box center [391, 360] width 119 height 36
click at [294, 363] on button "Empresa" at bounding box center [286, 360] width 92 height 36
select select "SC"
select select "business"
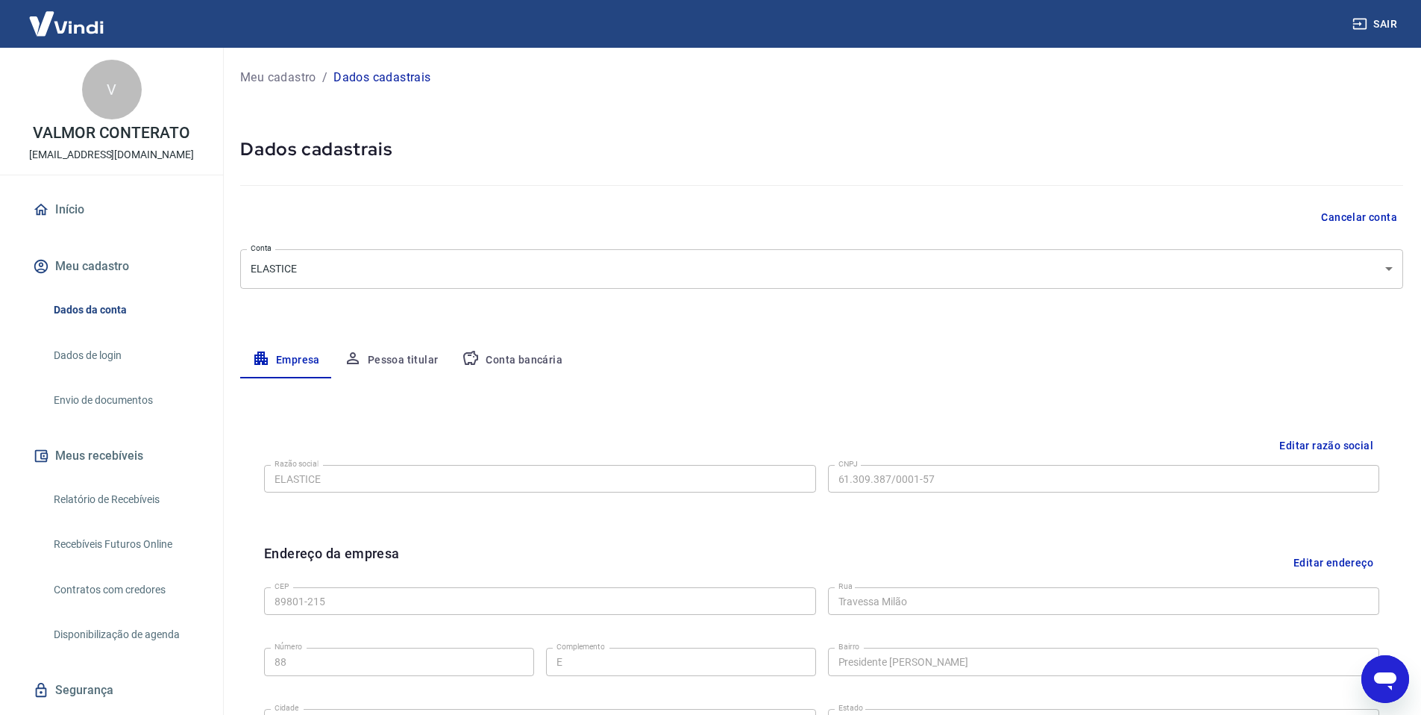
click at [484, 351] on button "Conta bancária" at bounding box center [512, 360] width 125 height 36
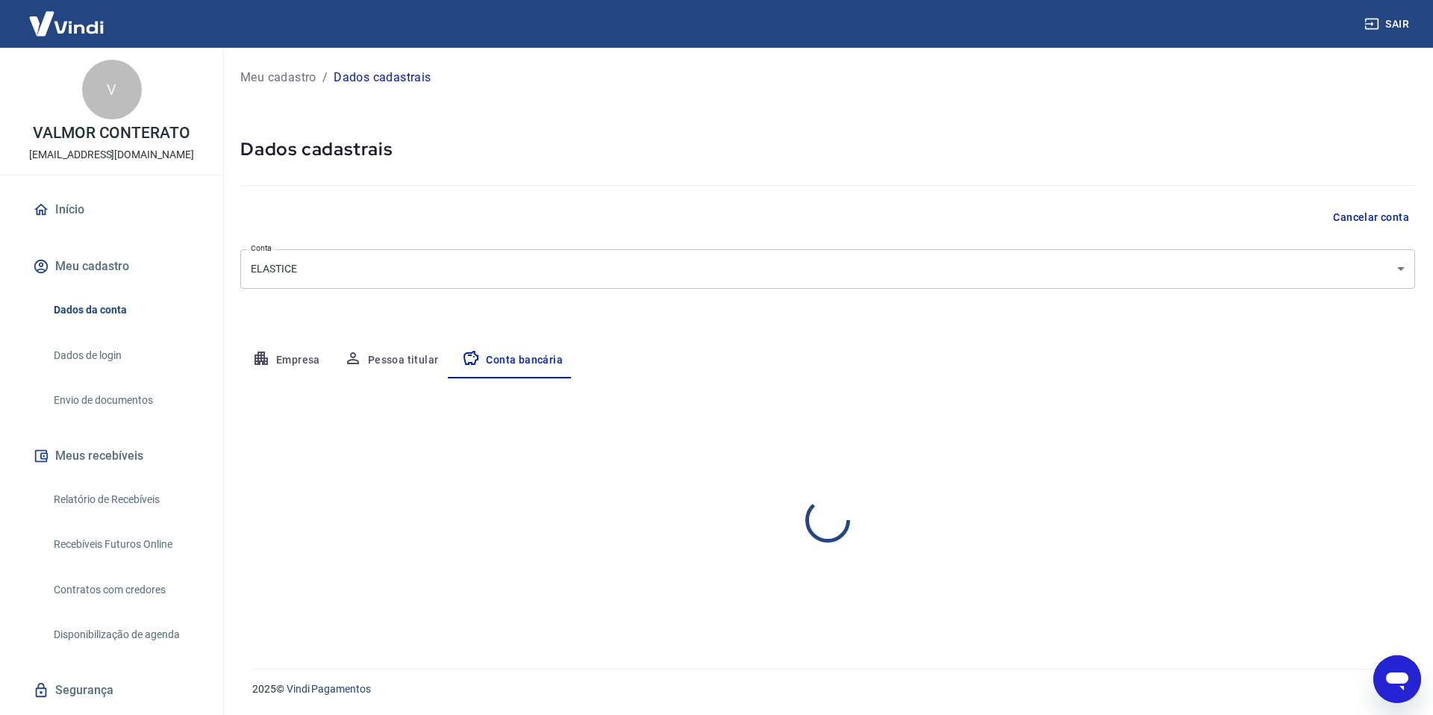
select select "3"
click at [284, 360] on button "Empresa" at bounding box center [286, 360] width 92 height 36
select select "SC"
select select "business"
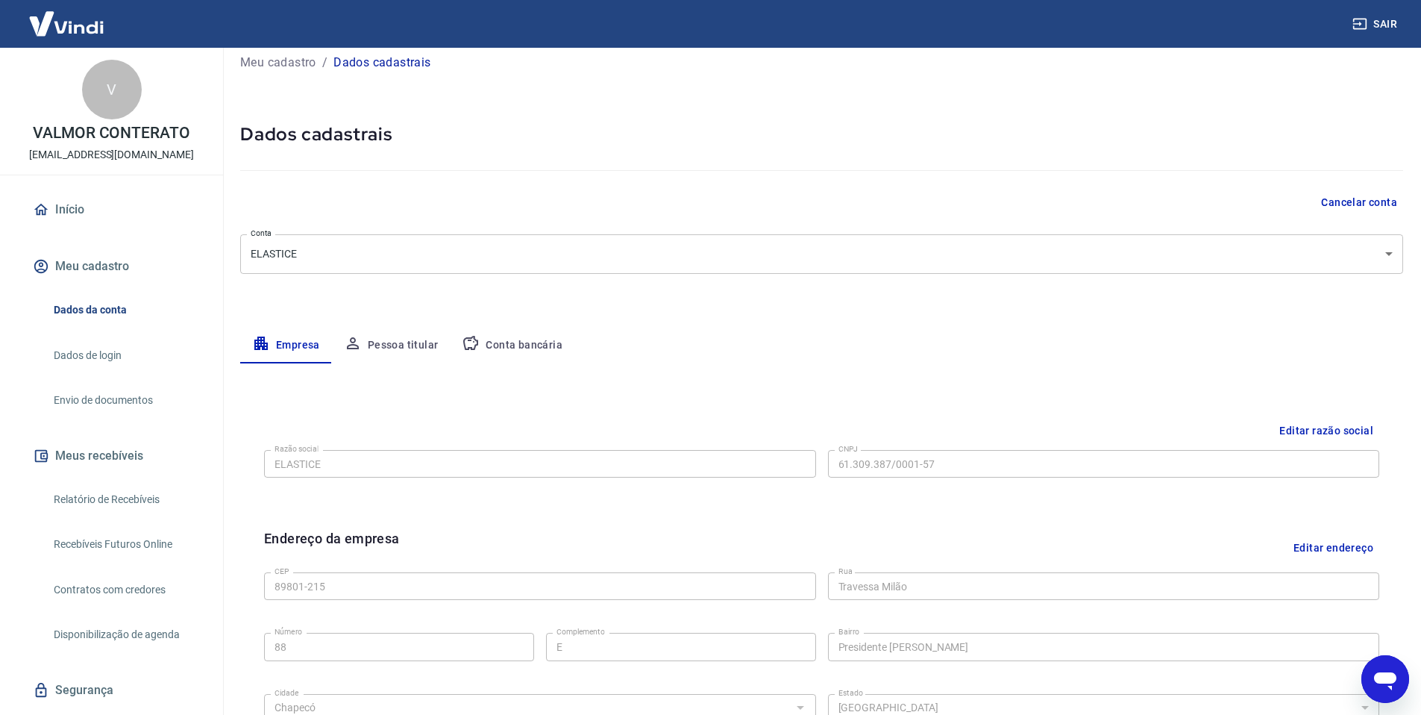
scroll to position [7, 0]
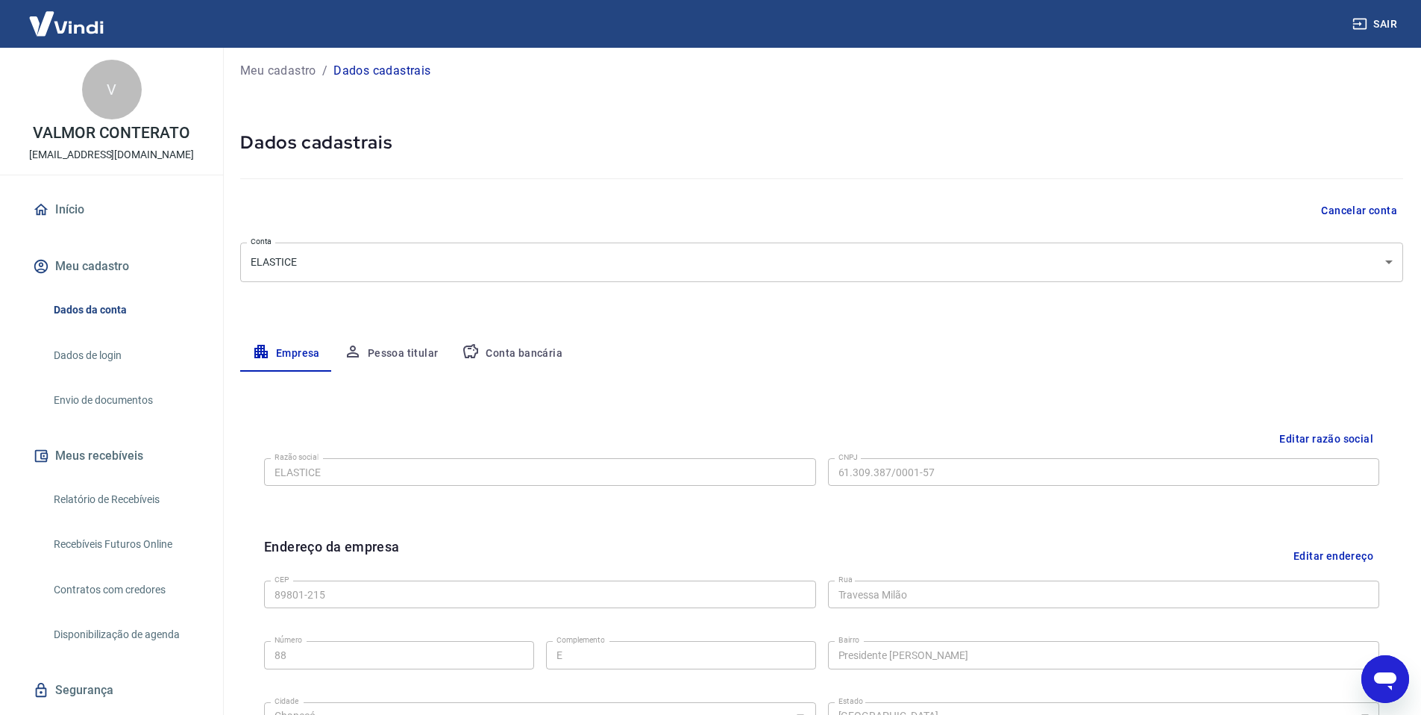
click at [531, 337] on button "Conta bancária" at bounding box center [512, 354] width 125 height 36
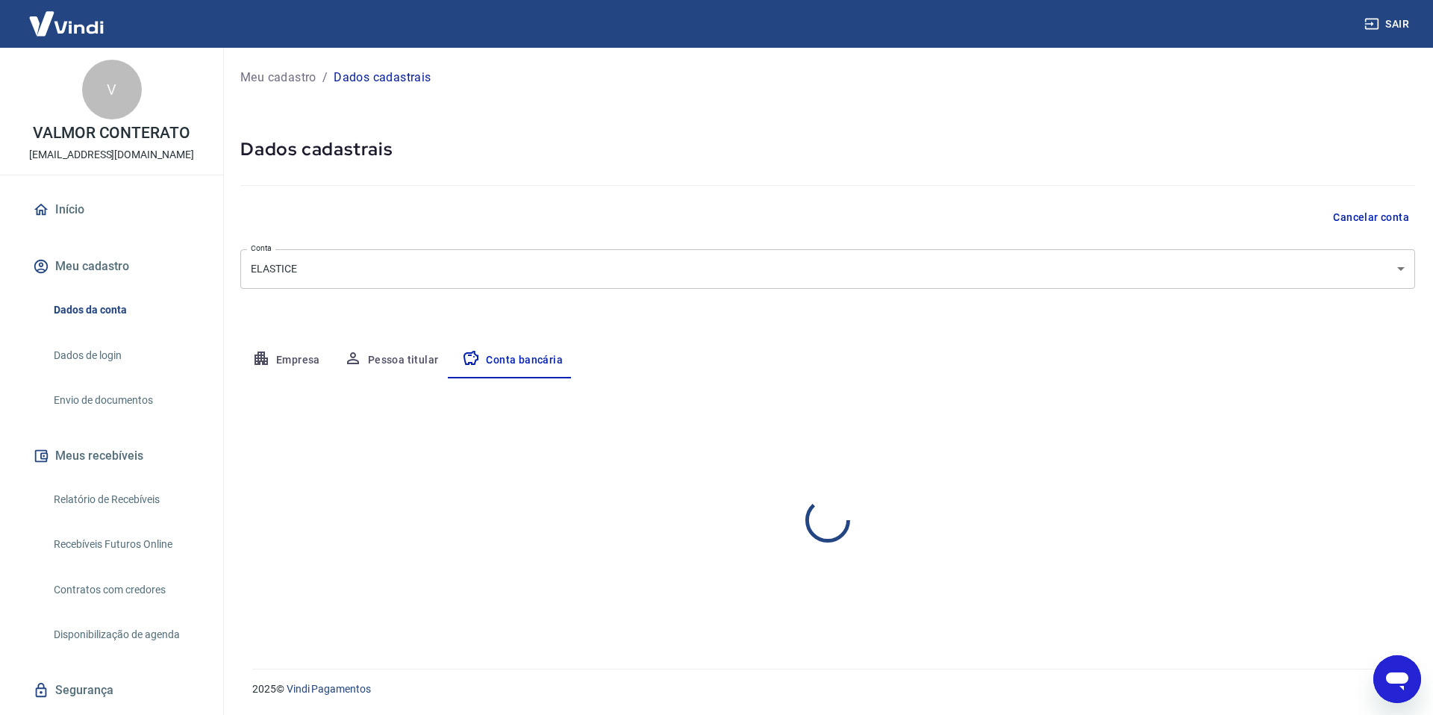
select select "3"
click at [1359, 418] on button "Editar conta bancária" at bounding box center [1352, 422] width 125 height 28
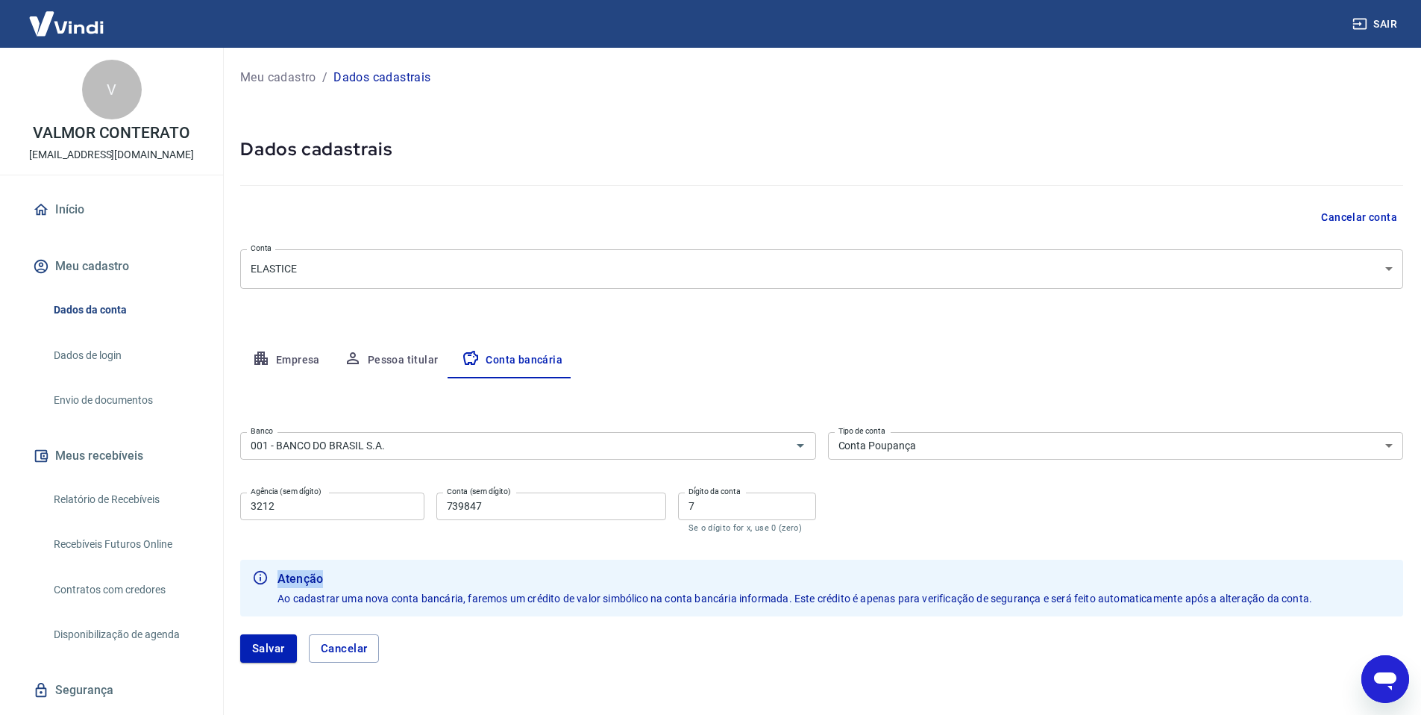
drag, startPoint x: 265, startPoint y: 586, endPoint x: 574, endPoint y: 586, distance: 308.9
click at [574, 586] on div "Atenção Ao cadastrar uma nova conta bancária, faremos um crédito de valor simbó…" at bounding box center [821, 588] width 1163 height 57
click at [586, 596] on span "Ao cadastrar uma nova conta bancária, faremos um crédito de valor simbólico na …" at bounding box center [795, 598] width 1035 height 12
drag, startPoint x: 510, startPoint y: 596, endPoint x: 710, endPoint y: 596, distance: 199.2
click at [710, 596] on span "Ao cadastrar uma nova conta bancária, faremos um crédito de valor simbólico na …" at bounding box center [795, 598] width 1035 height 12
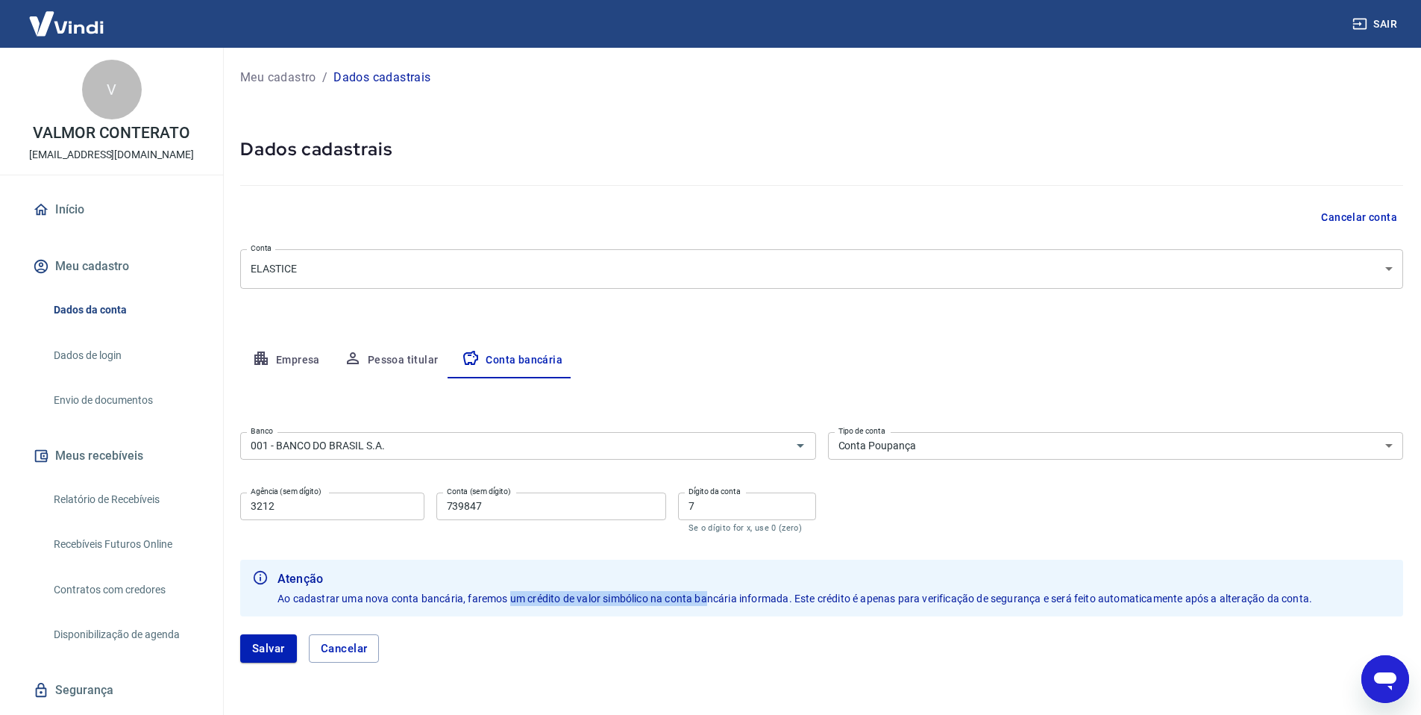
drag, startPoint x: 710, startPoint y: 596, endPoint x: 718, endPoint y: 594, distance: 8.5
click at [721, 594] on span "Ao cadastrar uma nova conta bancária, faremos um crédito de valor simbólico na …" at bounding box center [795, 598] width 1035 height 12
drag, startPoint x: 790, startPoint y: 601, endPoint x: 964, endPoint y: 607, distance: 174.0
click at [964, 607] on div "Atenção Ao cadastrar uma nova conta bancária, faremos um crédito de valor simbó…" at bounding box center [795, 588] width 1035 height 48
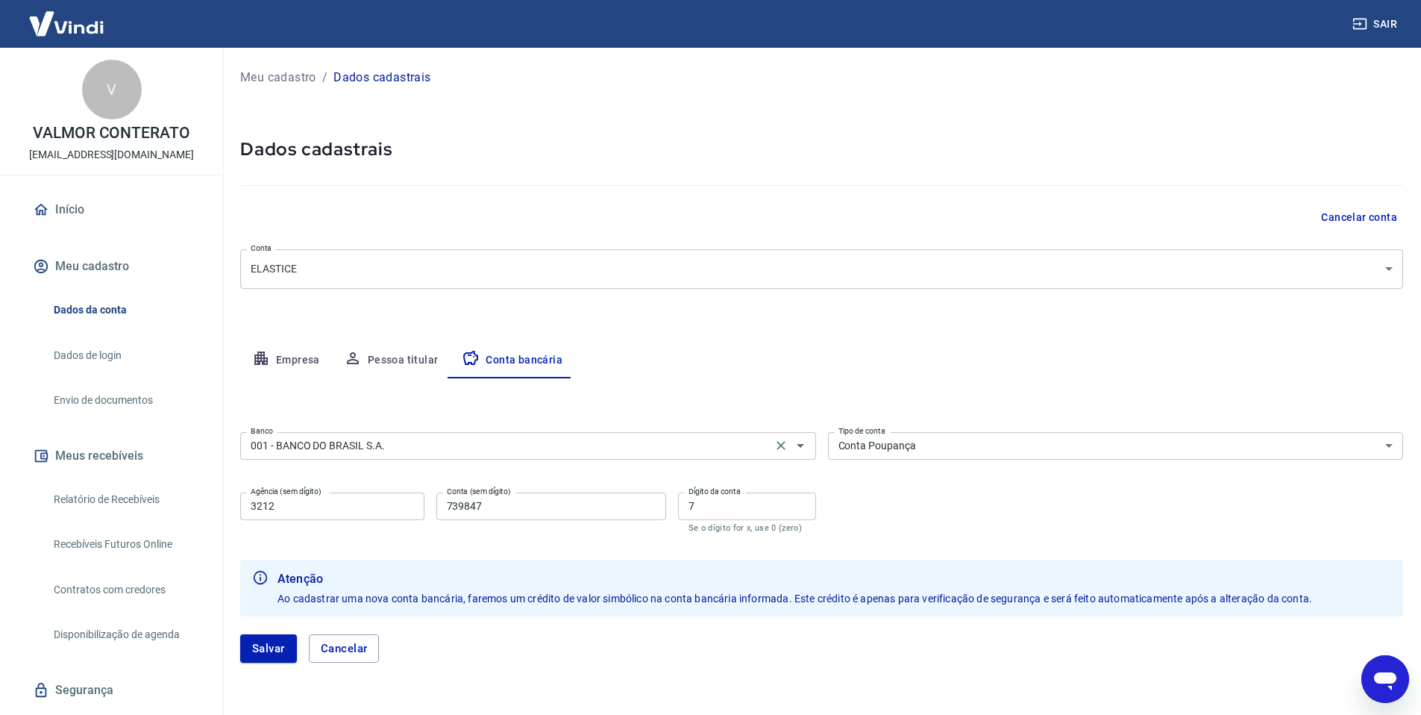
click at [415, 442] on input "001 - BANCO DO BRASIL S.A." at bounding box center [506, 445] width 523 height 19
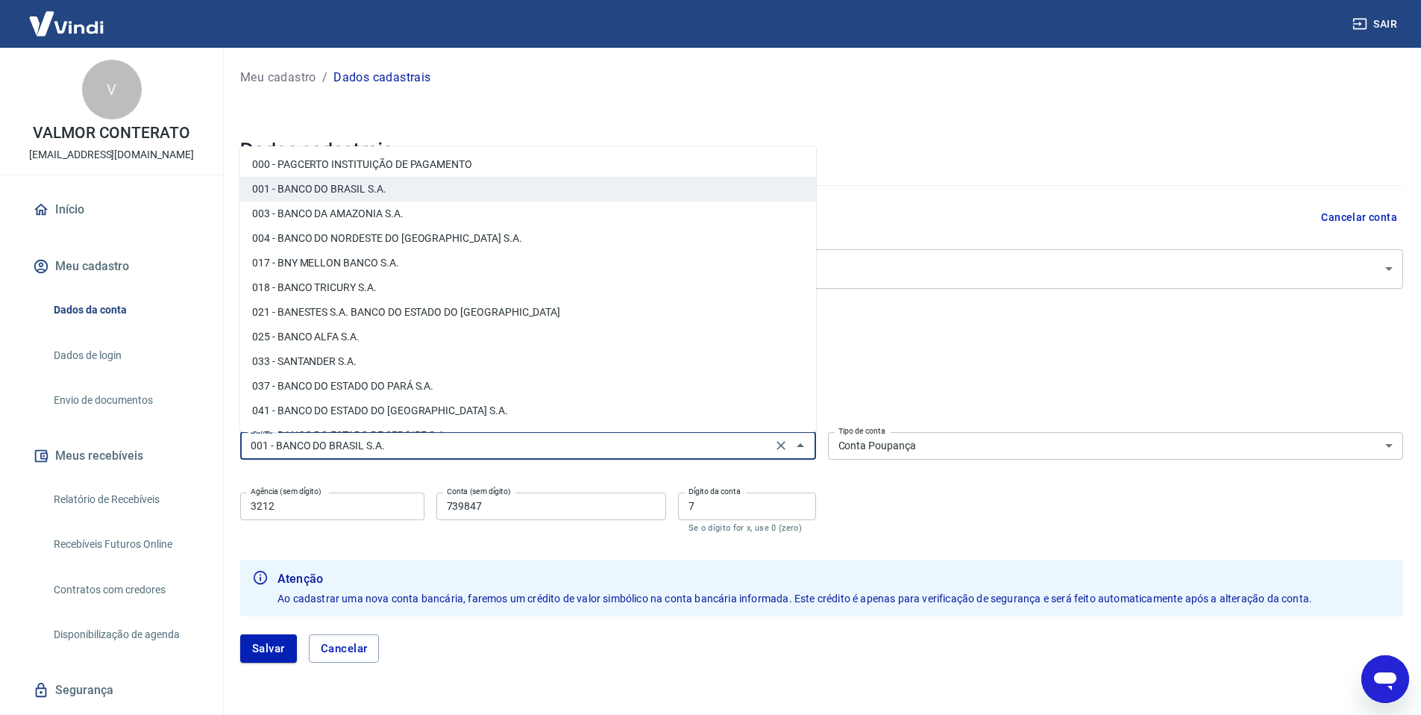
click at [974, 380] on div "Editar conta bancária Banco 001 - BANCO DO BRASIL S.A. Banco Tipo de conta Cont…" at bounding box center [821, 529] width 1163 height 302
click at [599, 444] on input "001 - BANCO DO BRASIL S.A." at bounding box center [506, 445] width 523 height 19
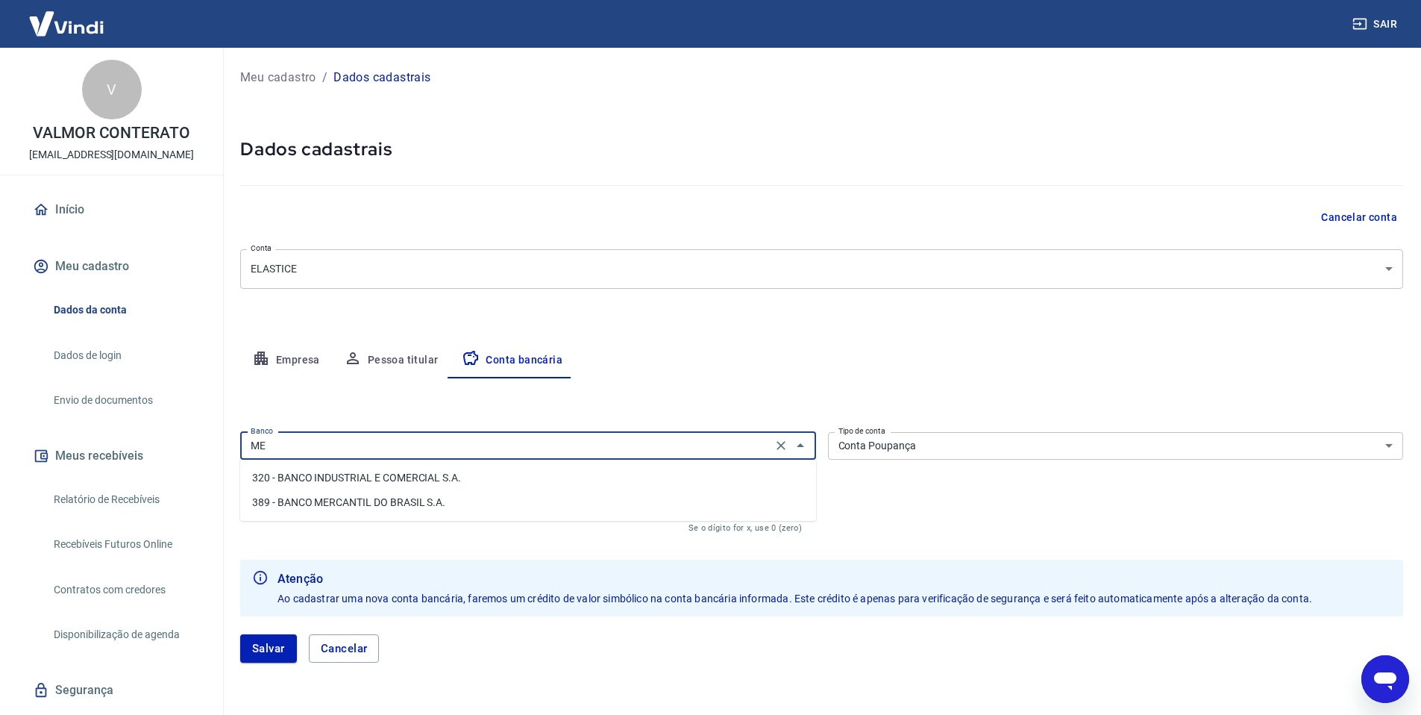
type input "M"
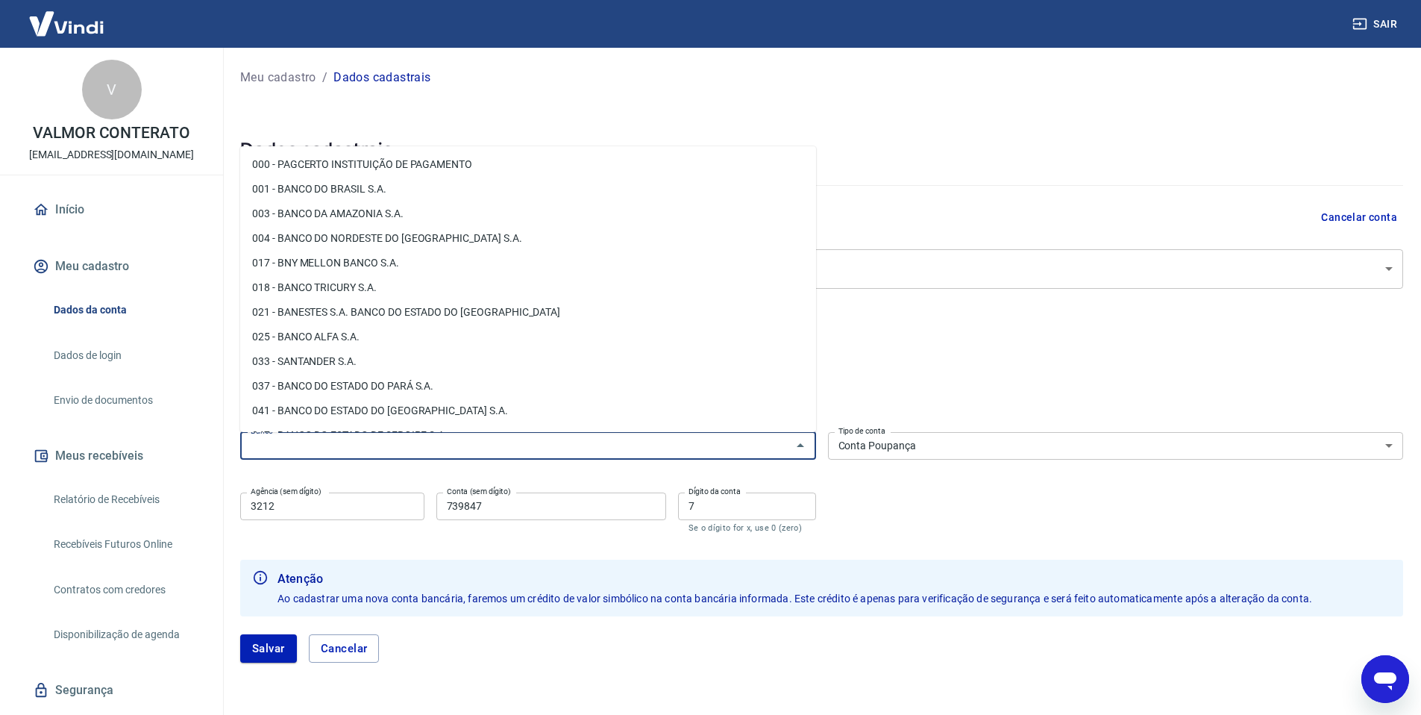
type input "I"
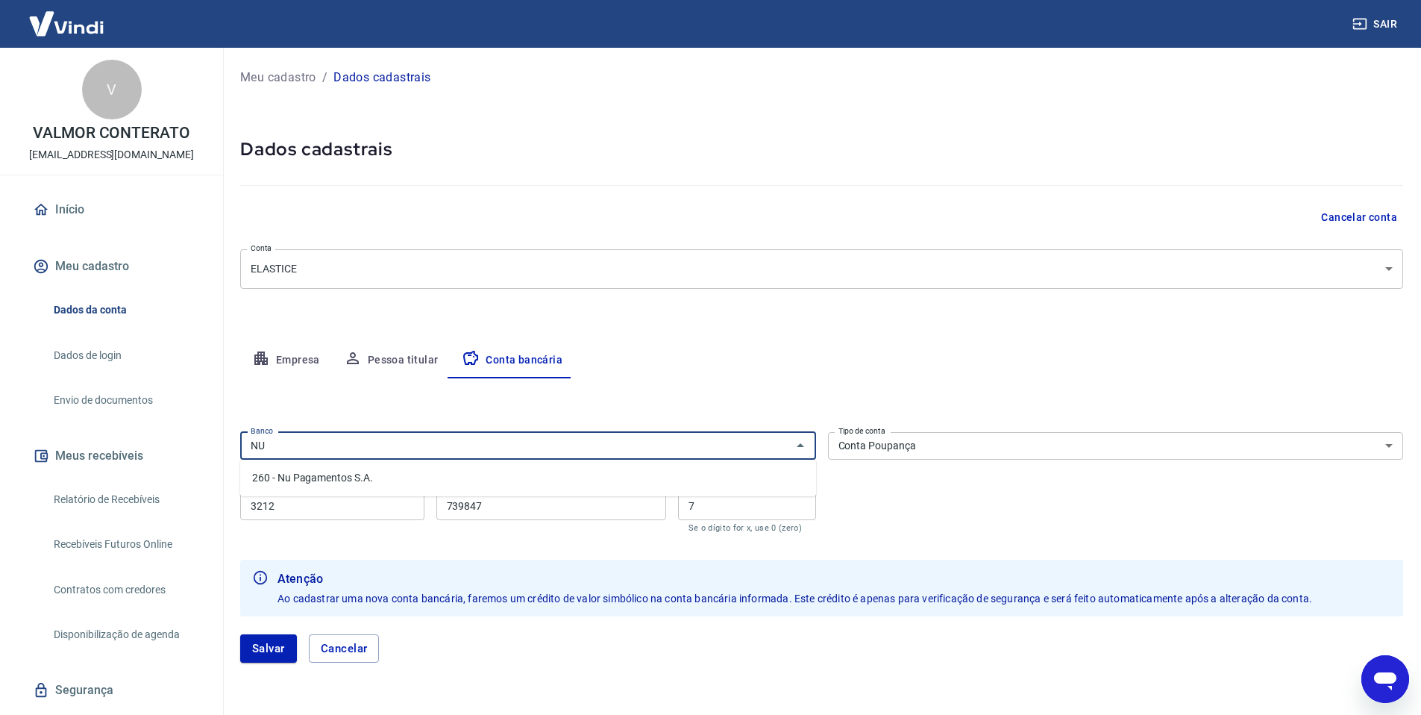
type input "N"
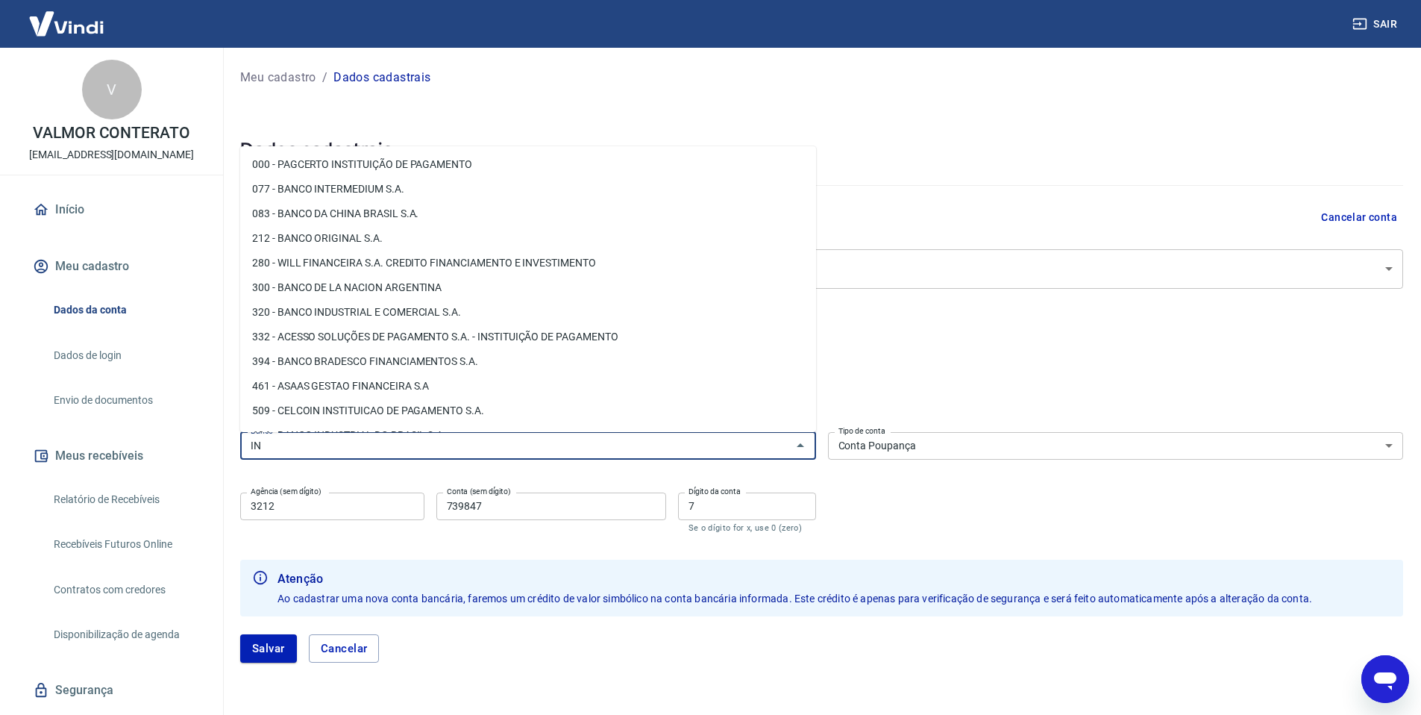
type input "I"
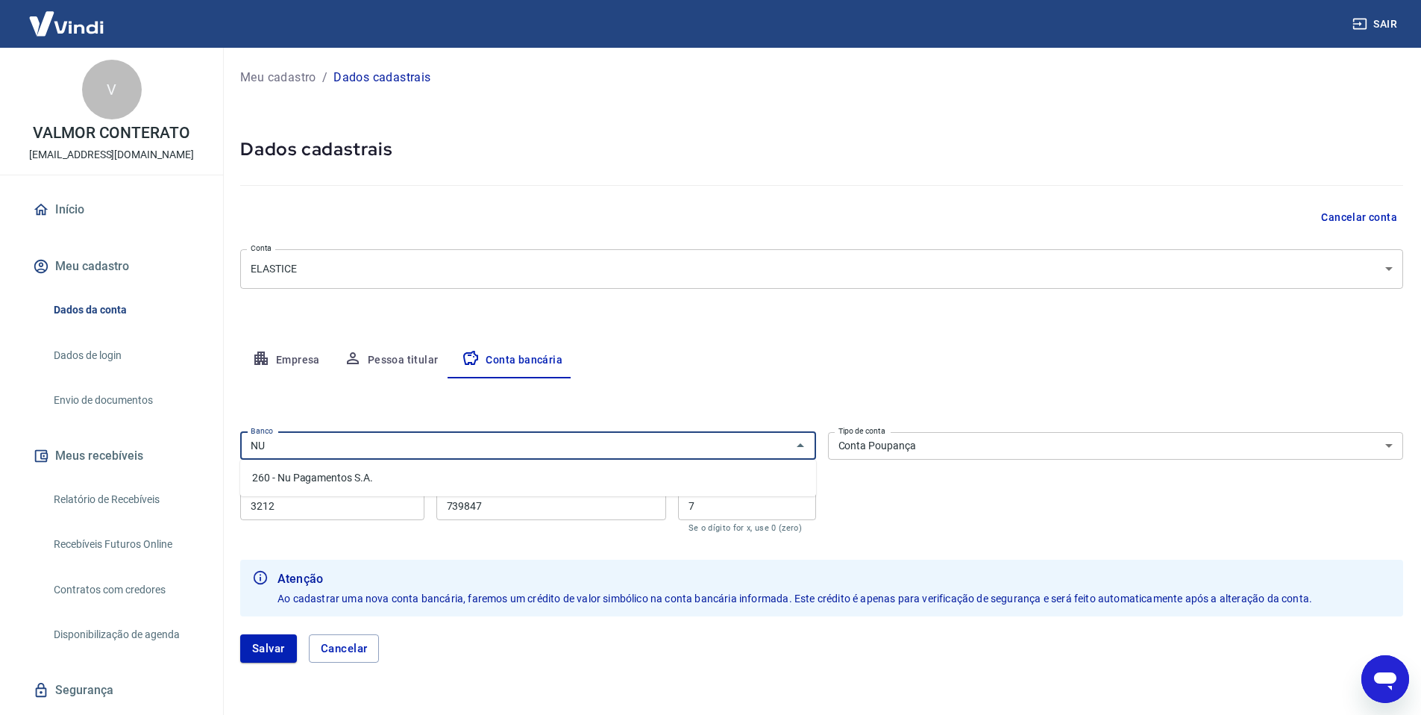
click at [422, 477] on li "260 - Nu Pagamentos S.A." at bounding box center [528, 478] width 576 height 25
click at [503, 445] on input "260 - Nu Pagamentos S.A." at bounding box center [506, 445] width 523 height 19
type input "V"
click at [360, 473] on li "336 - BANCO C6 BANK" at bounding box center [528, 478] width 576 height 25
type input "336 - BANCO C6 BANK"
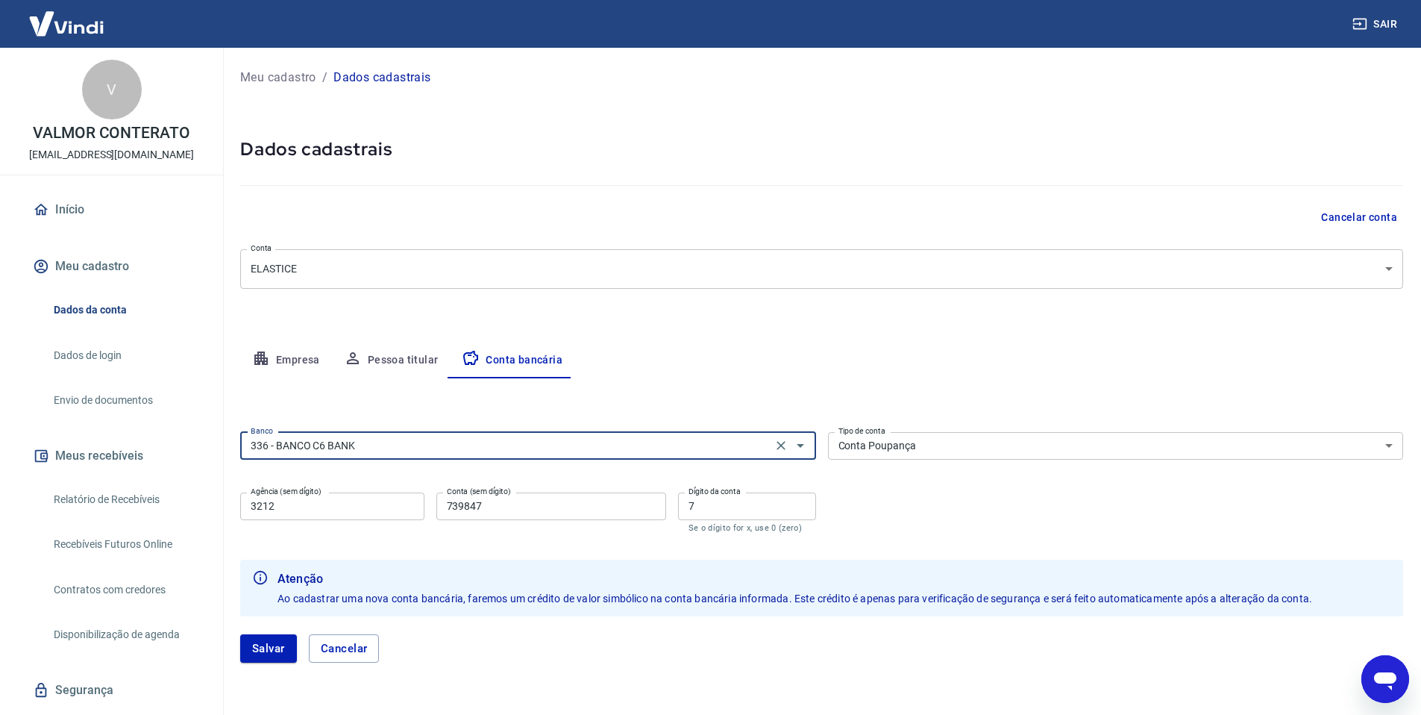
click at [972, 449] on select "Conta Corrente Conta Poupança" at bounding box center [1116, 446] width 576 height 28
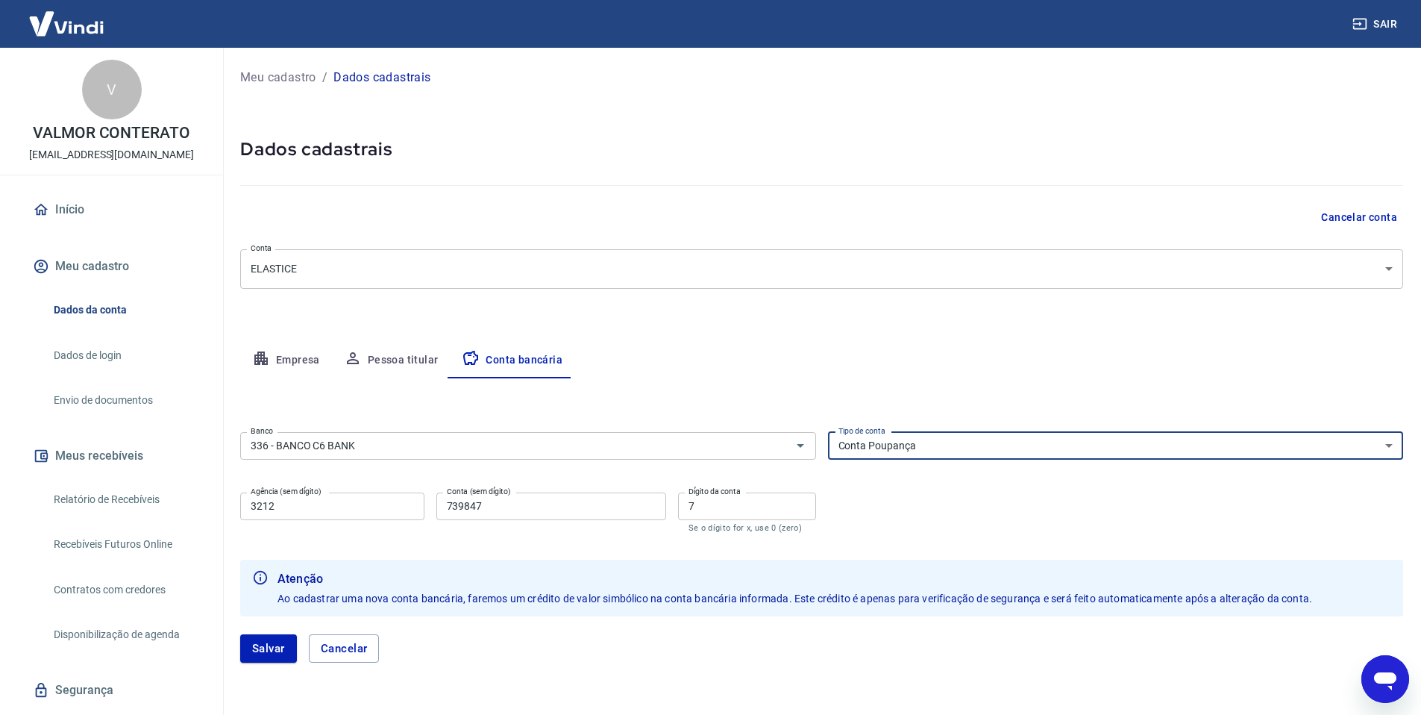
select select "1"
click at [828, 432] on select "Conta Corrente Conta Poupança" at bounding box center [1116, 446] width 576 height 28
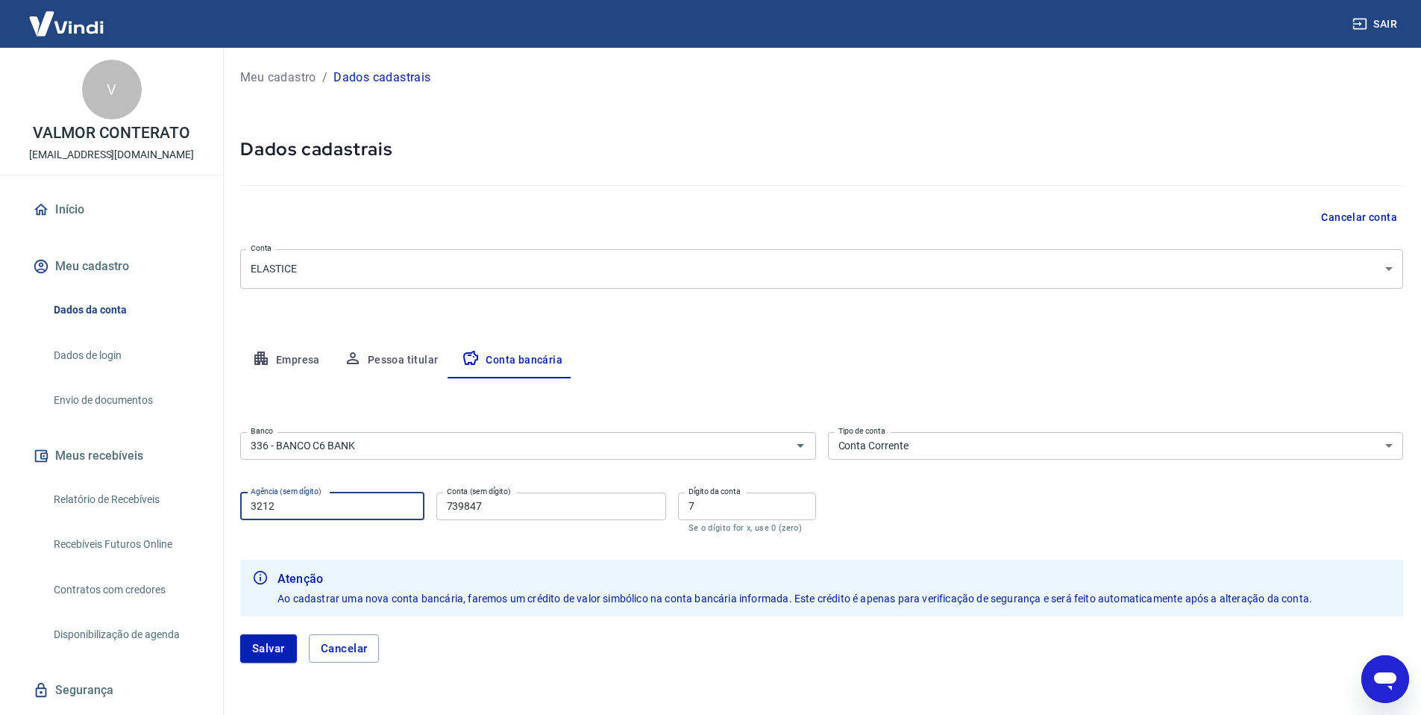
click at [328, 504] on input "3212" at bounding box center [332, 506] width 184 height 28
type input "3"
type input "0001"
drag, startPoint x: 516, startPoint y: 501, endPoint x: 407, endPoint y: 502, distance: 108.2
click at [404, 502] on div "Agência (sem dígito) 0001 Agência (sem dígito) Conta (sem dígito) 739847 Conta …" at bounding box center [528, 510] width 576 height 49
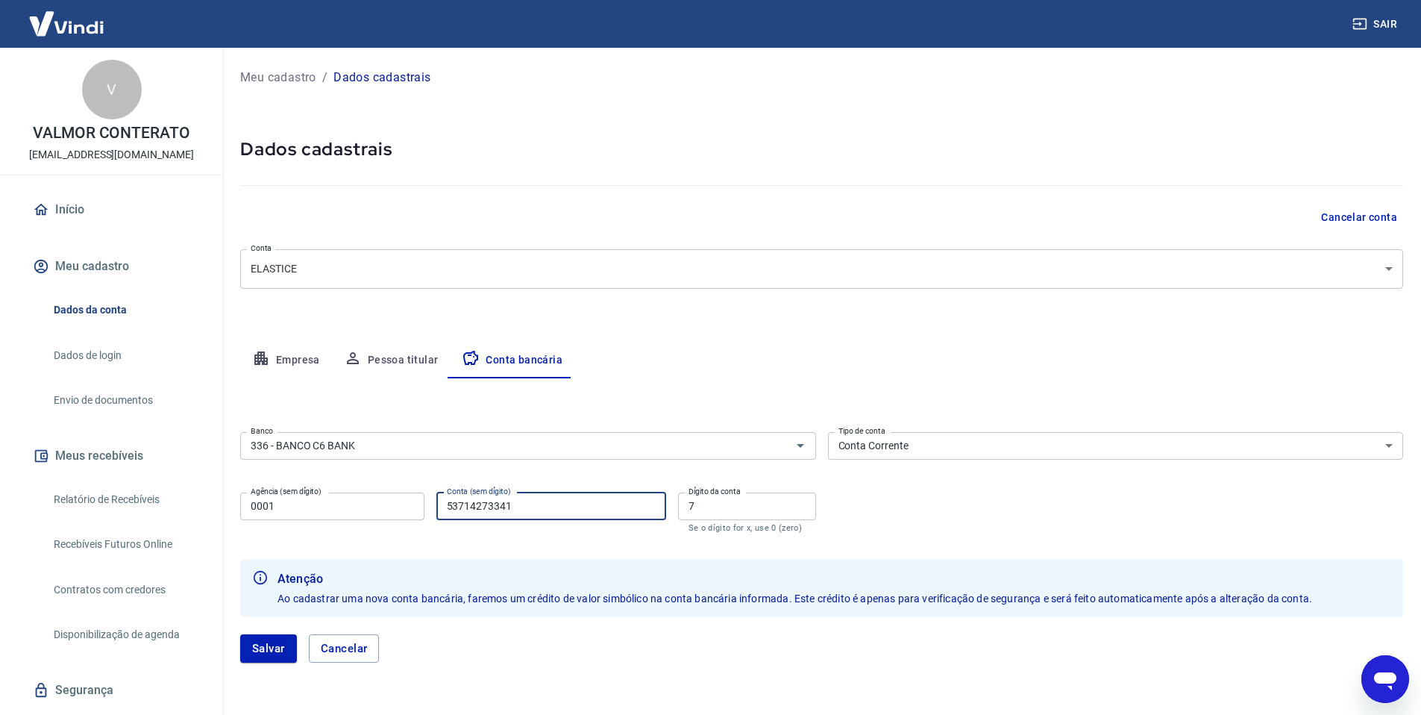
type input "537142733419"
type input "5"
click at [514, 446] on input "336 - BANCO C6 BANK" at bounding box center [506, 445] width 523 height 19
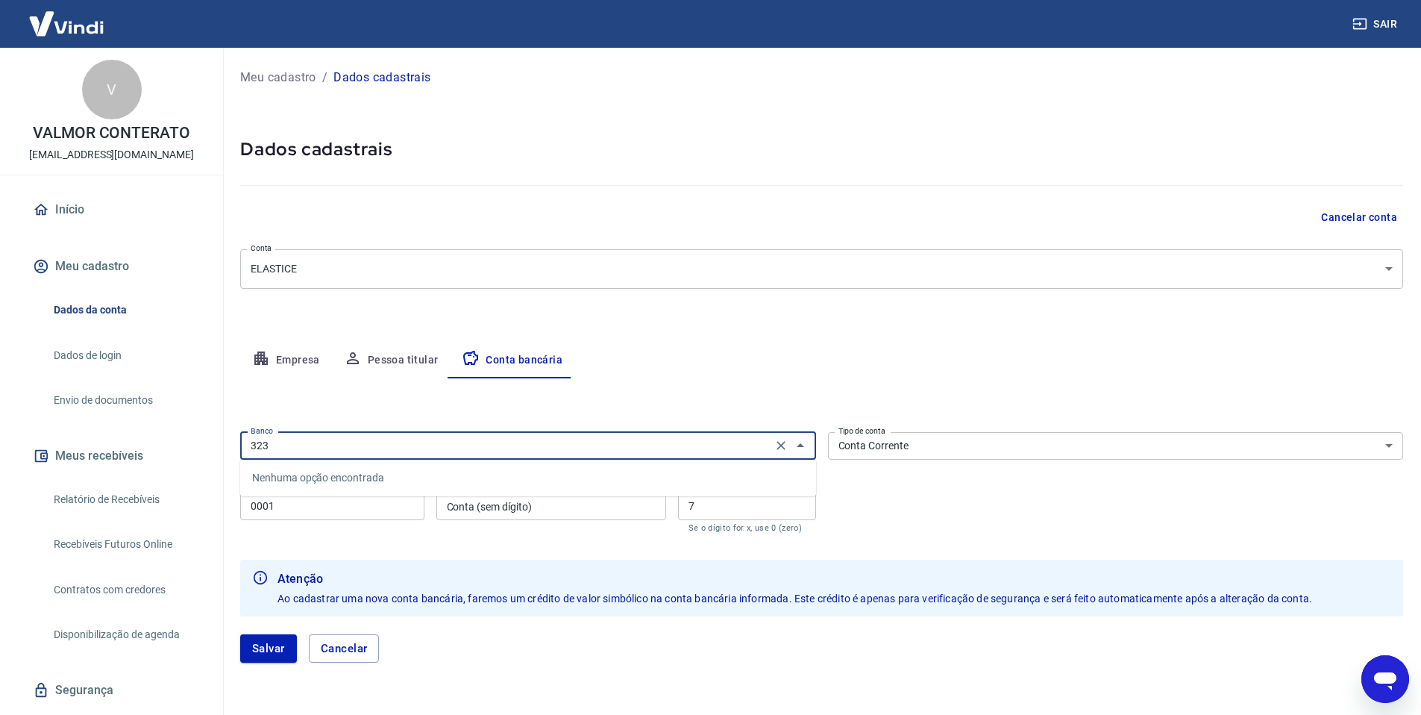
type input "336 - BANCO C6 BANK"
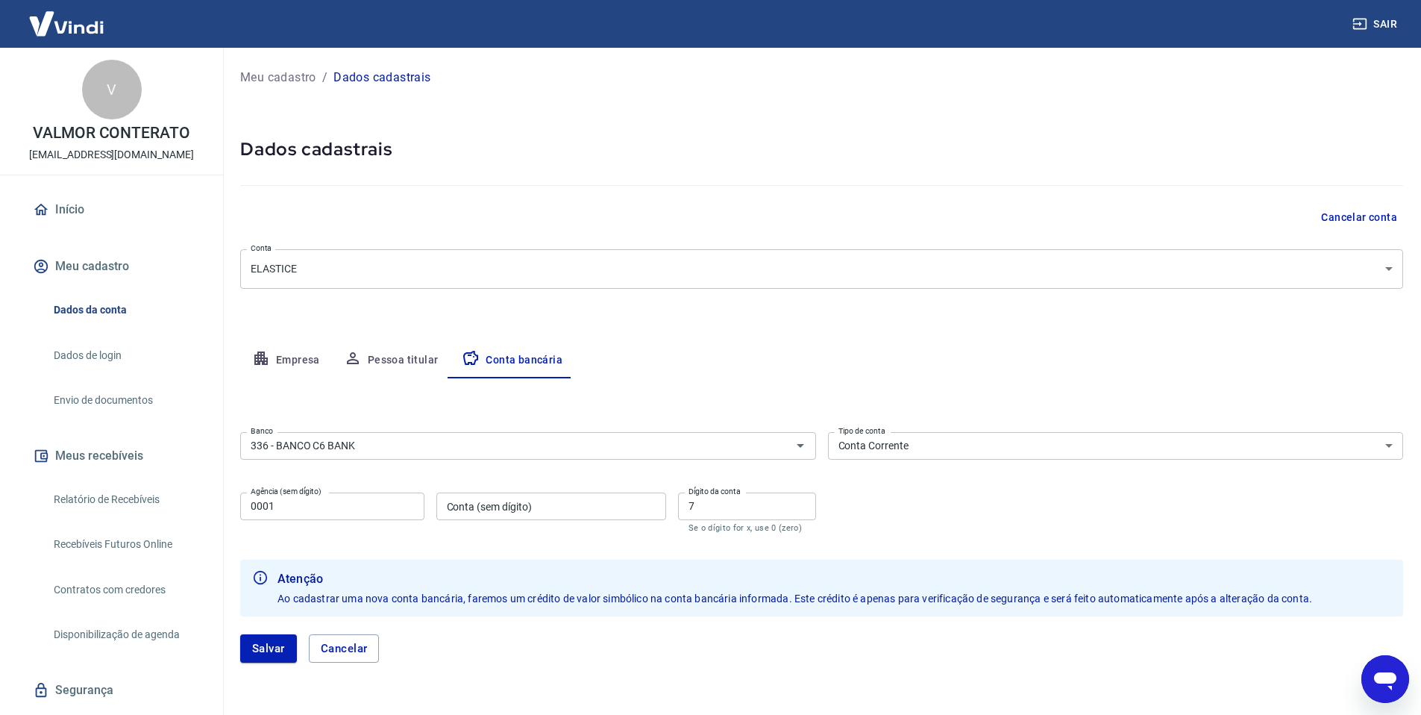
click at [970, 466] on div "Banco 336 - BANCO C6 BANK Banco Tipo de conta Conta Corrente Conta Poupança Tip…" at bounding box center [821, 481] width 1163 height 110
click at [948, 434] on select "Conta Corrente Conta Poupança" at bounding box center [1116, 446] width 576 height 28
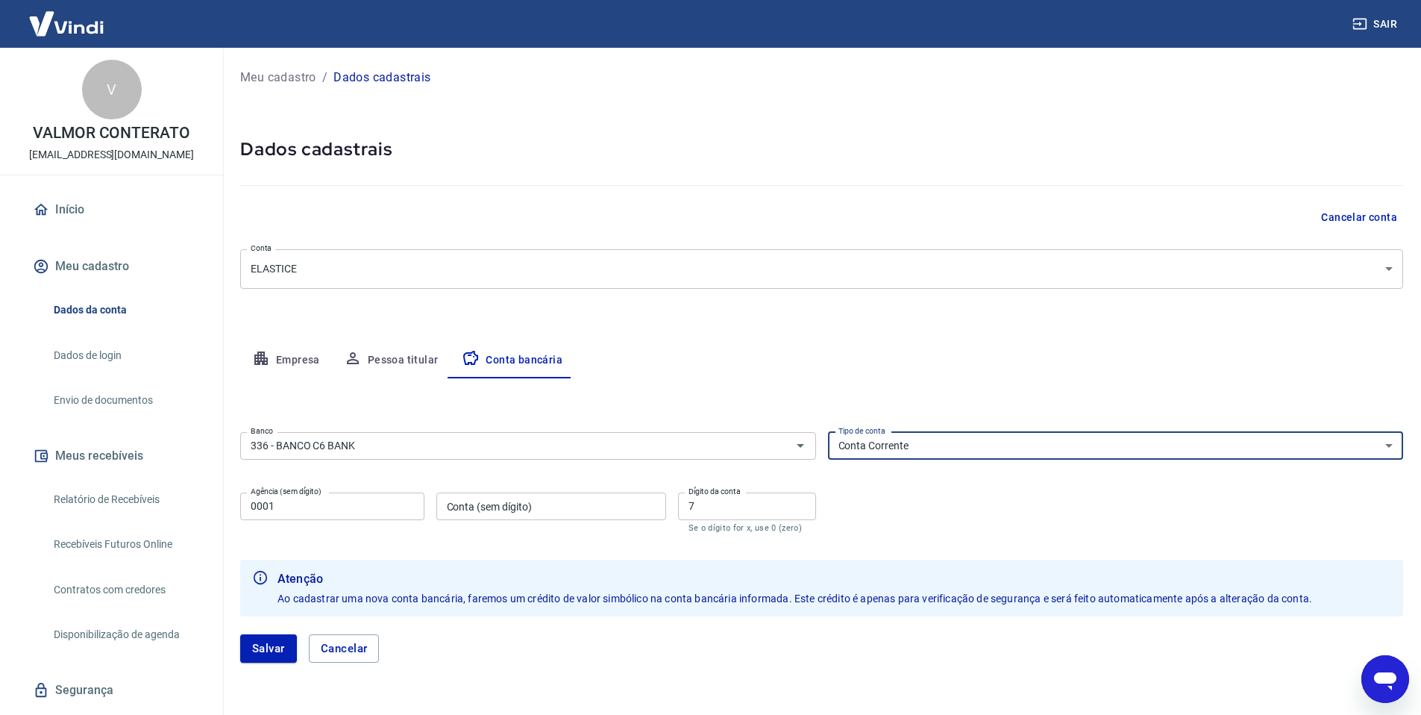
click at [294, 361] on button "Empresa" at bounding box center [286, 360] width 92 height 36
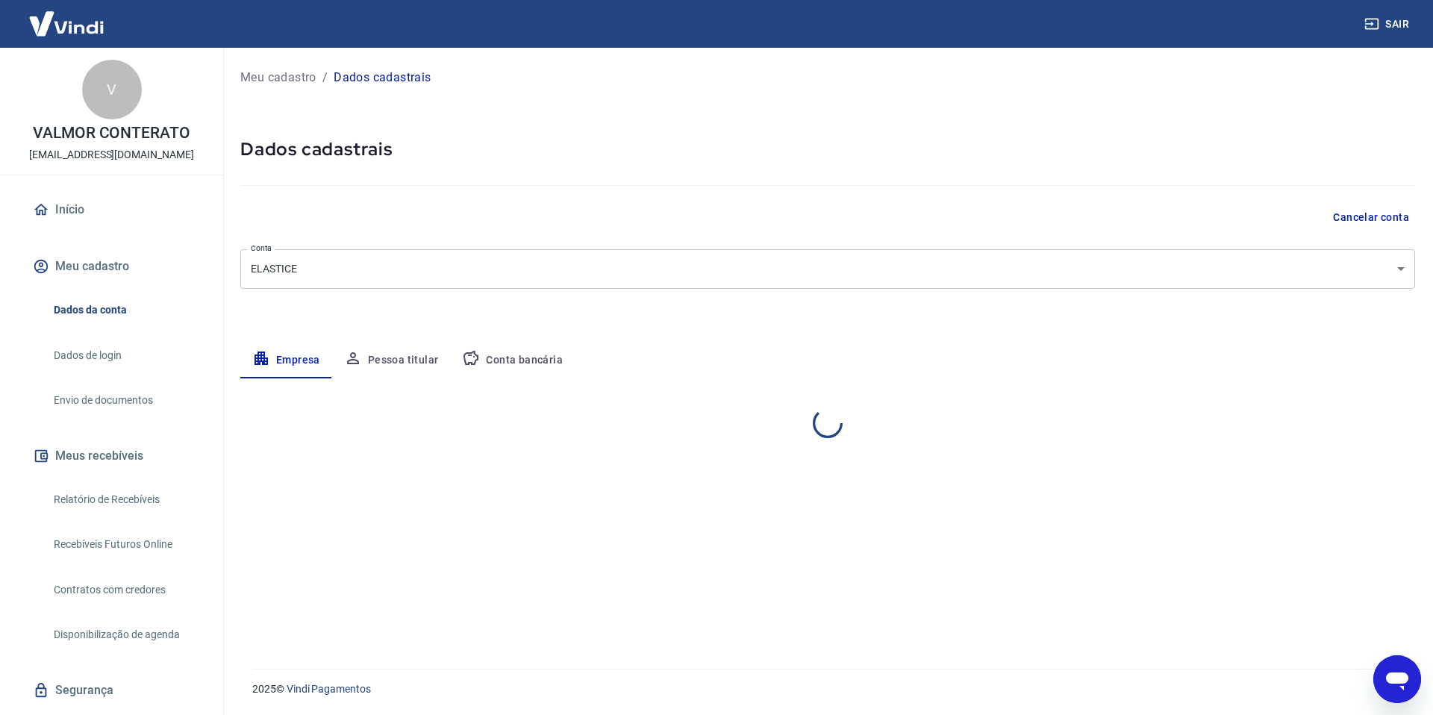
select select "SC"
select select "business"
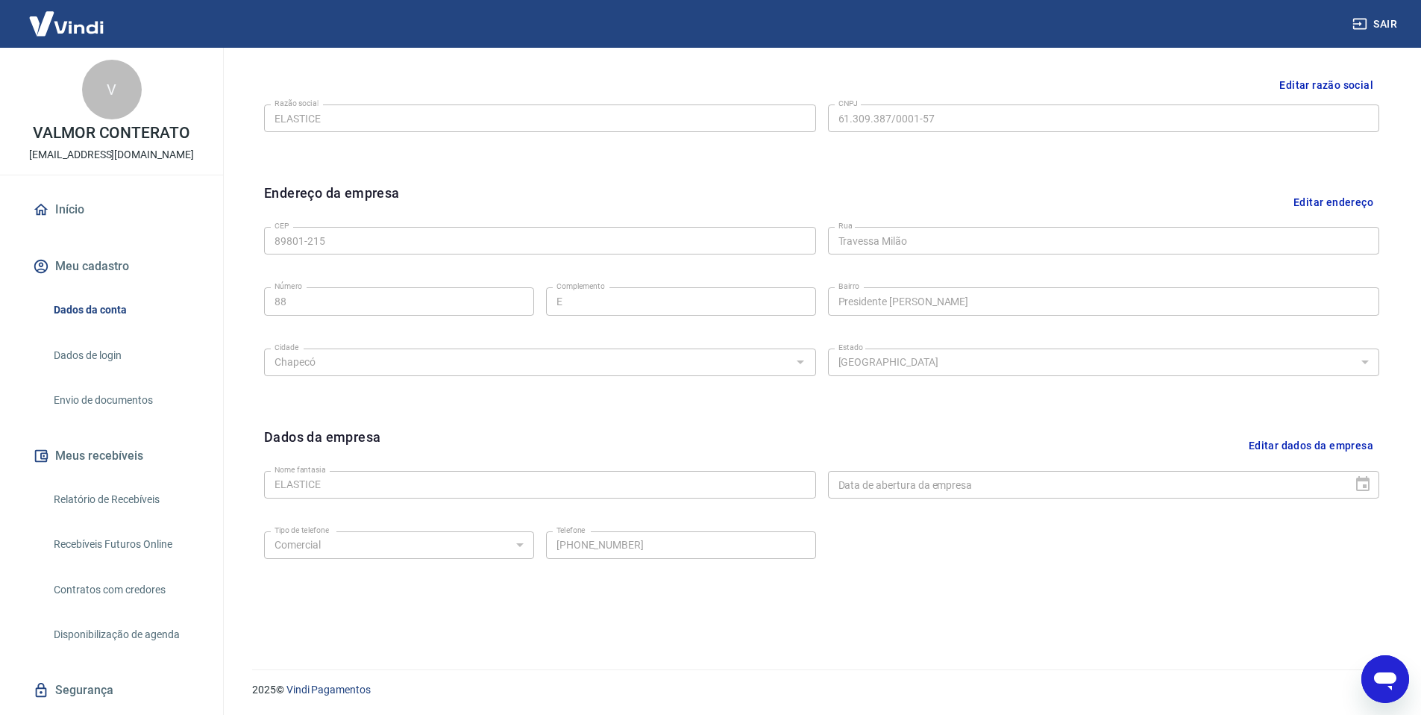
scroll to position [361, 0]
